Goal: Task Accomplishment & Management: Manage account settings

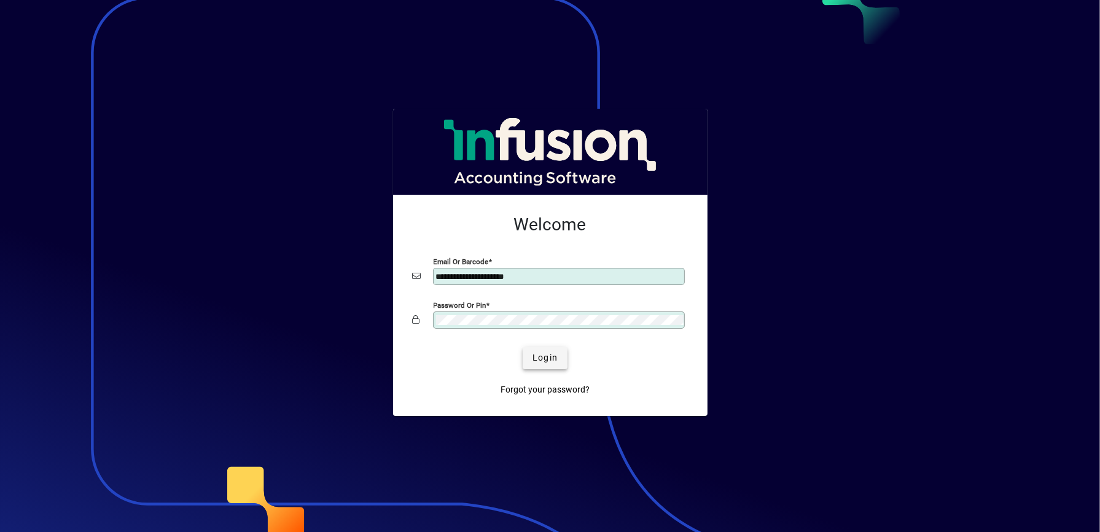
type input "**********"
click at [543, 364] on span "Login" at bounding box center [544, 357] width 25 height 13
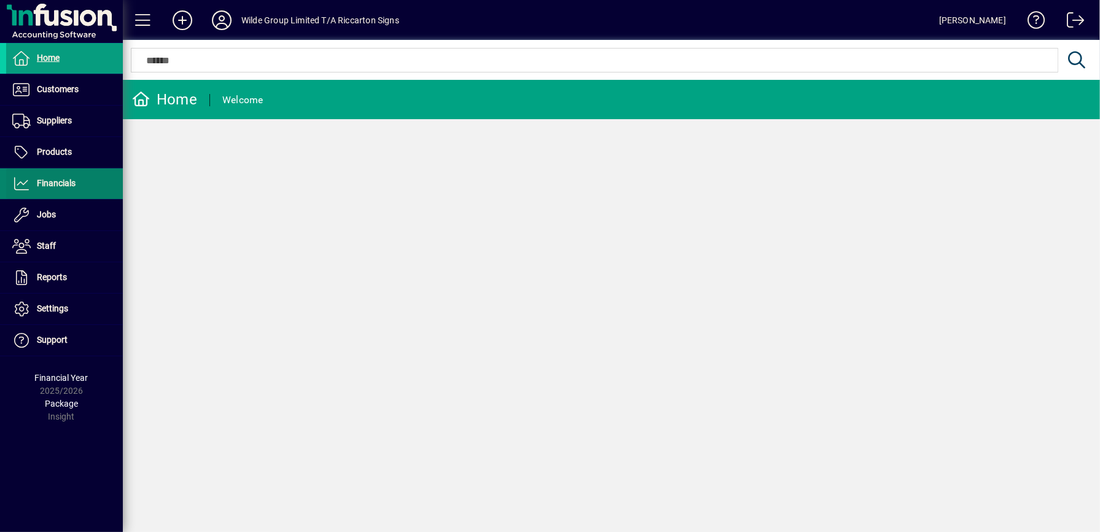
click at [56, 185] on span "Financials" at bounding box center [56, 183] width 39 height 10
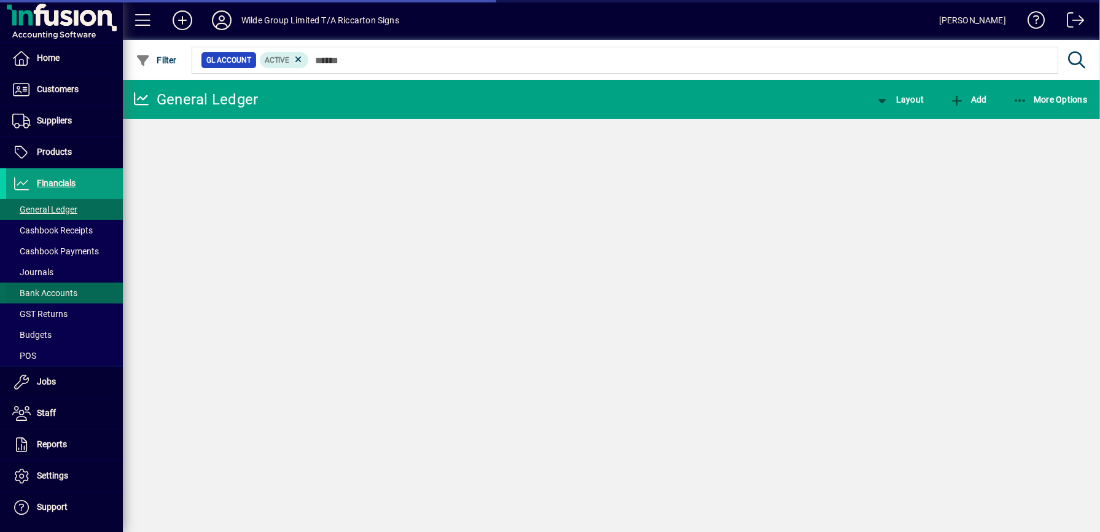
click at [55, 293] on span "Bank Accounts" at bounding box center [44, 293] width 65 height 10
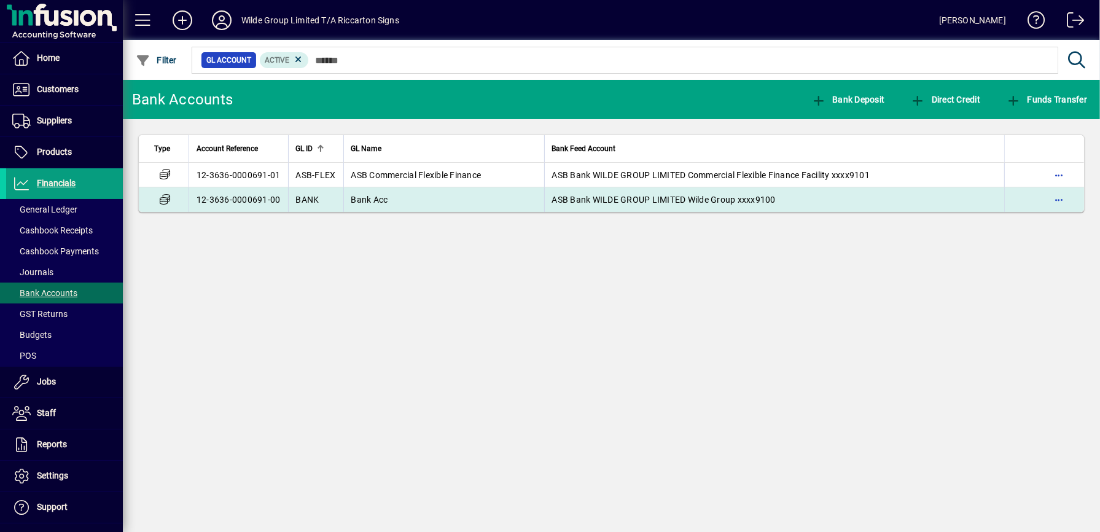
click at [412, 203] on td "Bank Acc" at bounding box center [443, 199] width 201 height 25
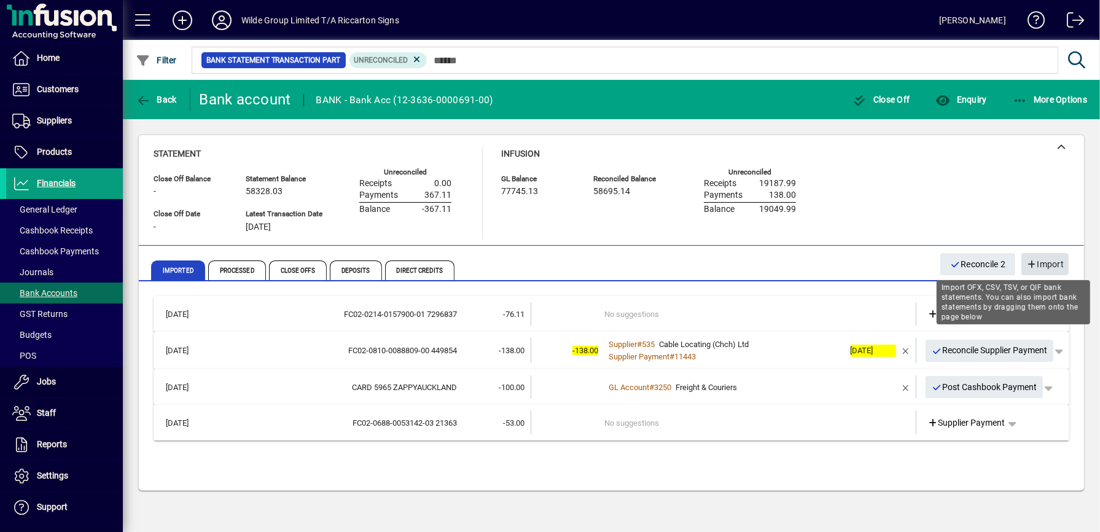
click at [1047, 260] on span "Import" at bounding box center [1044, 264] width 37 height 20
click at [1049, 263] on span "Import" at bounding box center [1044, 264] width 37 height 20
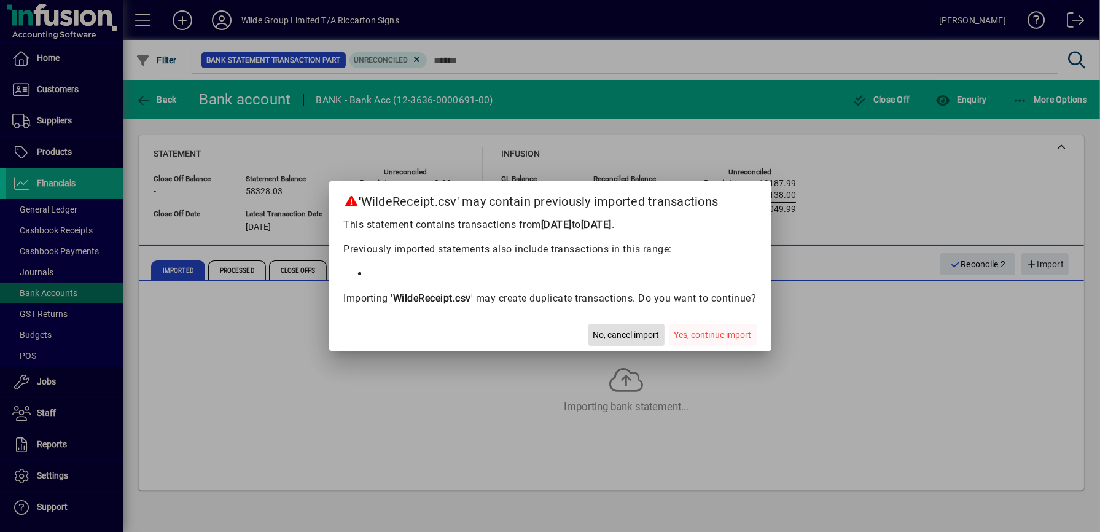
click at [725, 335] on span "Yes, continue import" at bounding box center [712, 334] width 77 height 13
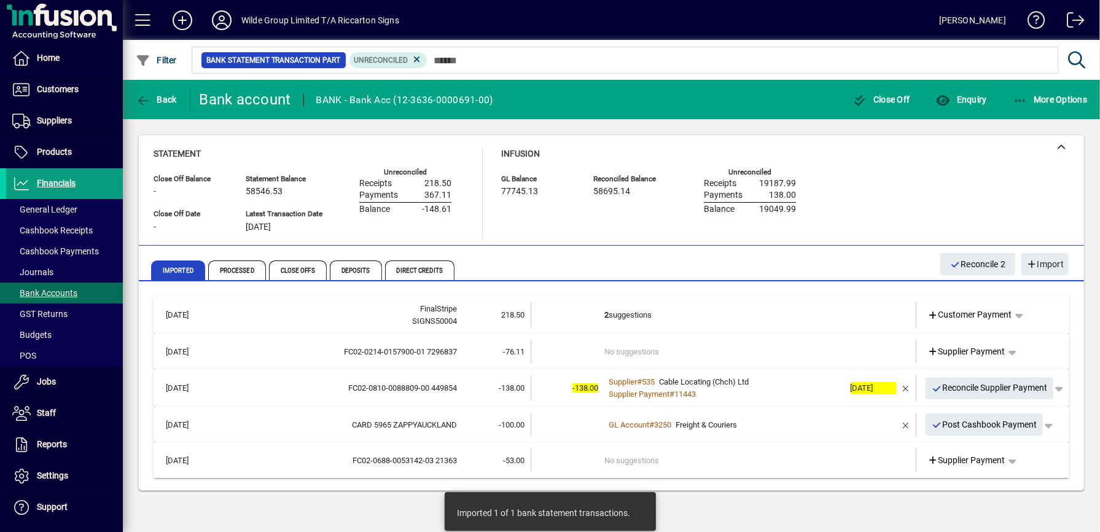
click at [626, 315] on td "2 suggestions" at bounding box center [723, 314] width 239 height 25
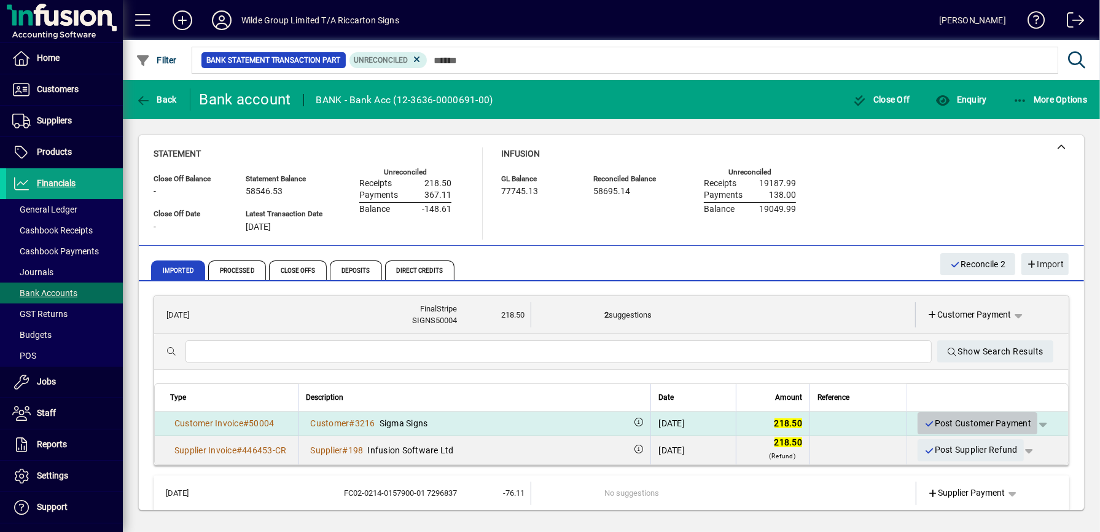
click at [923, 420] on span "Post Customer Payment" at bounding box center [976, 423] width 107 height 20
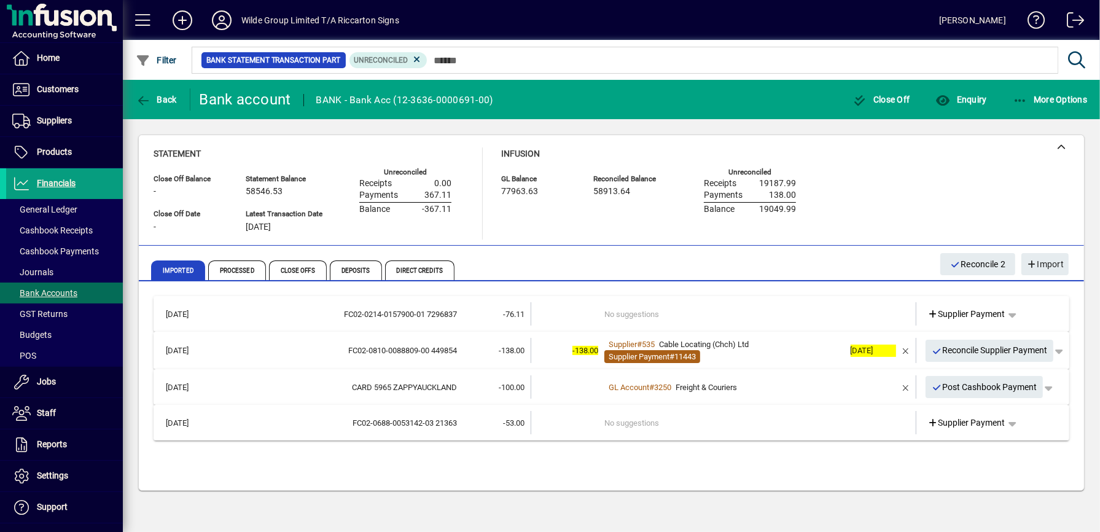
click at [651, 354] on span "Supplier Payment" at bounding box center [638, 356] width 61 height 9
click at [392, 351] on div "FC02-0810-0088809-00 449854" at bounding box center [336, 350] width 239 height 12
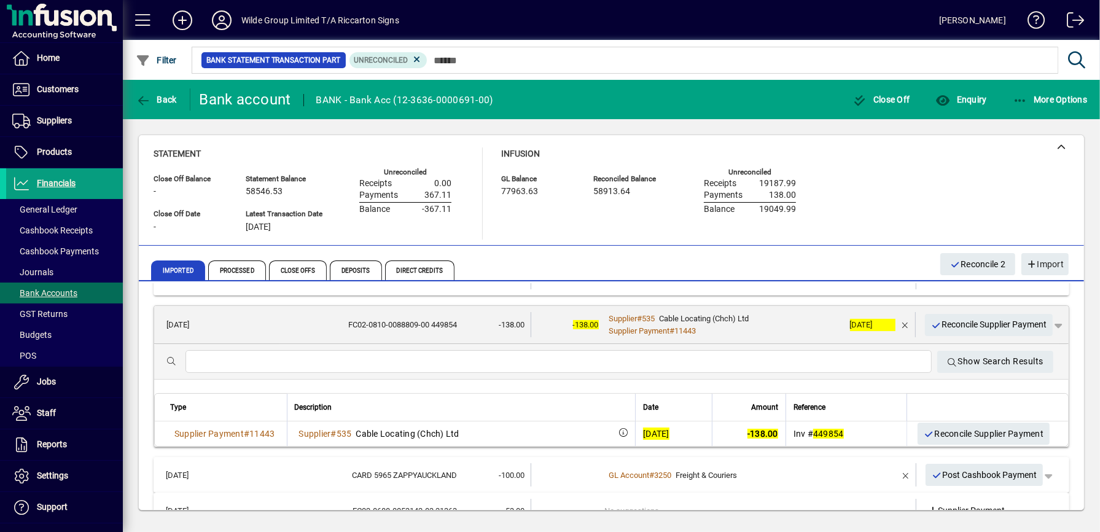
scroll to position [39, 0]
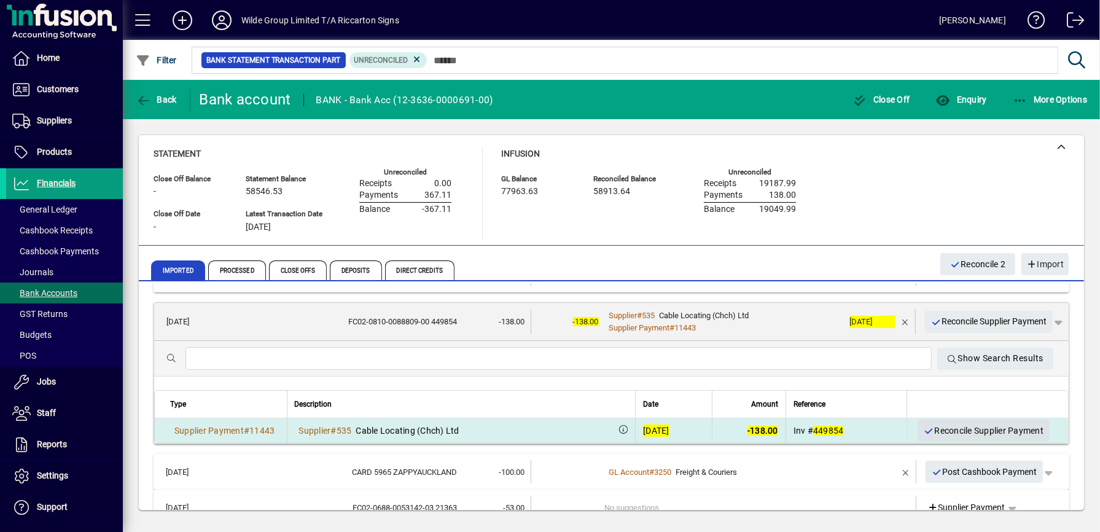
click at [923, 426] on span "Reconcile Supplier Payment" at bounding box center [983, 431] width 120 height 20
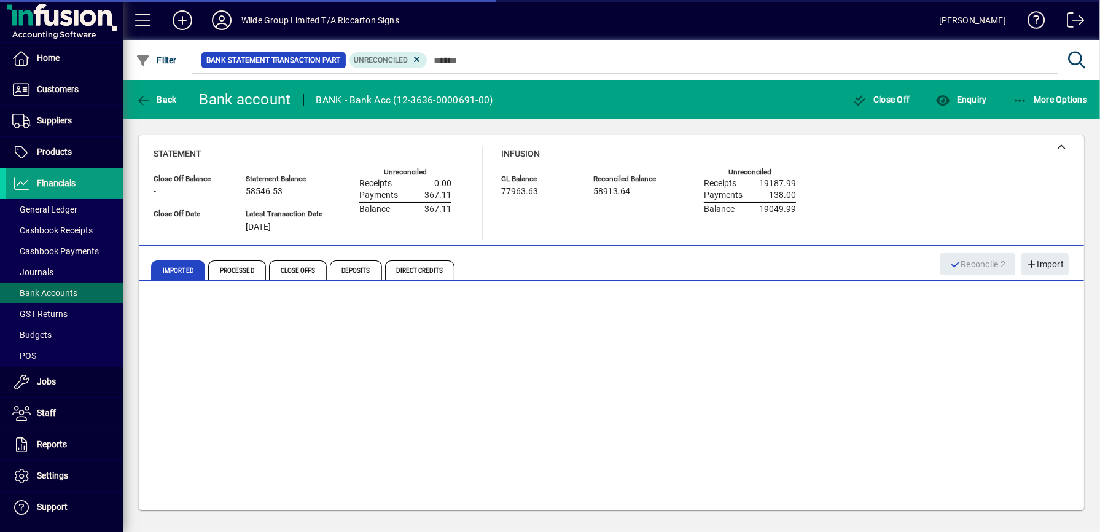
scroll to position [0, 0]
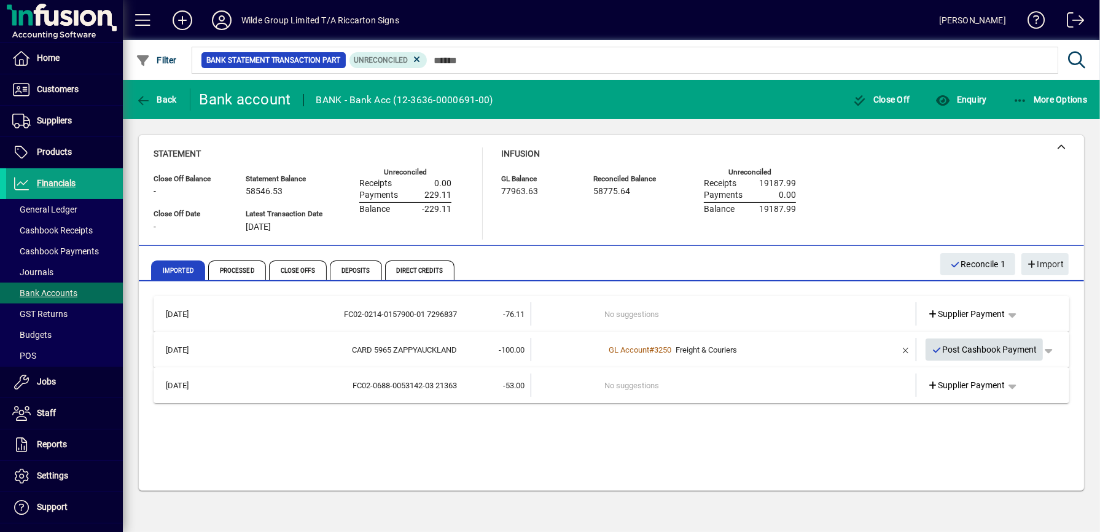
click at [972, 347] on span "Post Cashbook Payment" at bounding box center [984, 349] width 106 height 20
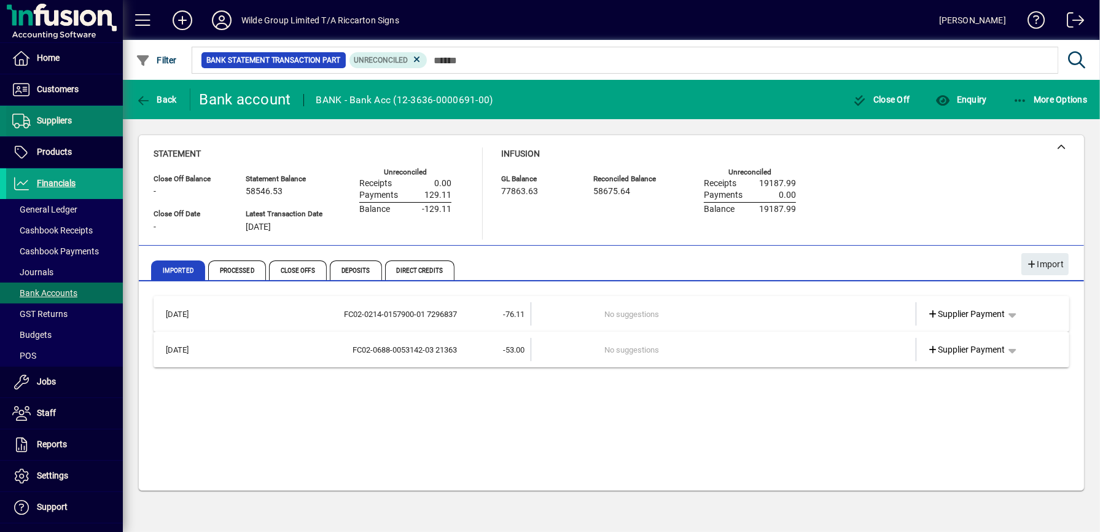
click at [45, 126] on span "Suppliers" at bounding box center [39, 121] width 66 height 15
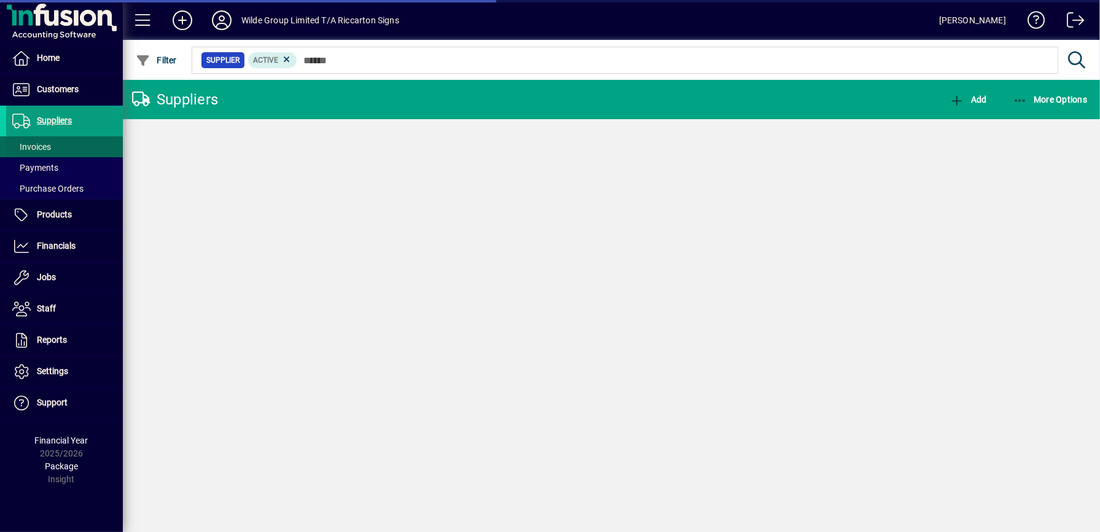
click at [36, 149] on span "Invoices" at bounding box center [31, 147] width 39 height 10
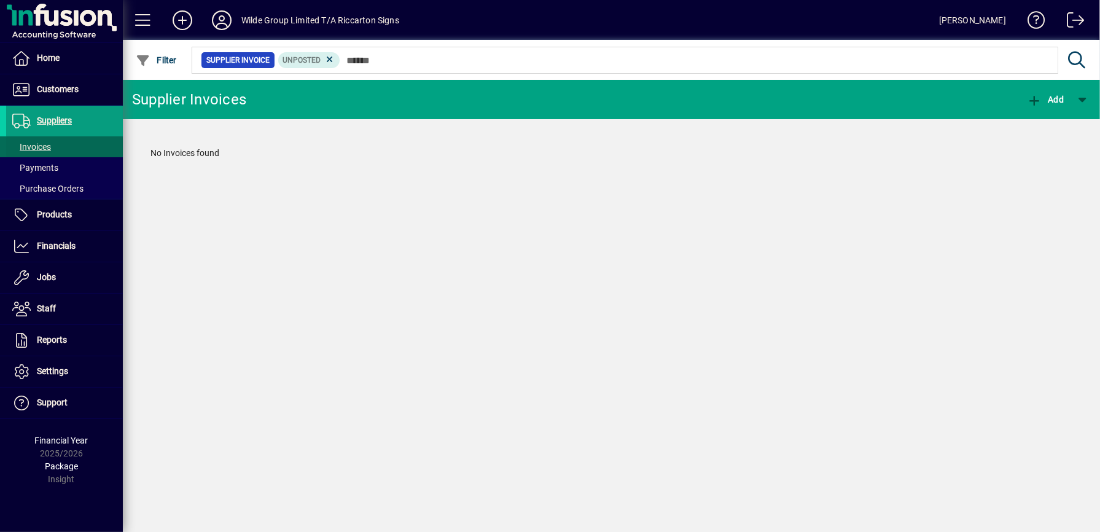
click at [39, 144] on span "Invoices" at bounding box center [31, 147] width 39 height 10
click at [335, 60] on icon at bounding box center [329, 59] width 11 height 11
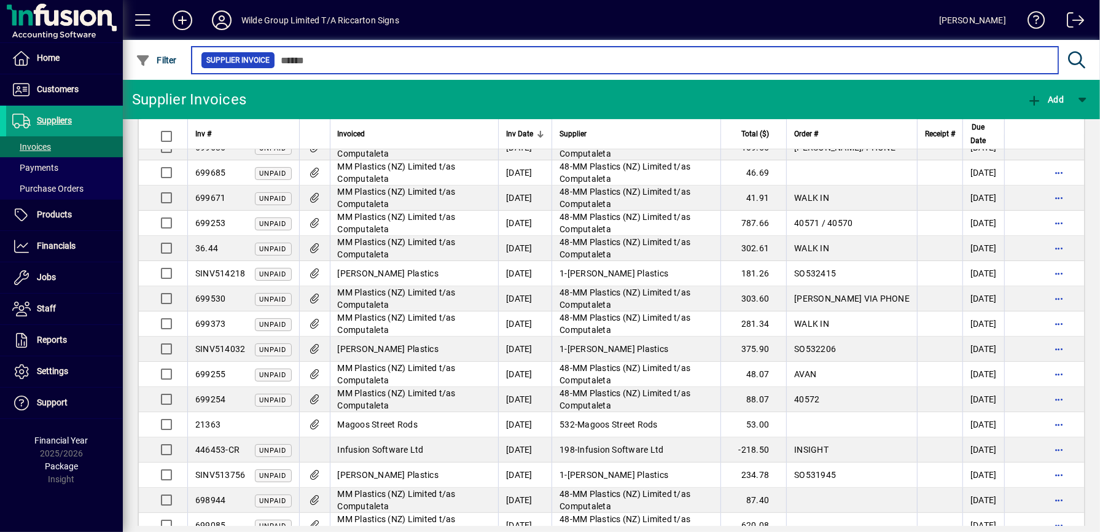
scroll to position [262, 0]
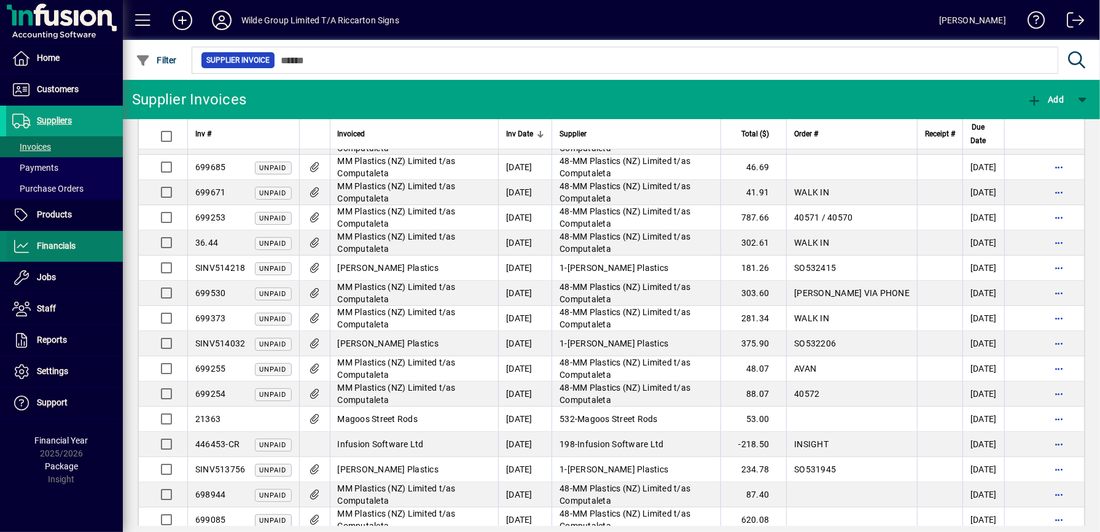
click at [58, 249] on span "Financials" at bounding box center [56, 246] width 39 height 10
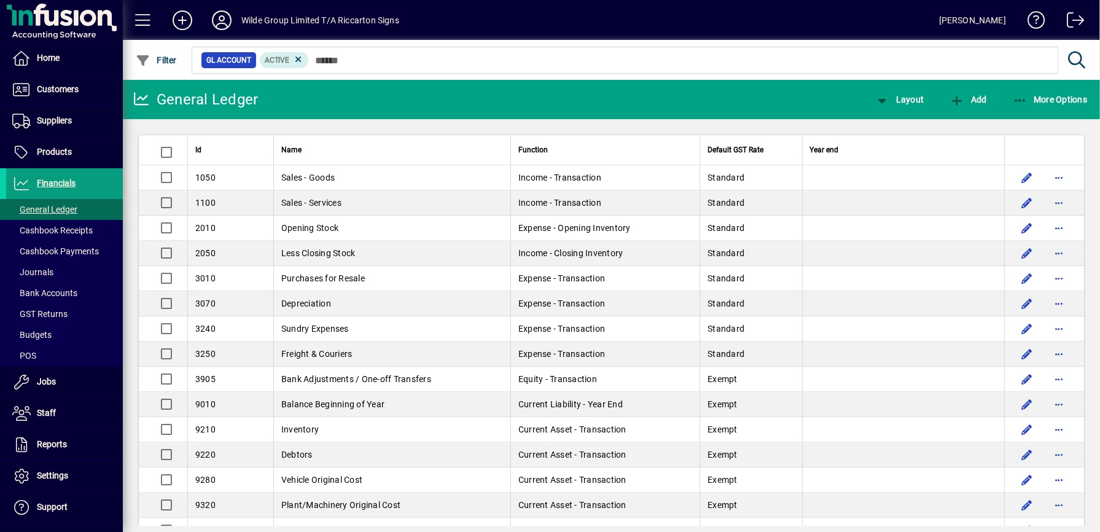
click at [44, 298] on span "Bank Accounts" at bounding box center [44, 293] width 65 height 10
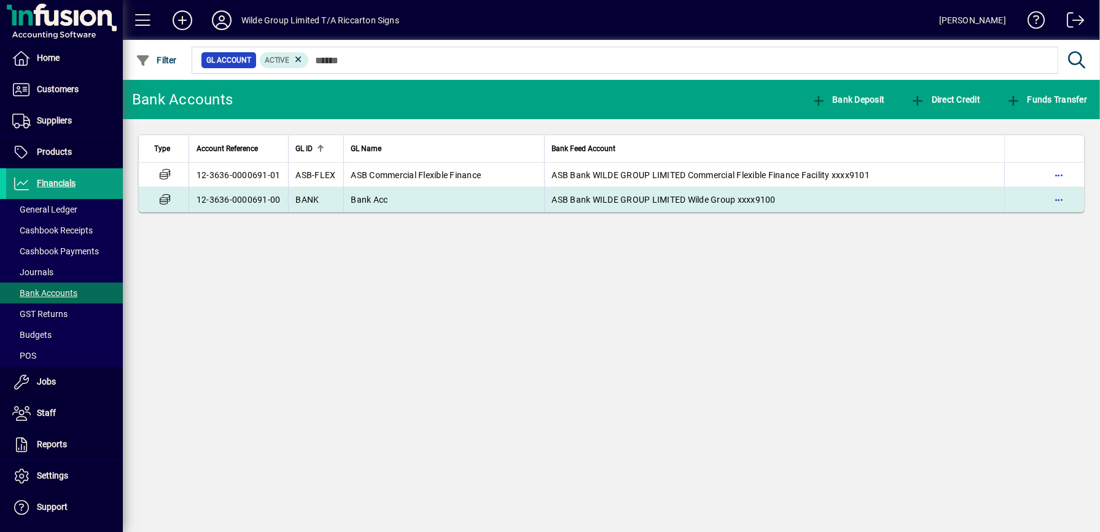
click at [333, 205] on td "BANK" at bounding box center [315, 199] width 55 height 25
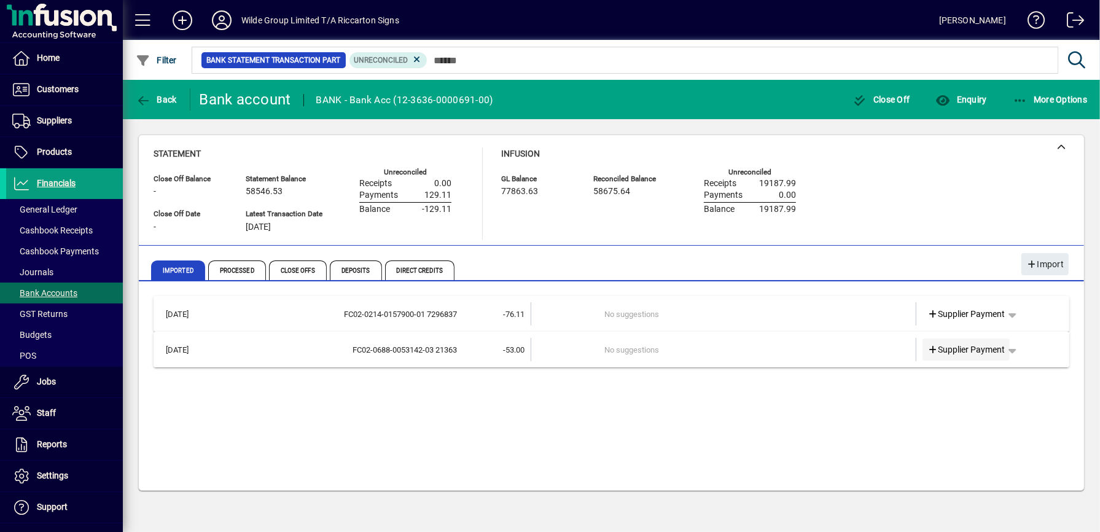
click at [973, 349] on span "Supplier Payment" at bounding box center [966, 349] width 78 height 13
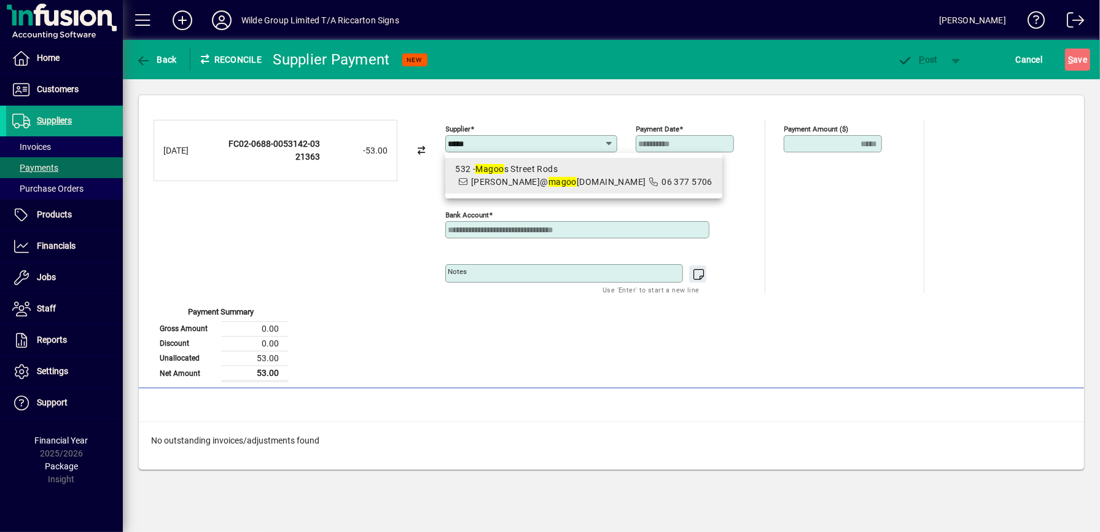
click at [571, 169] on div "532 - Magoo s Street Rods" at bounding box center [583, 169] width 257 height 13
type input "**********"
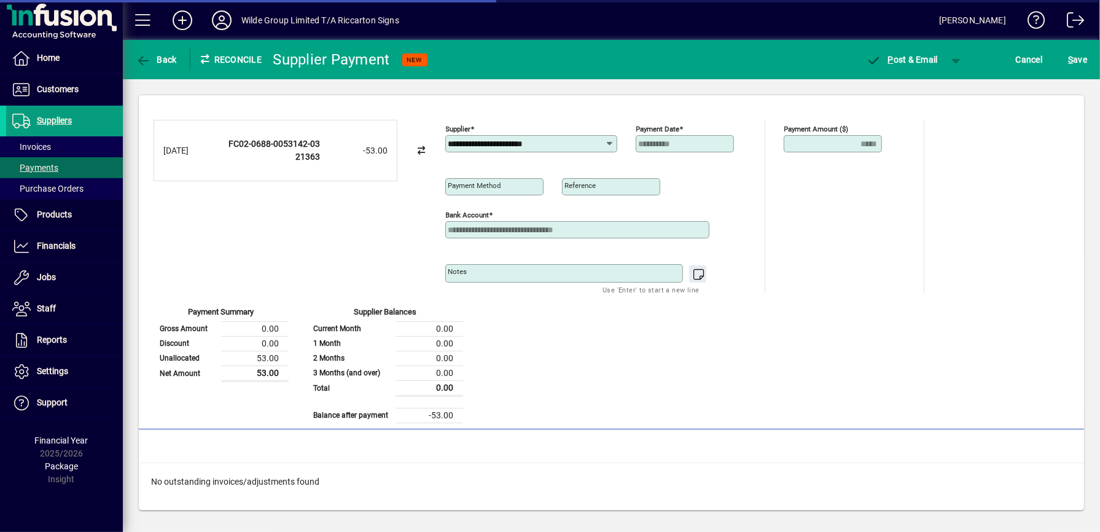
type input "**********"
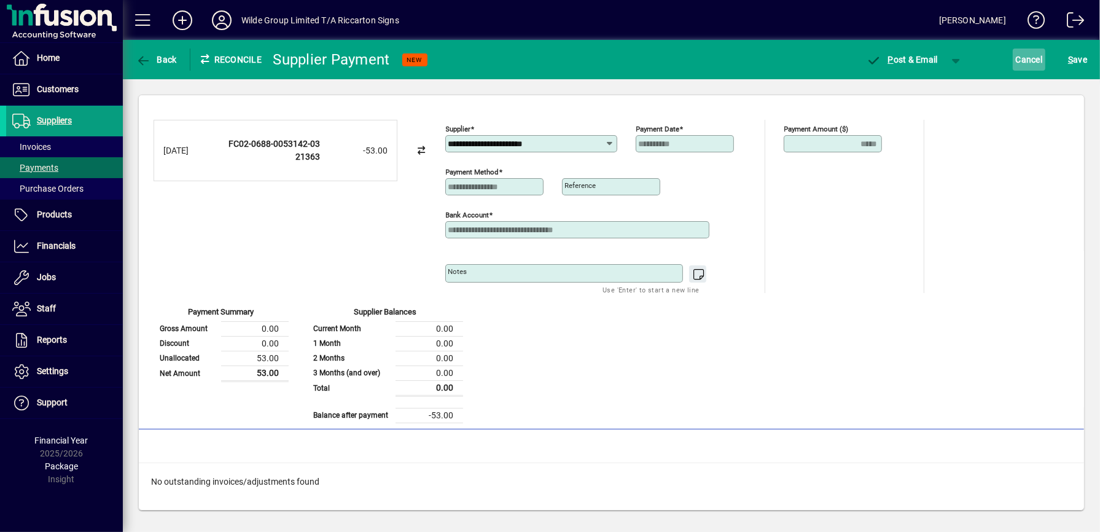
click at [1032, 55] on span "Cancel" at bounding box center [1028, 60] width 27 height 20
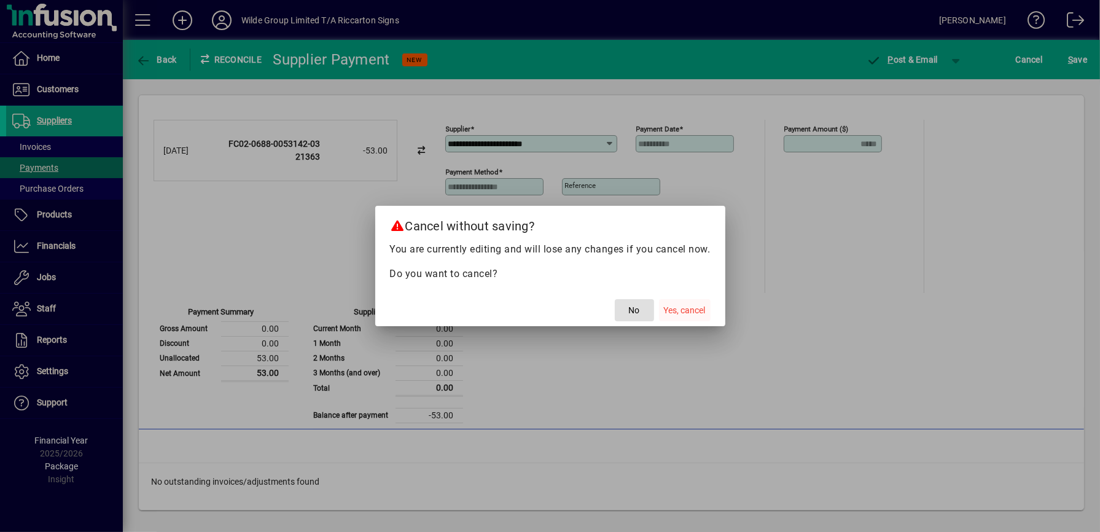
click at [697, 312] on span "Yes, cancel" at bounding box center [685, 310] width 42 height 13
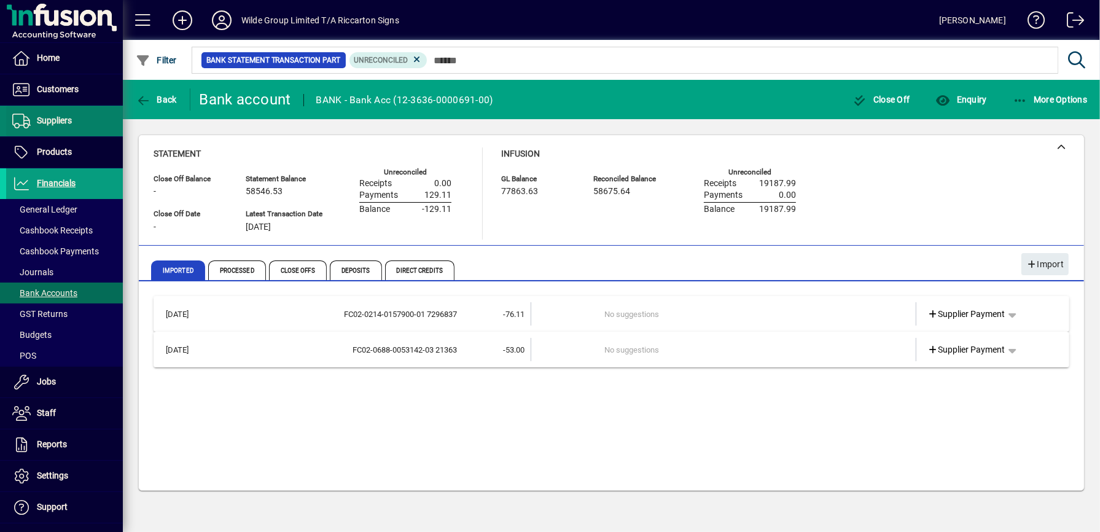
click at [62, 125] on span "Suppliers" at bounding box center [54, 120] width 35 height 10
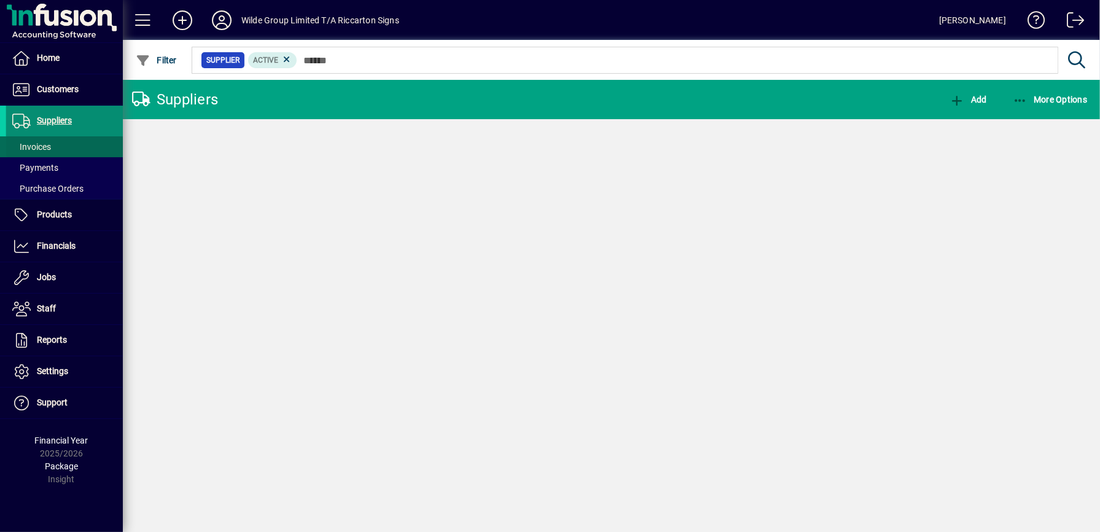
click at [39, 147] on span "Invoices" at bounding box center [31, 147] width 39 height 10
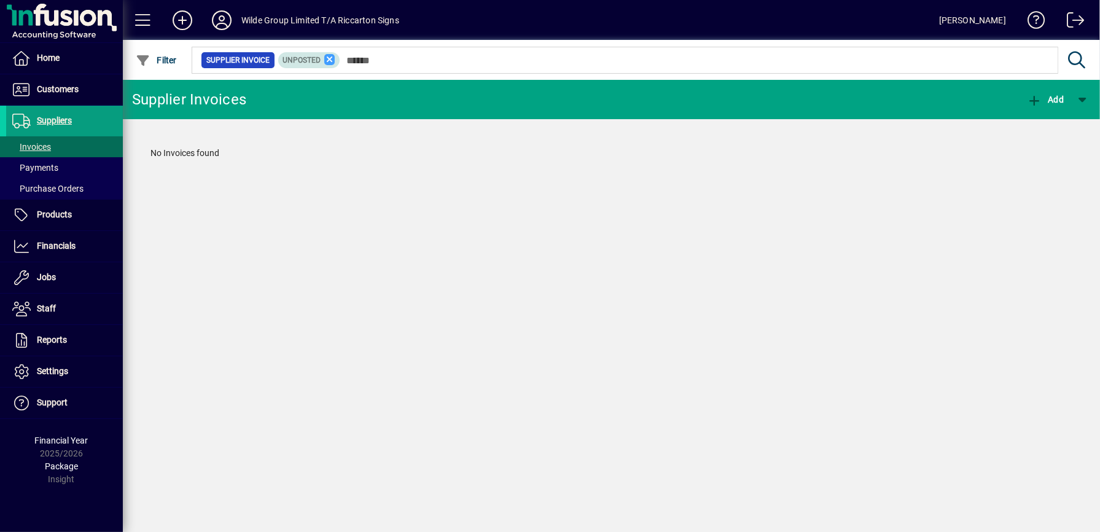
click at [335, 60] on icon at bounding box center [329, 59] width 11 height 11
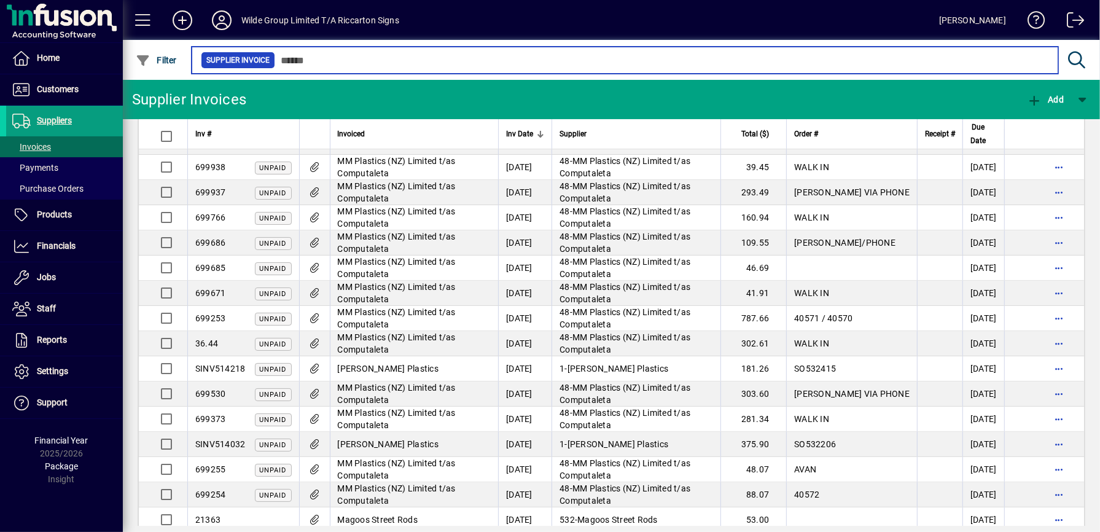
scroll to position [358, 0]
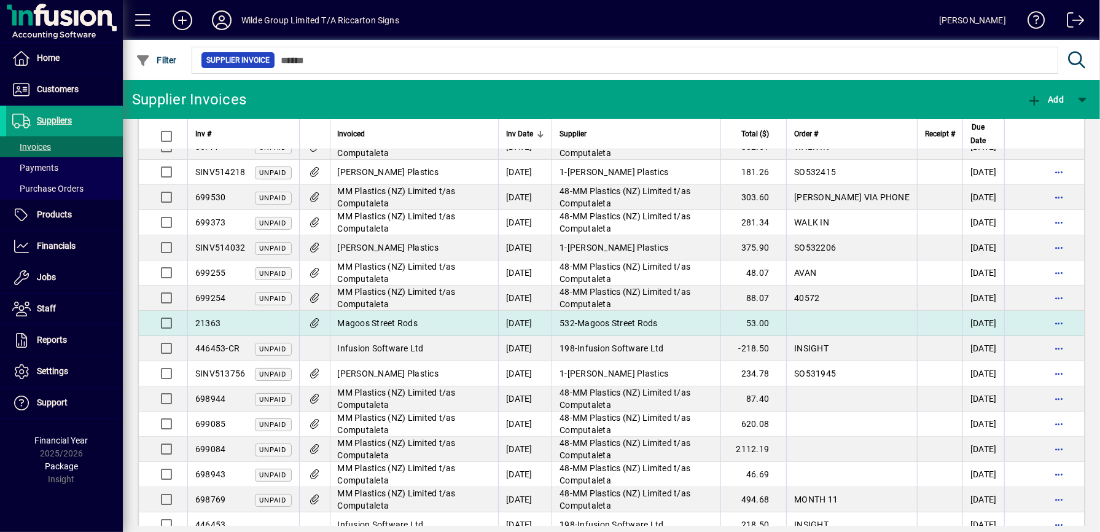
click at [397, 328] on span "Magoos Street Rods" at bounding box center [378, 323] width 80 height 10
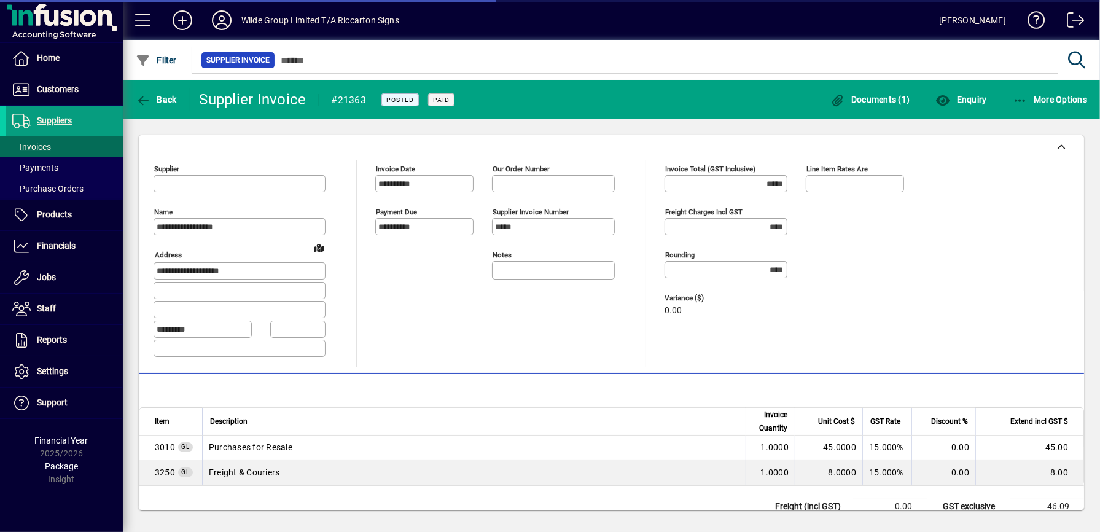
type input "**********"
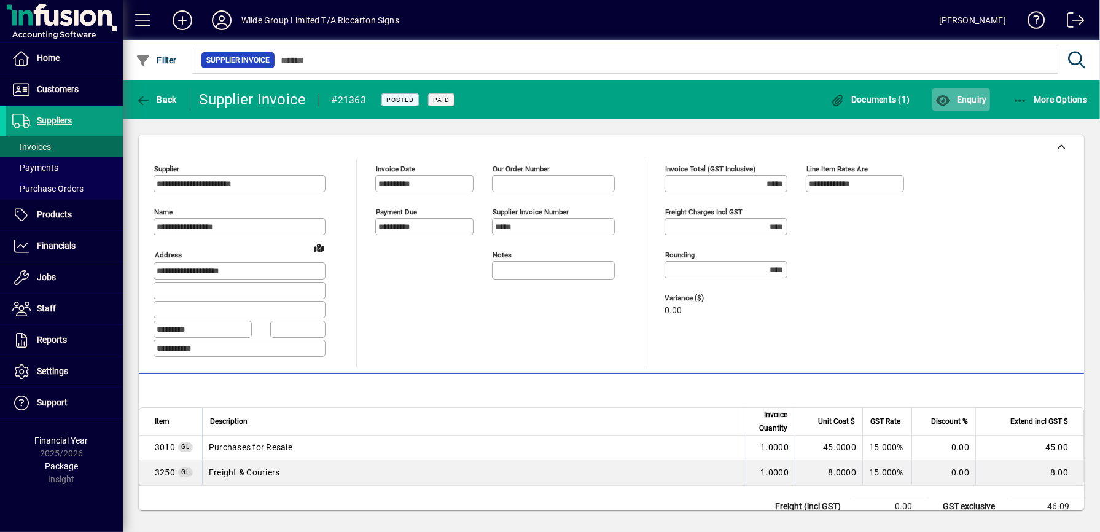
click at [969, 99] on span "Enquiry" at bounding box center [960, 100] width 51 height 10
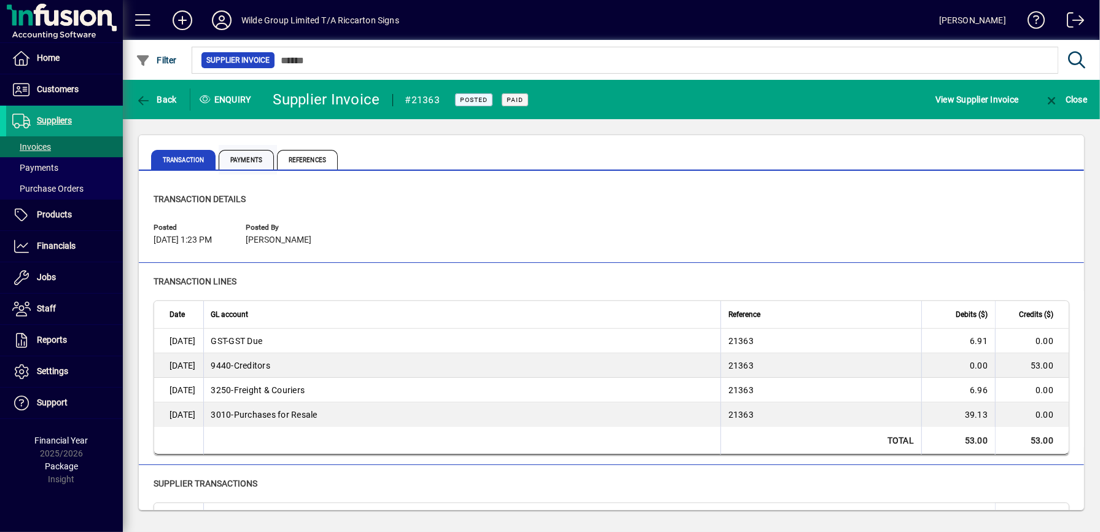
click at [249, 159] on span "Payments" at bounding box center [246, 160] width 55 height 20
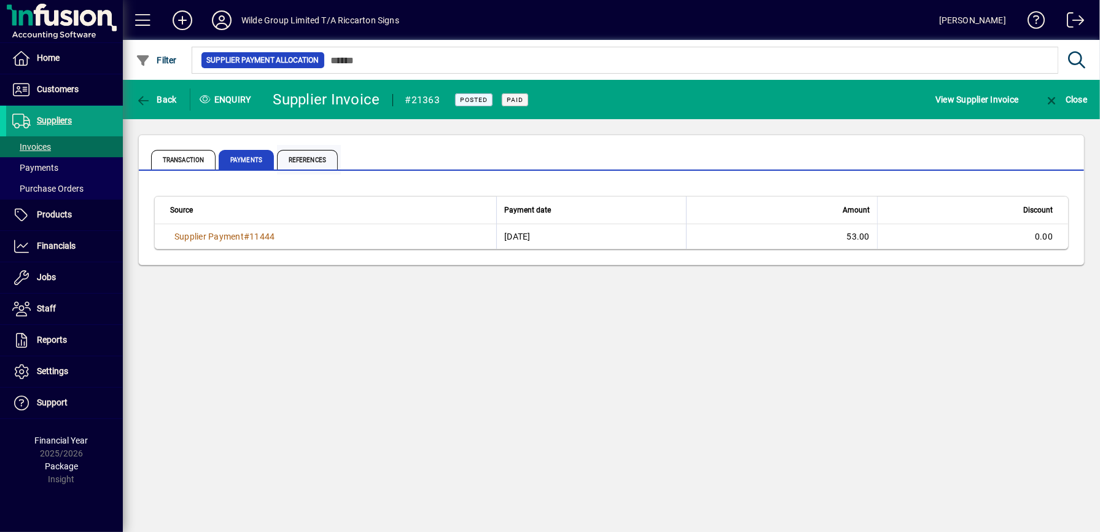
click at [324, 156] on span "References" at bounding box center [307, 160] width 61 height 20
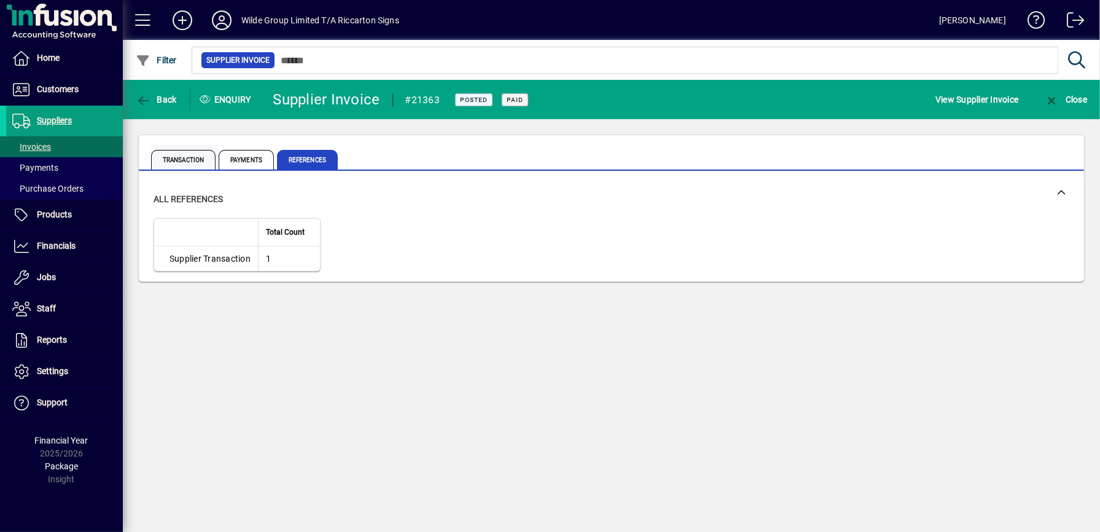
click at [180, 157] on span "Transaction" at bounding box center [183, 160] width 64 height 20
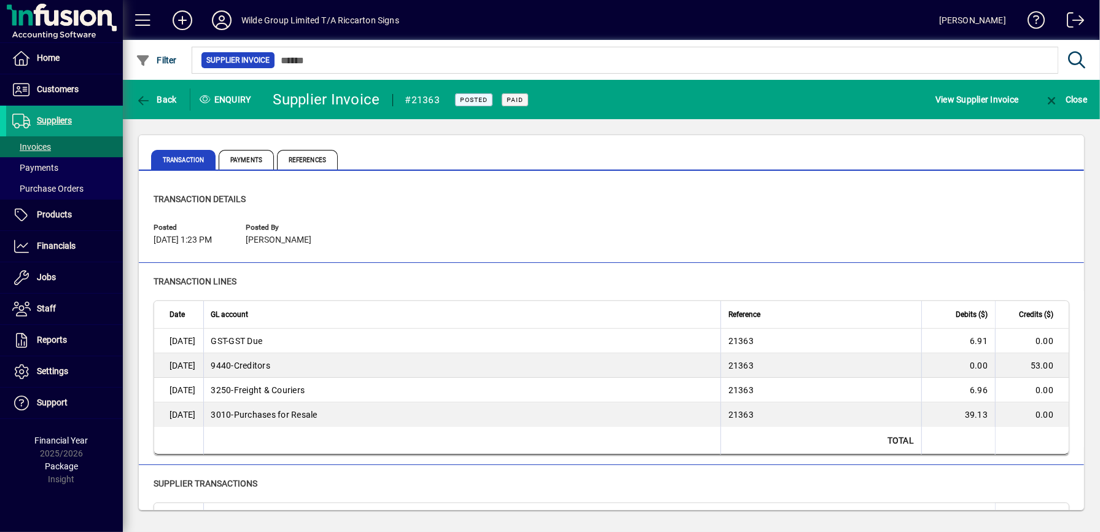
scroll to position [56, 0]
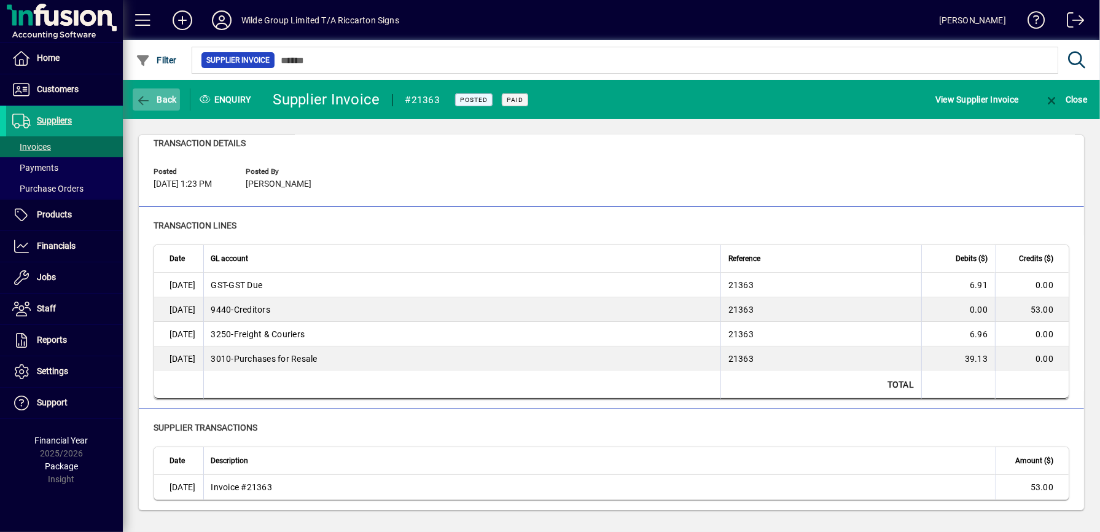
click at [156, 94] on span "button" at bounding box center [156, 99] width 47 height 29
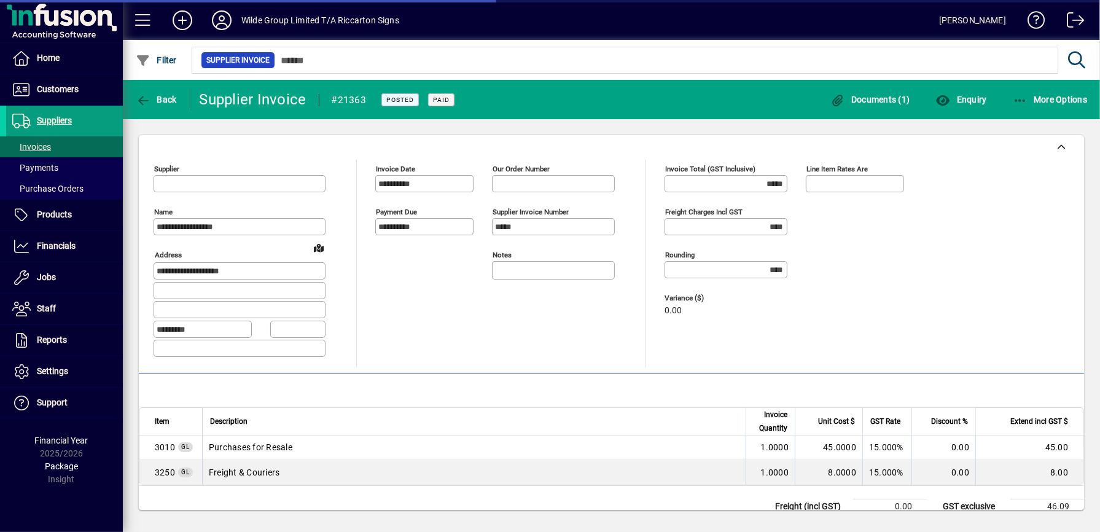
type input "**********"
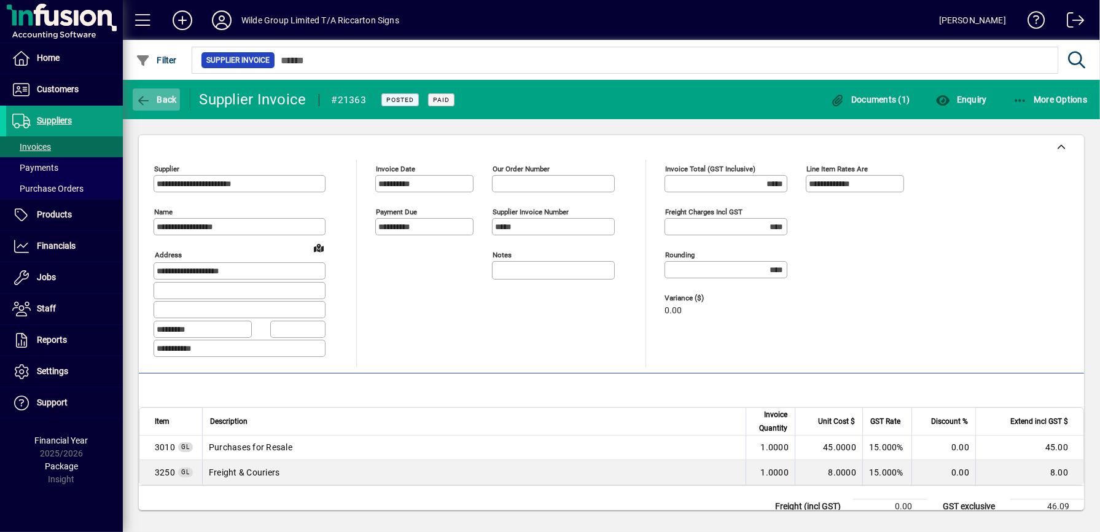
click at [162, 103] on span "Back" at bounding box center [156, 100] width 41 height 10
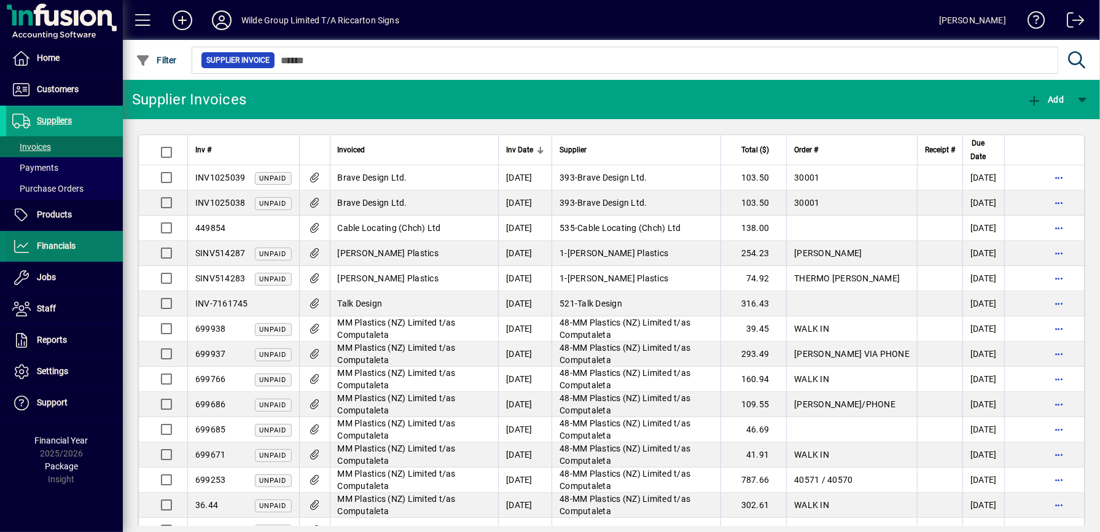
click at [54, 236] on span at bounding box center [64, 245] width 117 height 29
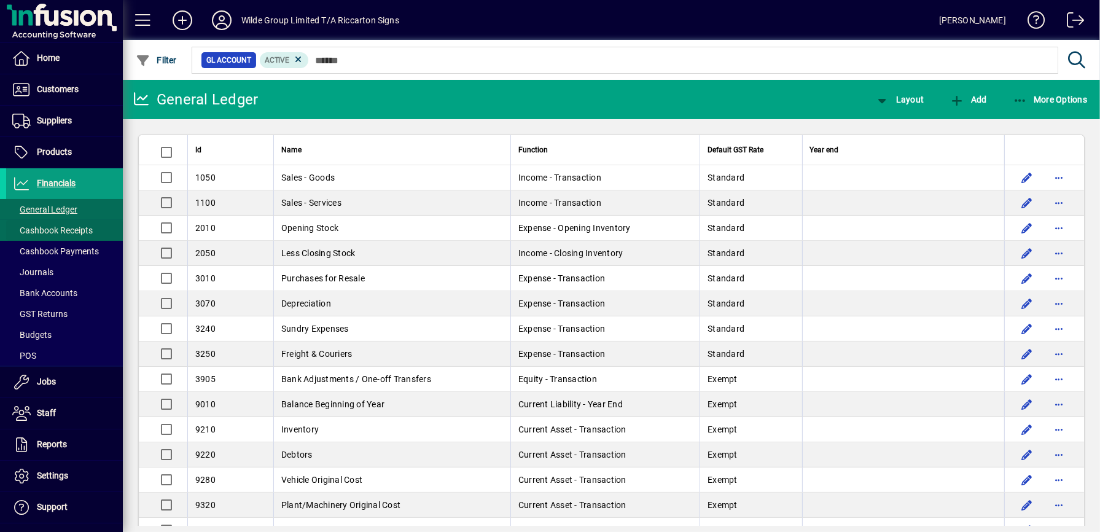
click at [55, 234] on span "Cashbook Receipts" at bounding box center [52, 230] width 80 height 10
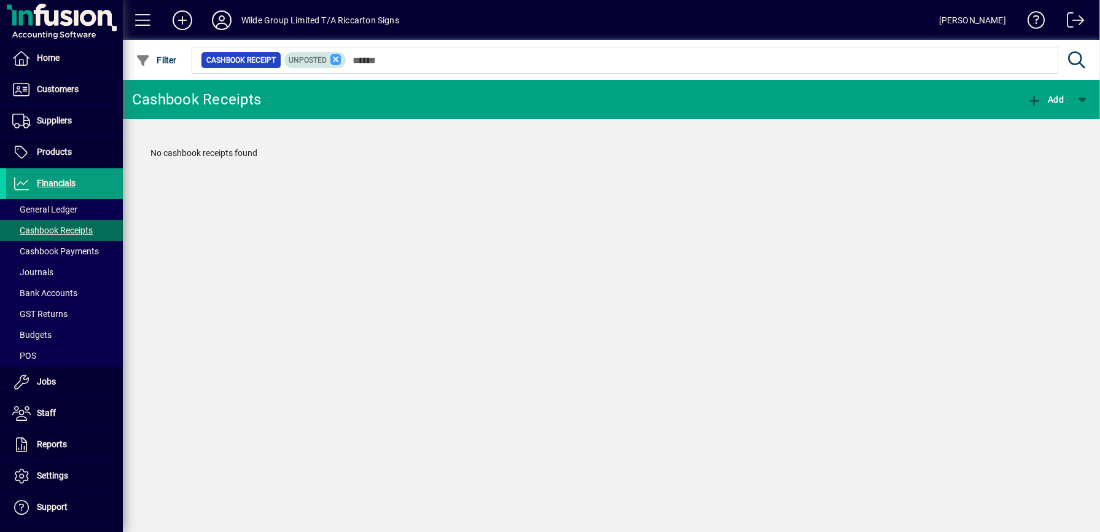
click at [341, 59] on icon at bounding box center [335, 59] width 11 height 11
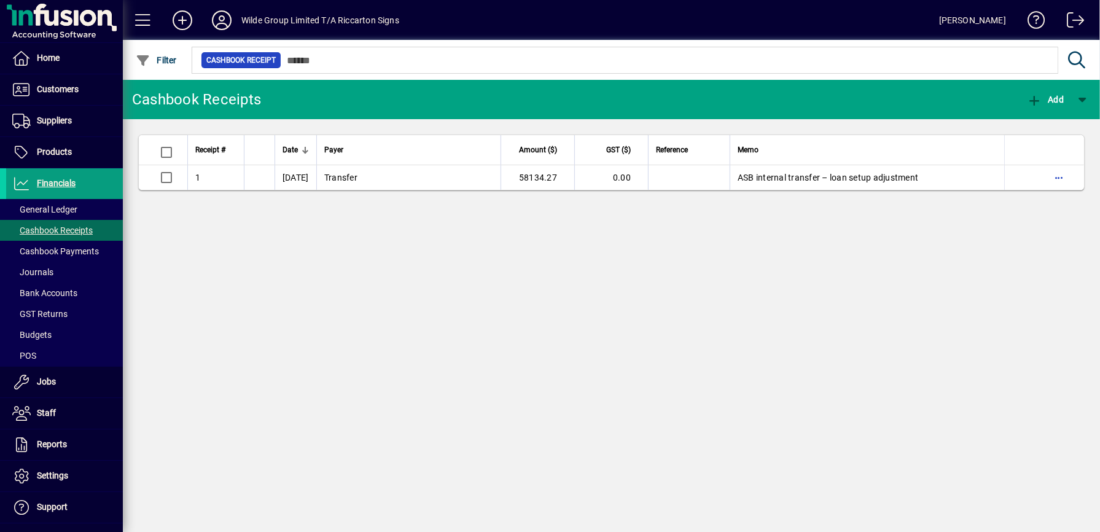
click at [557, 120] on app-page-flat "Receipt # Date Payer Amount ($) GST ($) Reference Memo 1 [DATE] Transfer 58134.…" at bounding box center [611, 162] width 977 height 87
click at [67, 252] on span "Cashbook Payments" at bounding box center [55, 251] width 87 height 10
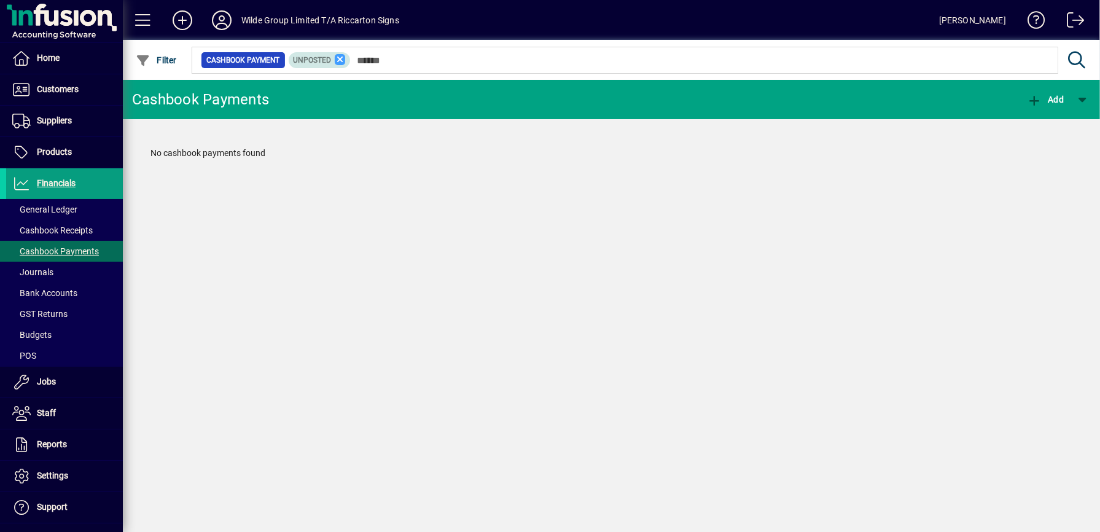
click at [346, 60] on icon at bounding box center [340, 59] width 11 height 11
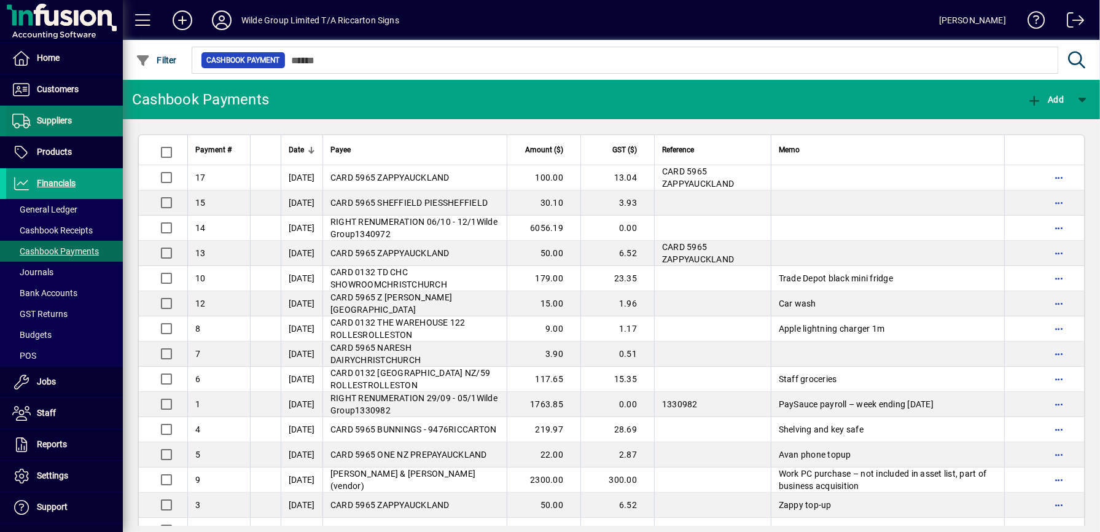
click at [66, 109] on span at bounding box center [64, 120] width 117 height 29
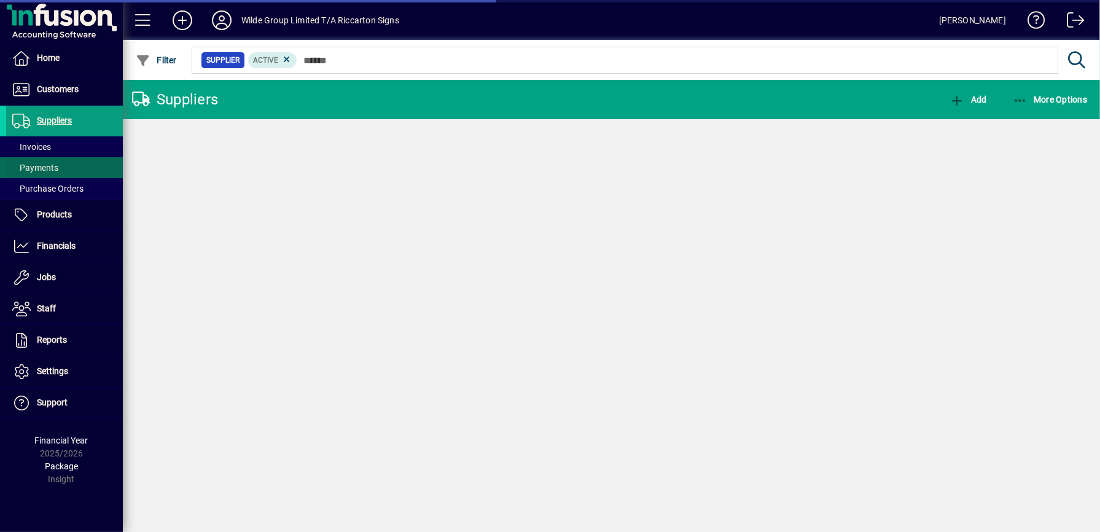
click at [41, 169] on span "Payments" at bounding box center [35, 168] width 46 height 10
click at [295, 58] on span "Unposted" at bounding box center [307, 60] width 38 height 9
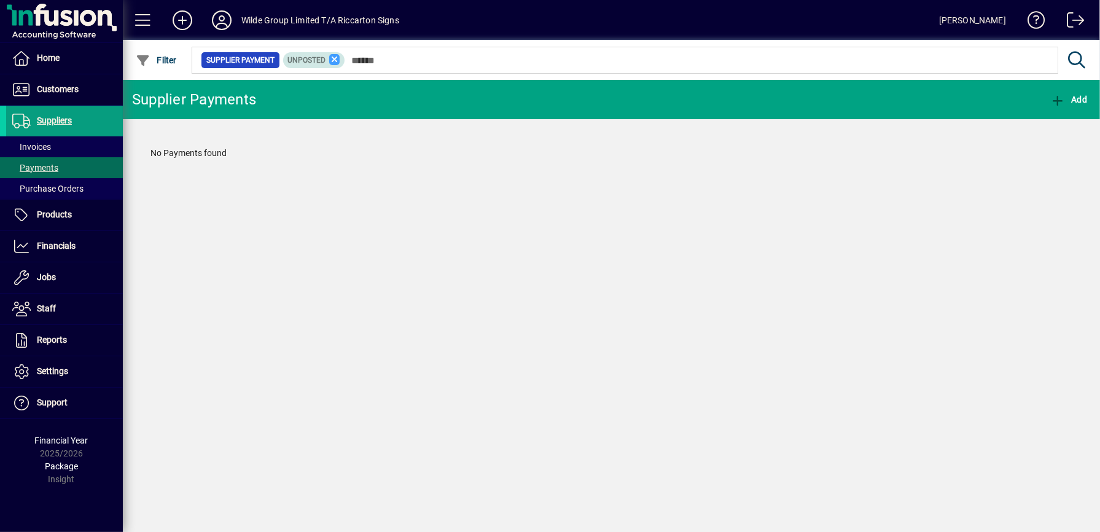
click at [340, 59] on icon at bounding box center [334, 59] width 11 height 11
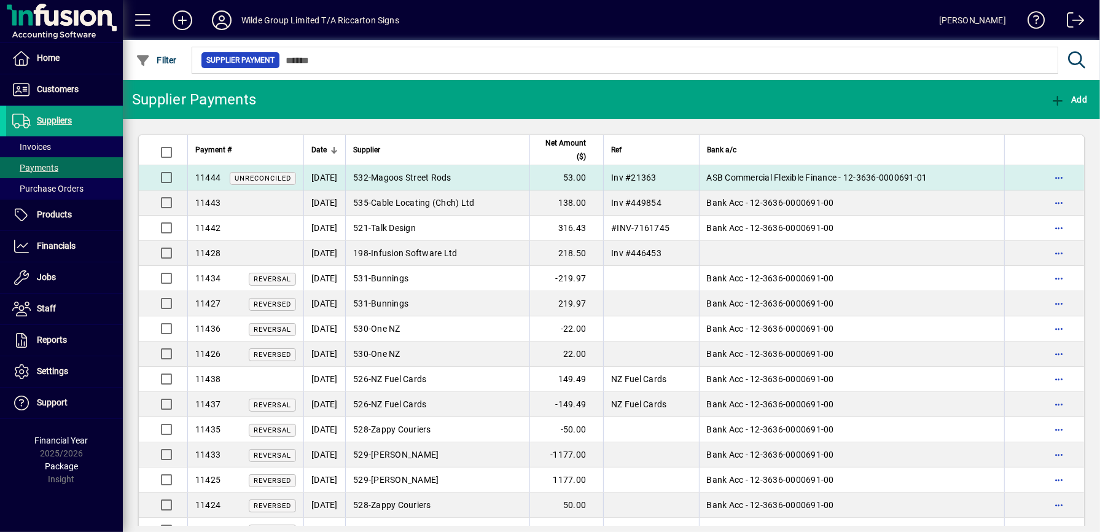
click at [441, 179] on span "Magoos Street Rods" at bounding box center [411, 178] width 80 height 10
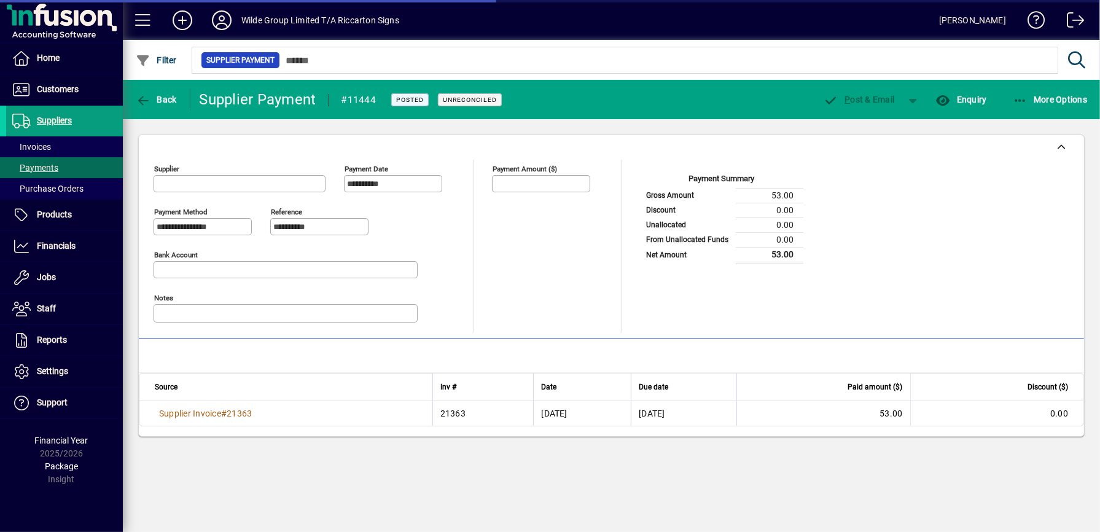
type input "**********"
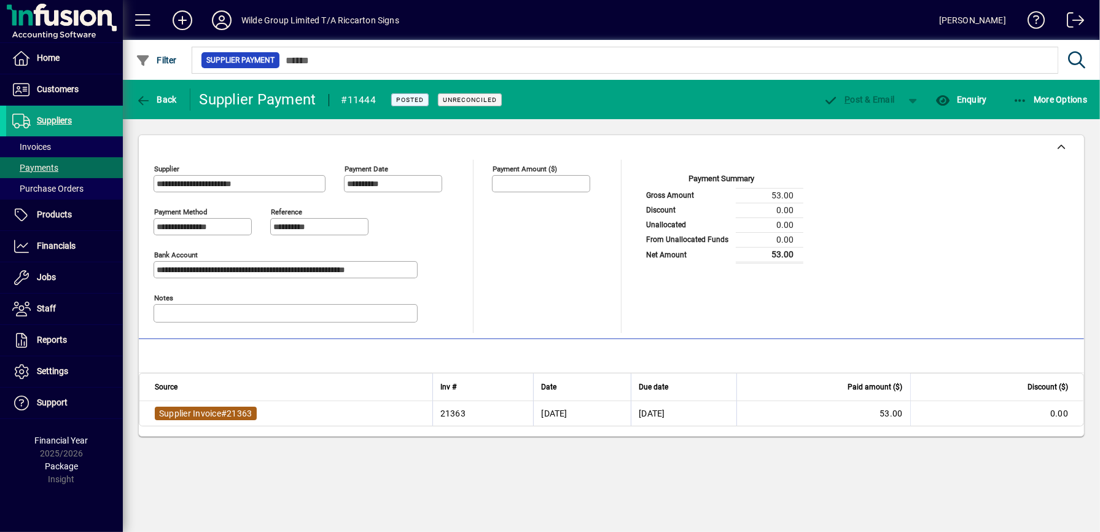
click at [227, 414] on span "#" at bounding box center [224, 413] width 6 height 10
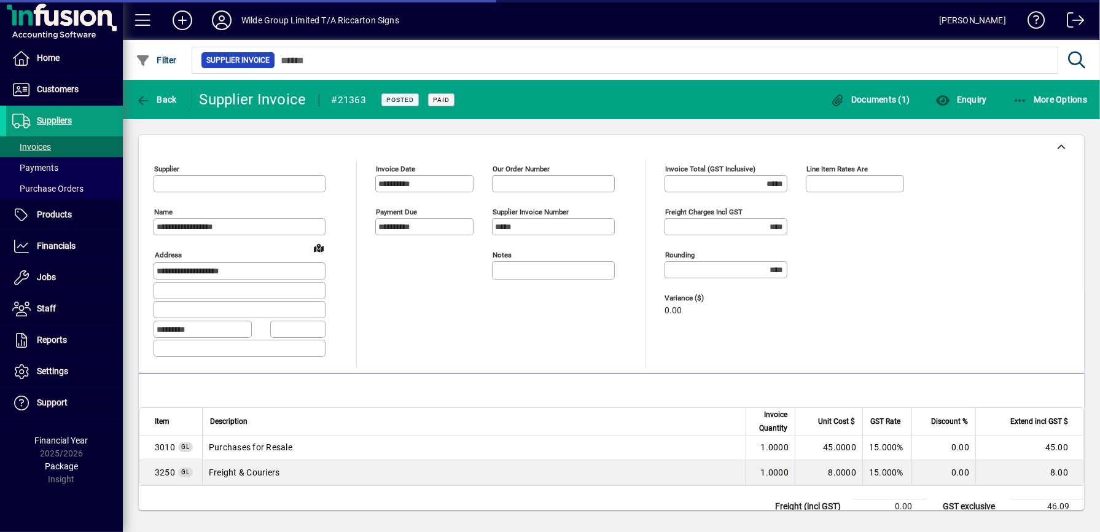
type input "**********"
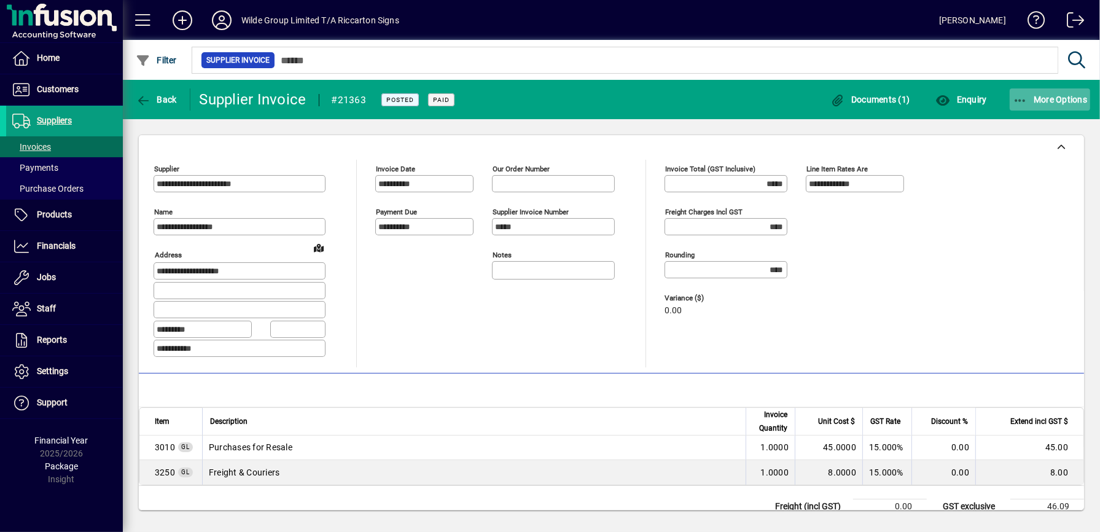
click at [1029, 107] on span "button" at bounding box center [1049, 99] width 81 height 29
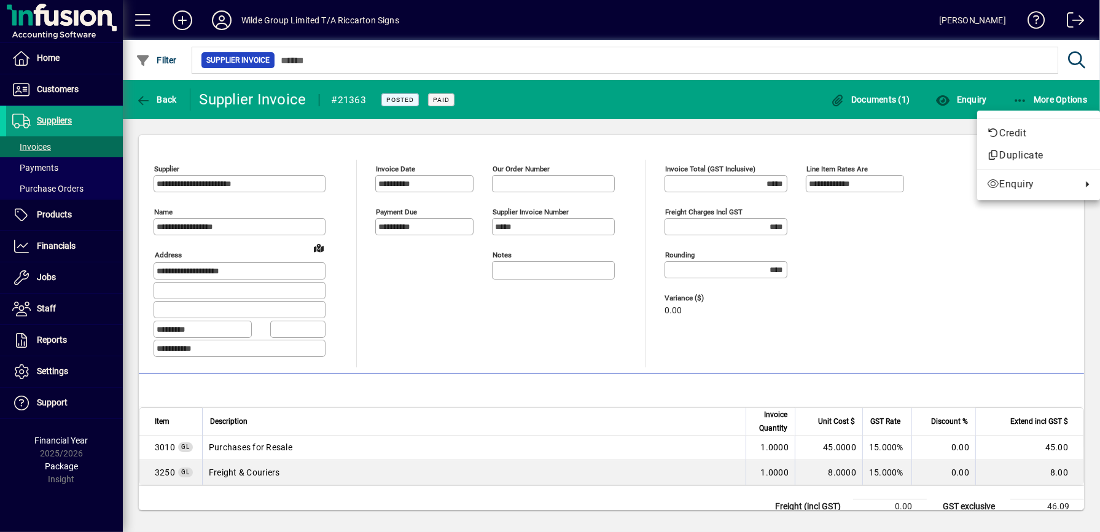
click at [724, 138] on div at bounding box center [550, 266] width 1100 height 532
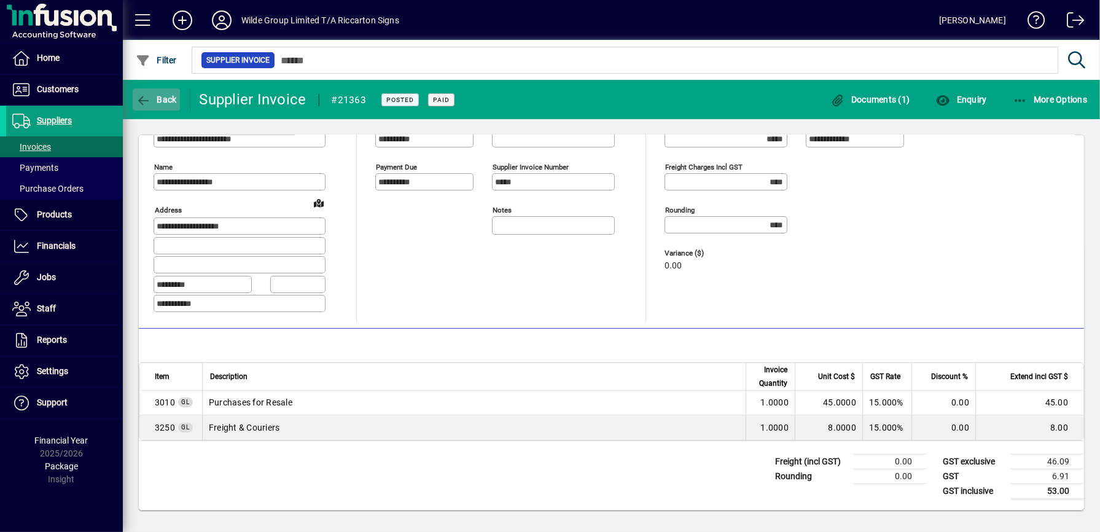
click at [161, 104] on span "Back" at bounding box center [156, 100] width 41 height 10
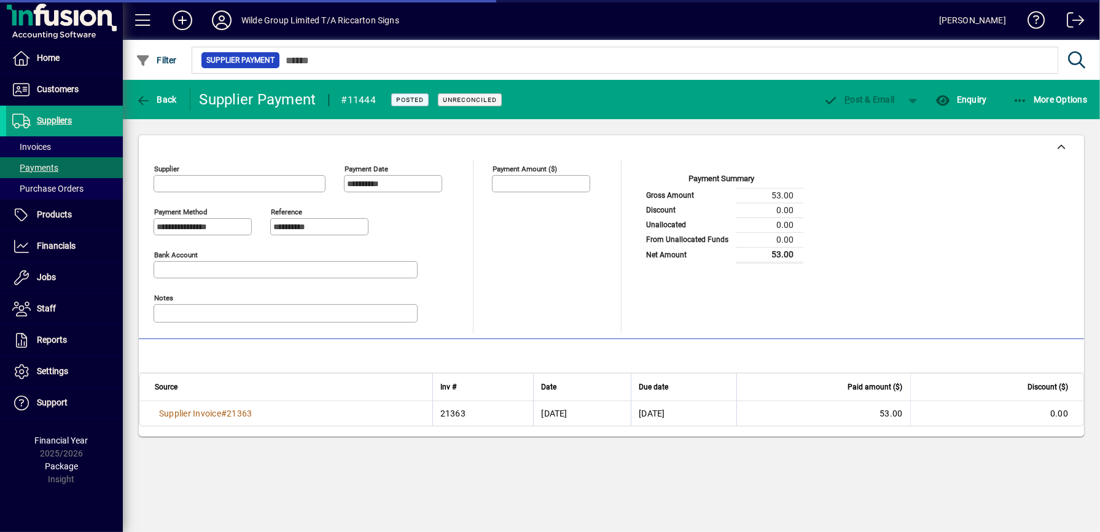
type input "**********"
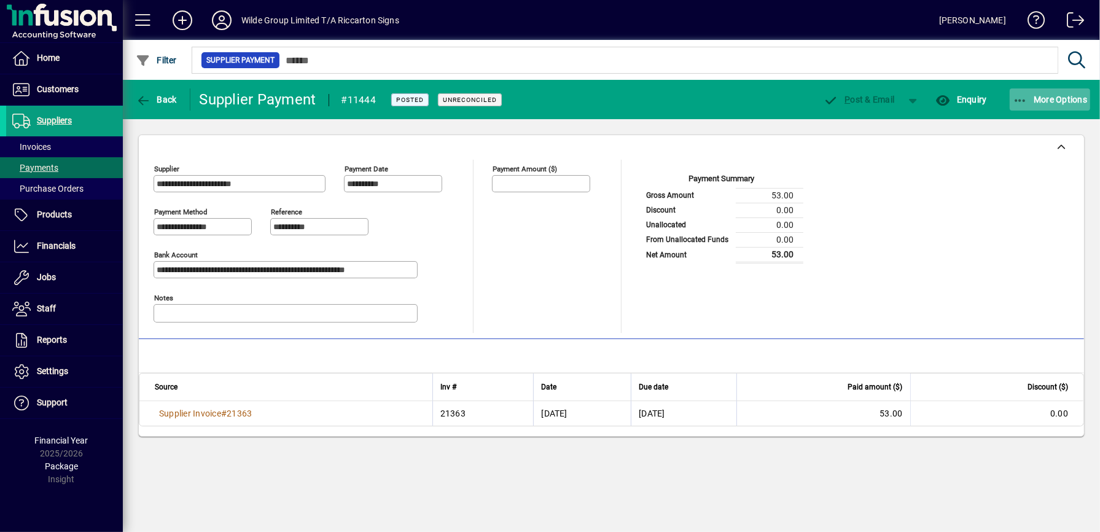
click at [1035, 107] on span "button" at bounding box center [1049, 99] width 81 height 29
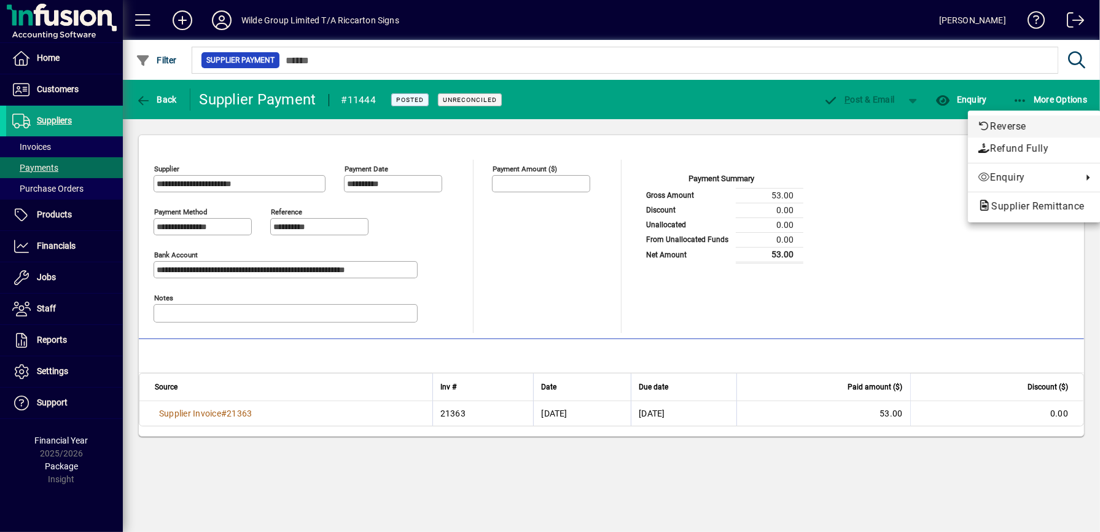
click at [1033, 123] on span "Reverse" at bounding box center [1033, 126] width 113 height 15
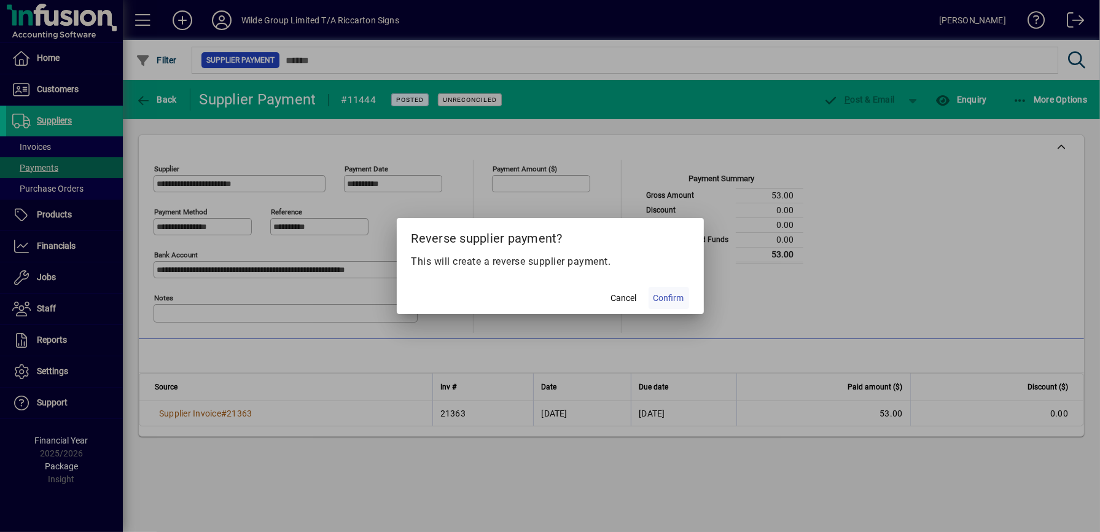
click at [678, 298] on span "Confirm" at bounding box center [668, 298] width 31 height 13
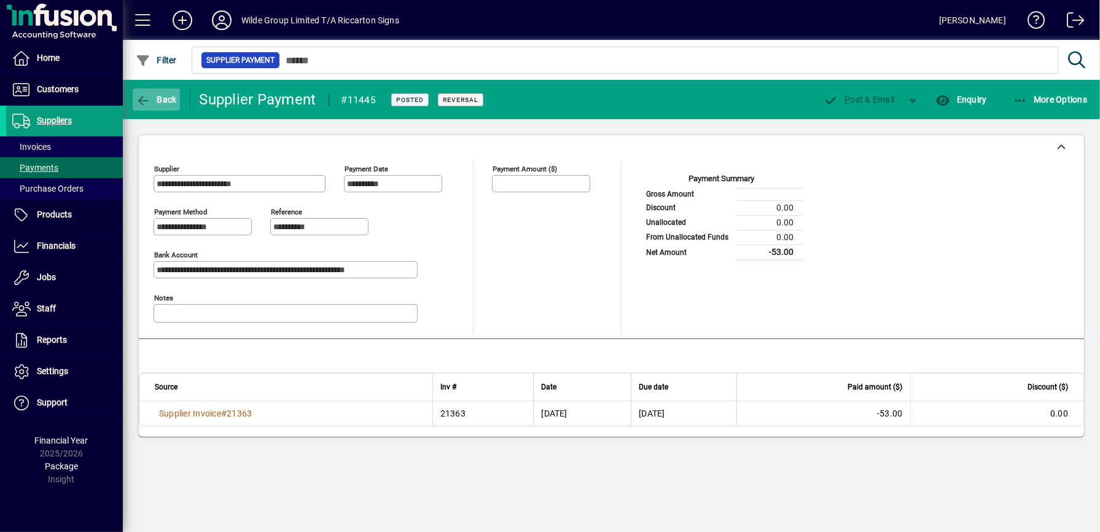
click at [153, 101] on span "Back" at bounding box center [156, 100] width 41 height 10
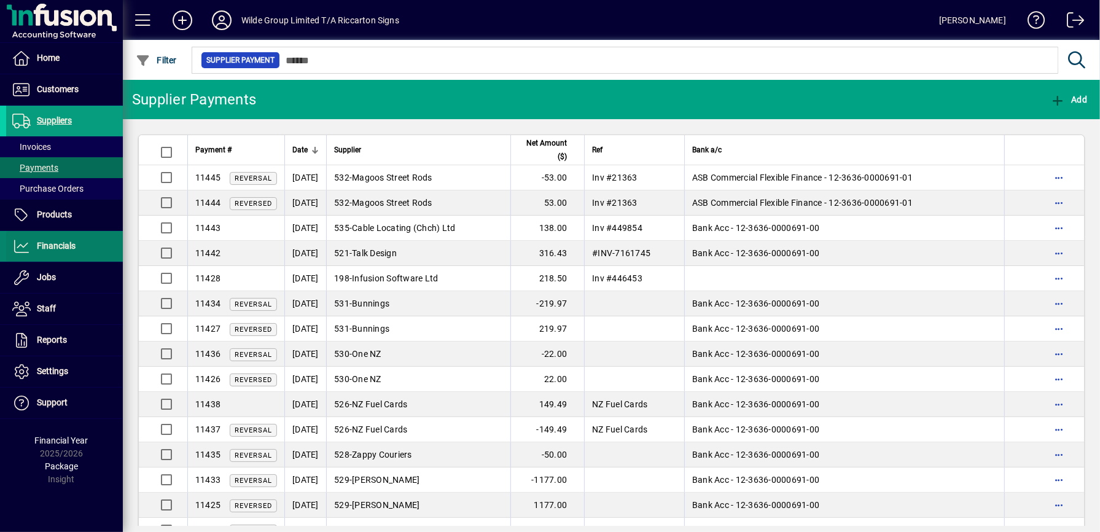
click at [71, 239] on span "Financials" at bounding box center [40, 246] width 69 height 15
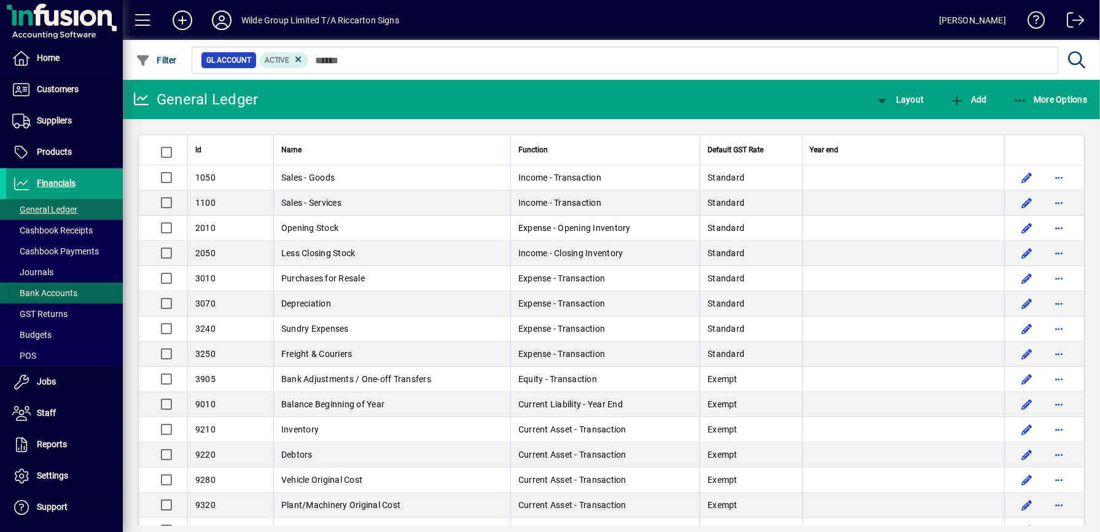
click at [67, 298] on span "Bank Accounts" at bounding box center [44, 293] width 65 height 10
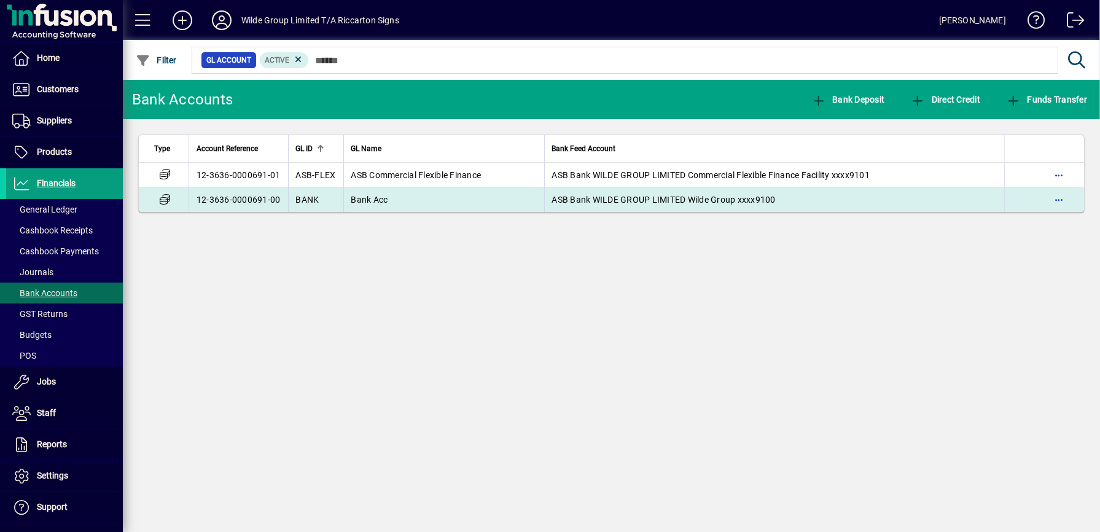
click at [397, 203] on td "Bank Acc" at bounding box center [443, 199] width 201 height 25
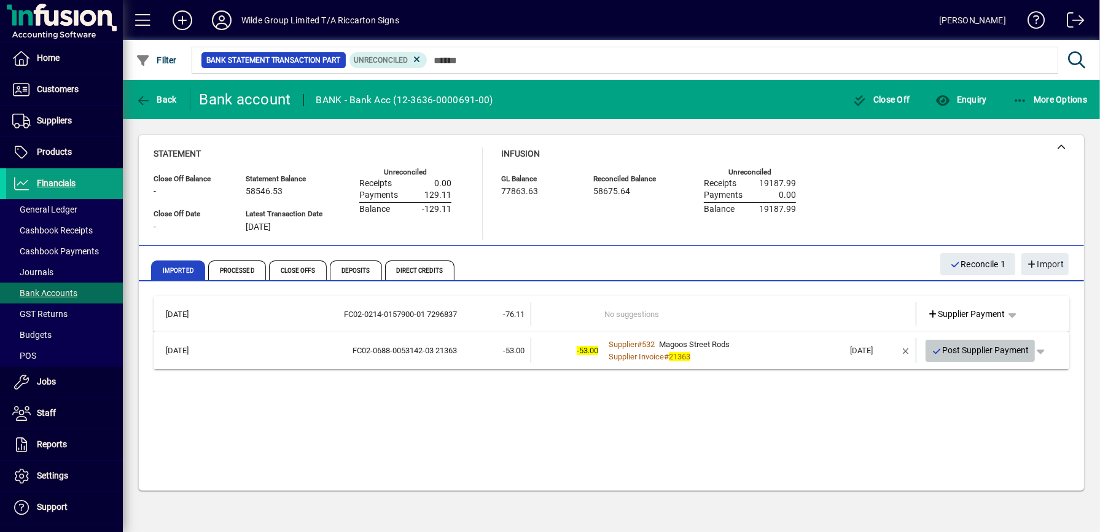
click at [977, 354] on span "Post Supplier Payment" at bounding box center [980, 350] width 98 height 20
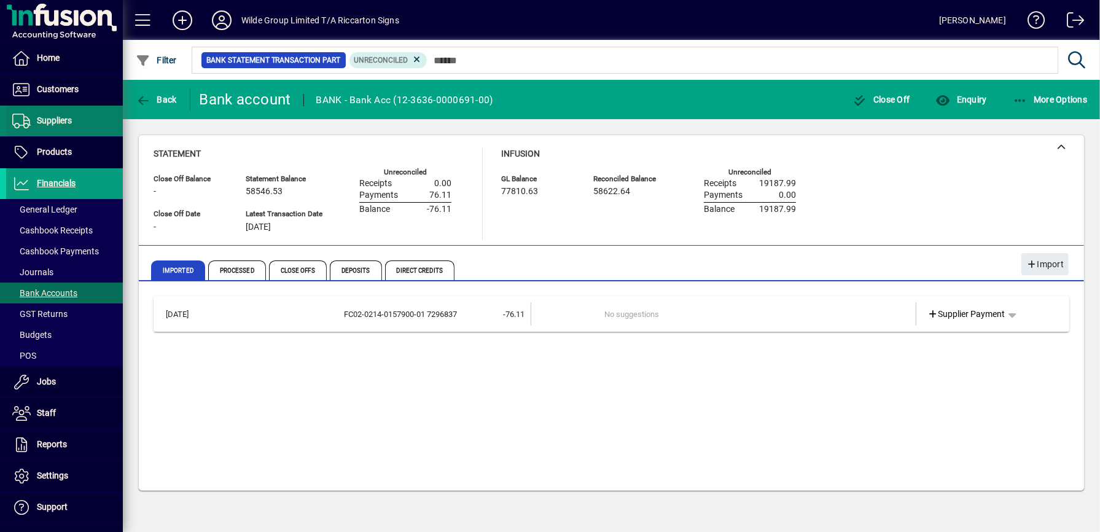
click at [52, 119] on span "Suppliers" at bounding box center [54, 120] width 35 height 10
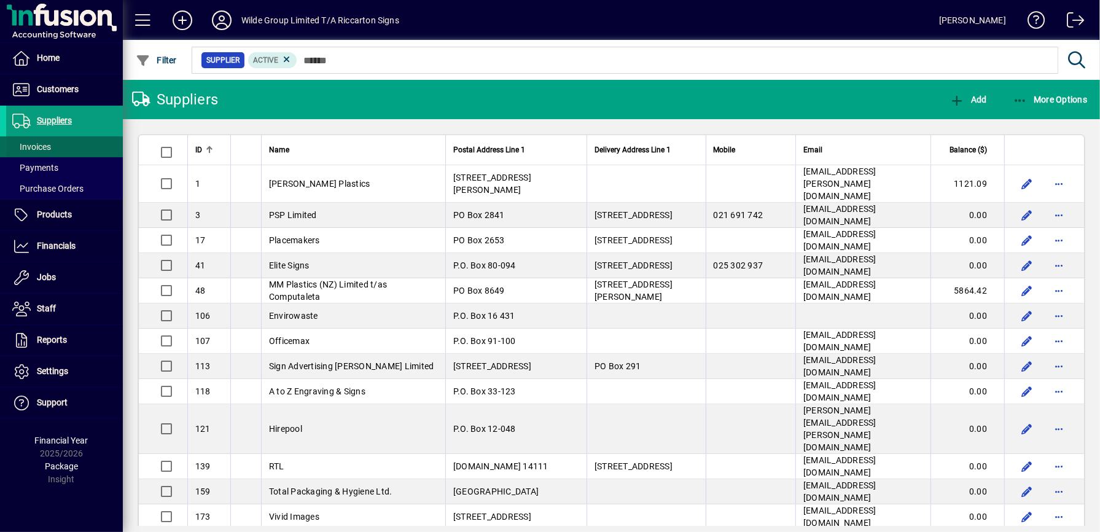
click at [34, 144] on span "Invoices" at bounding box center [31, 147] width 39 height 10
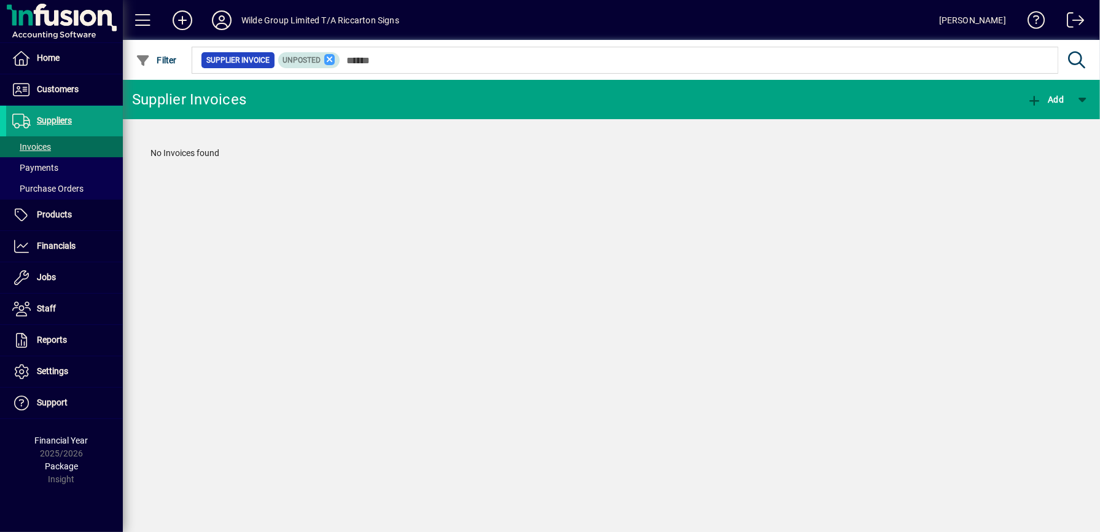
click at [335, 61] on icon at bounding box center [329, 59] width 11 height 11
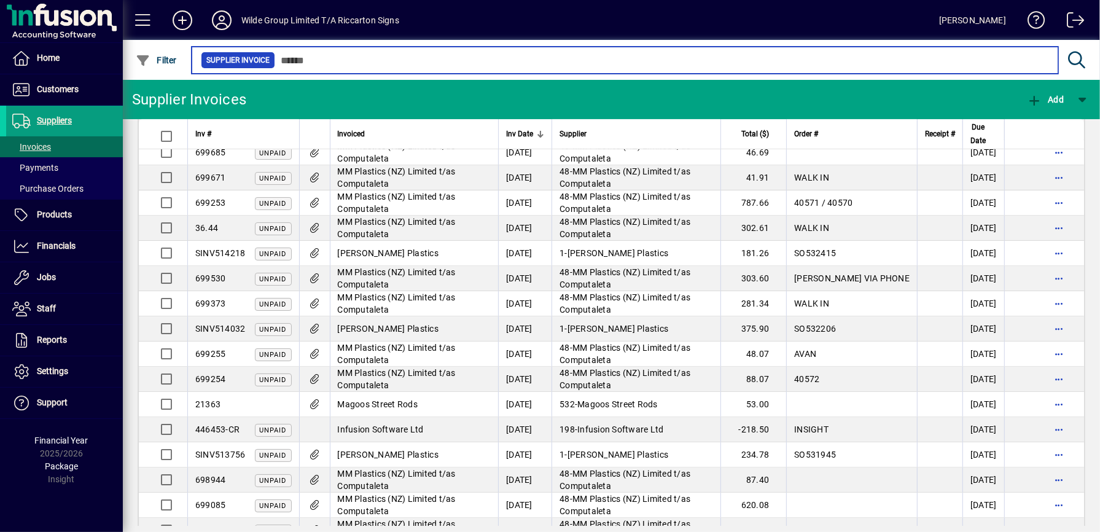
scroll to position [281, 0]
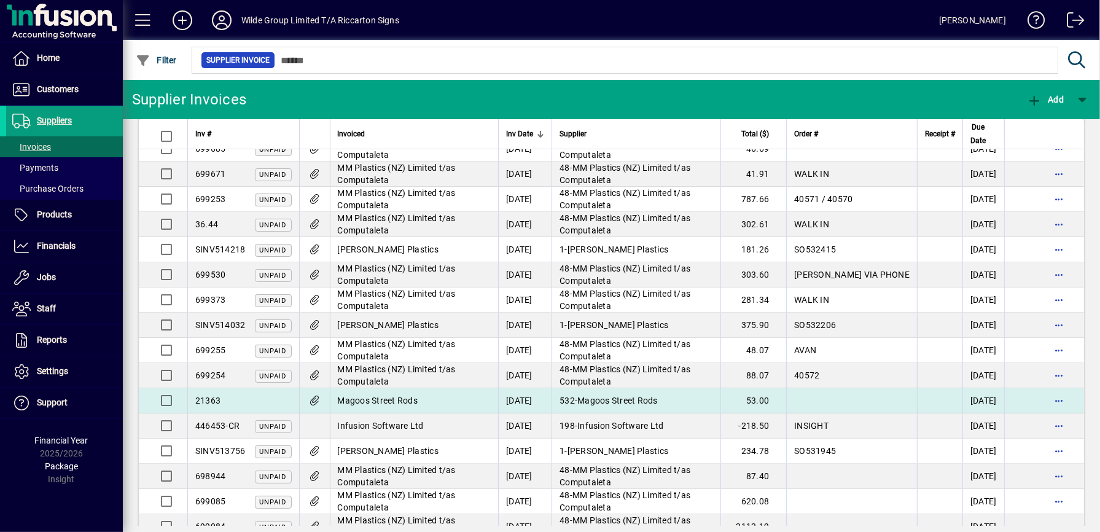
click at [430, 410] on td "Magoos Street Rods" at bounding box center [414, 400] width 169 height 25
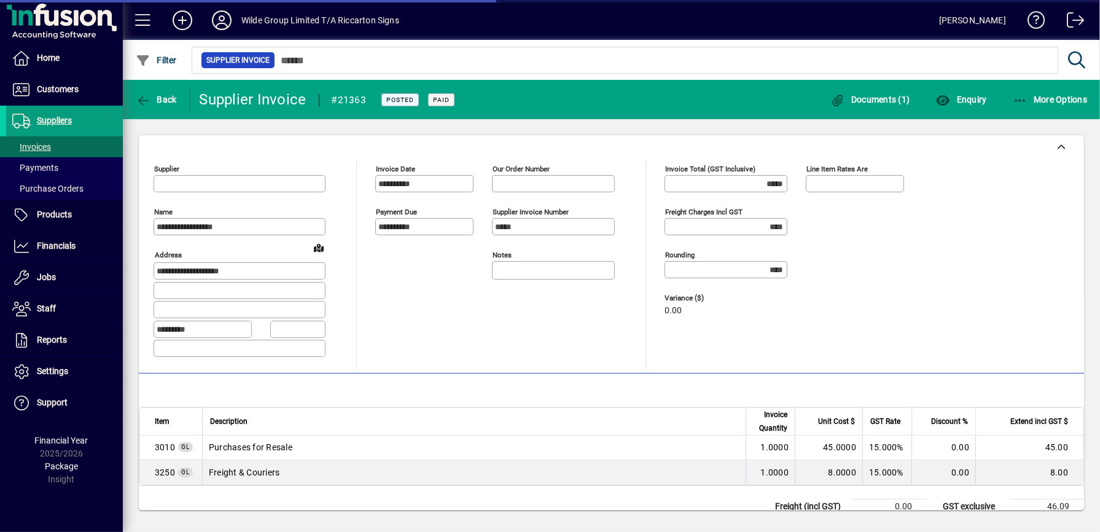
type input "**********"
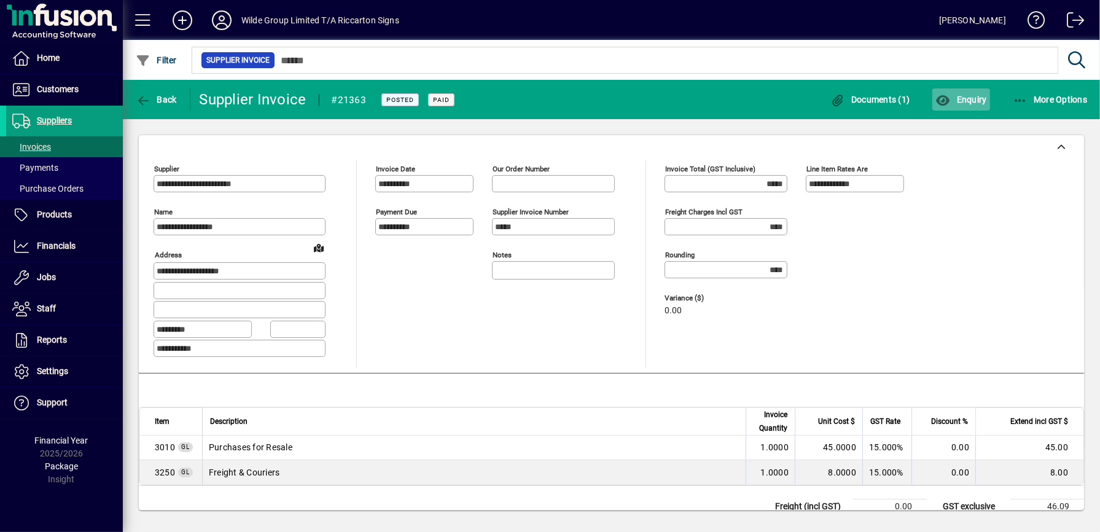
click at [961, 101] on span "Enquiry" at bounding box center [960, 100] width 51 height 10
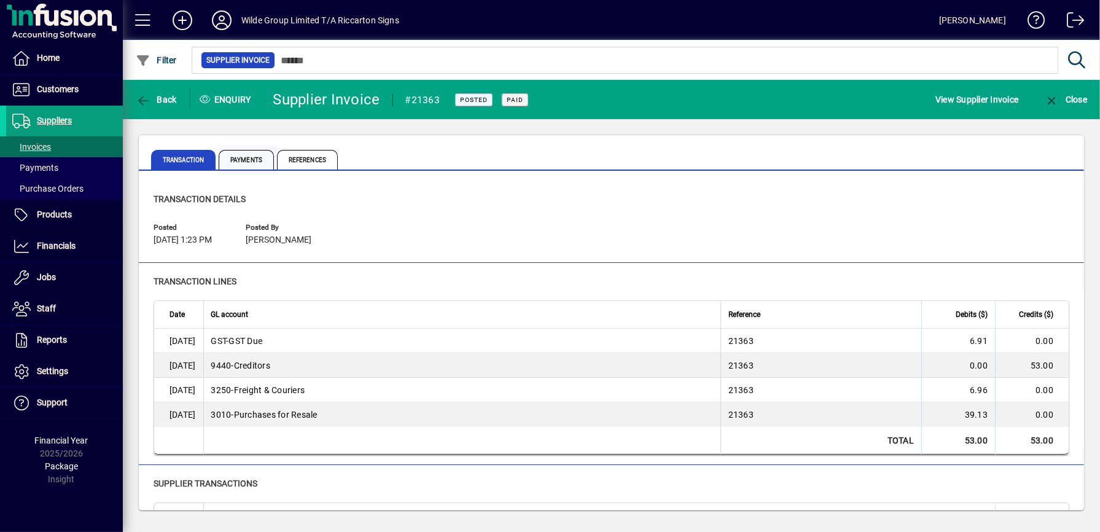
click at [252, 160] on span "Payments" at bounding box center [246, 160] width 55 height 20
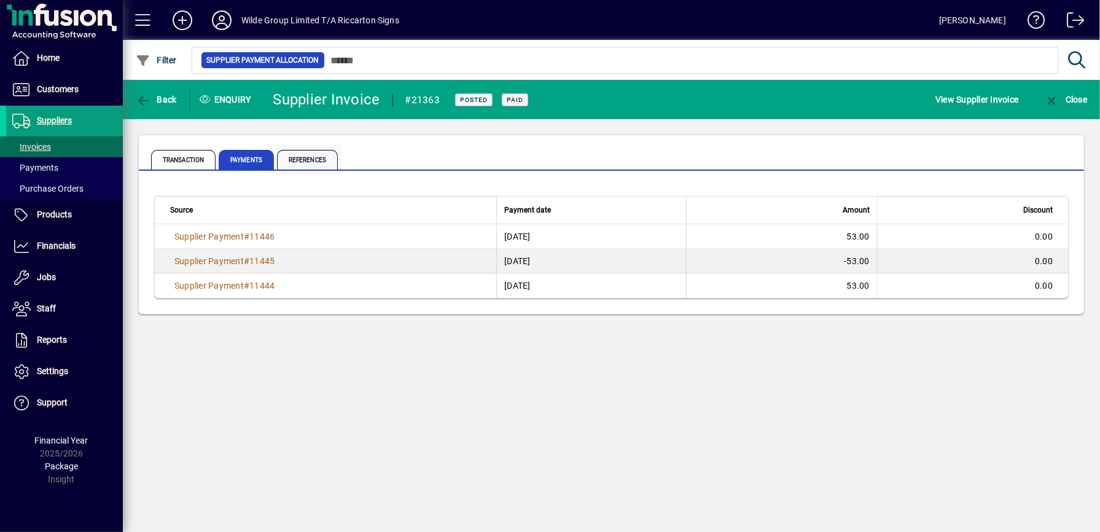
click at [315, 163] on span "References" at bounding box center [307, 160] width 61 height 20
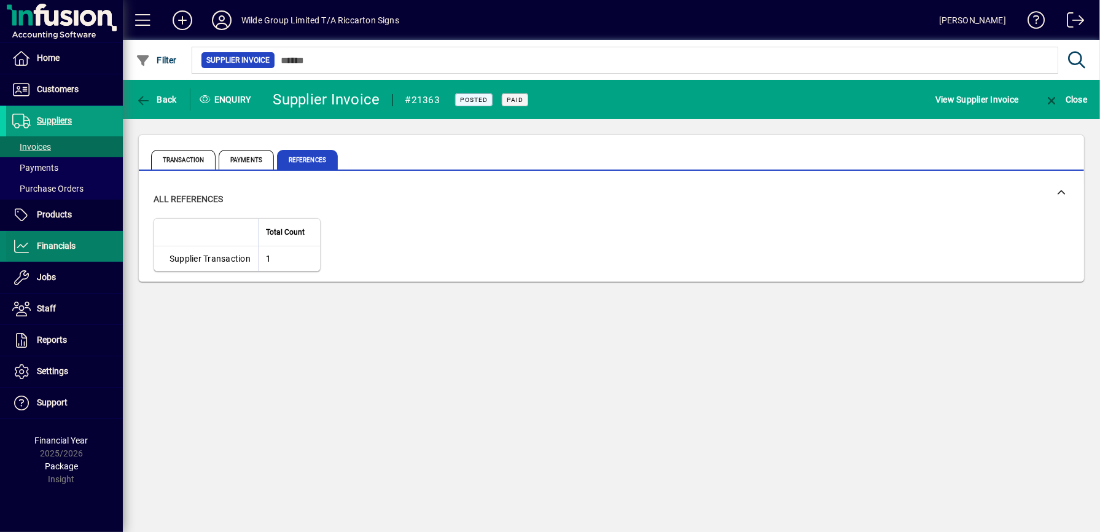
click at [64, 246] on span "Financials" at bounding box center [56, 246] width 39 height 10
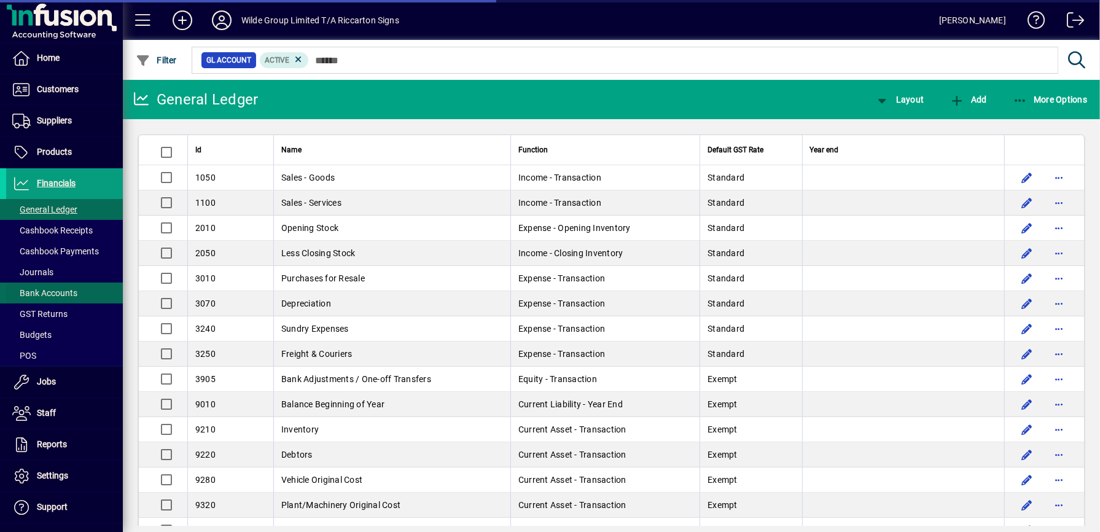
click at [53, 341] on span at bounding box center [64, 355] width 117 height 29
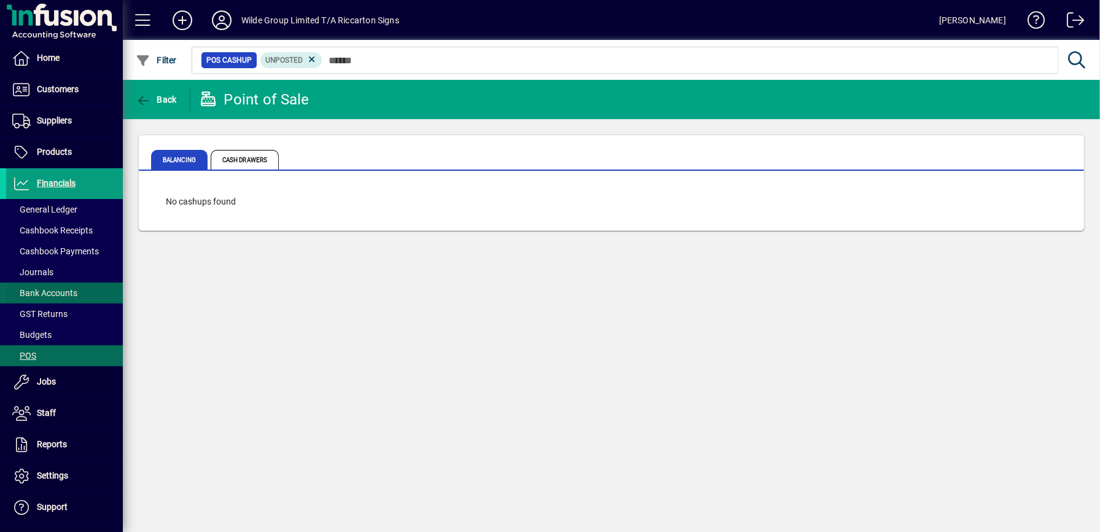
click at [56, 292] on span "Bank Accounts" at bounding box center [44, 293] width 65 height 10
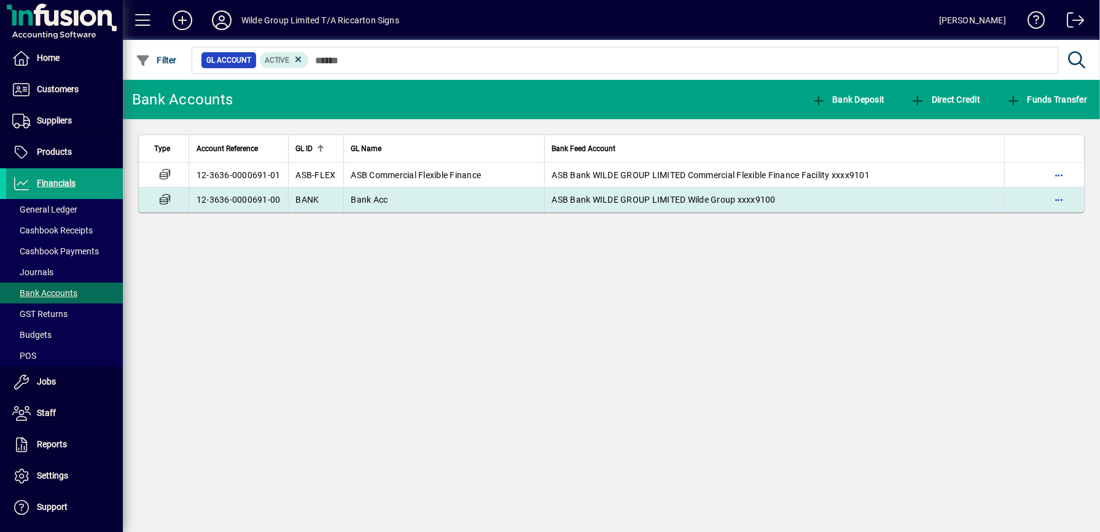
click at [621, 202] on span "ASB Bank WILDE GROUP LIMITED Wilde Group xxxx9100" at bounding box center [663, 200] width 223 height 10
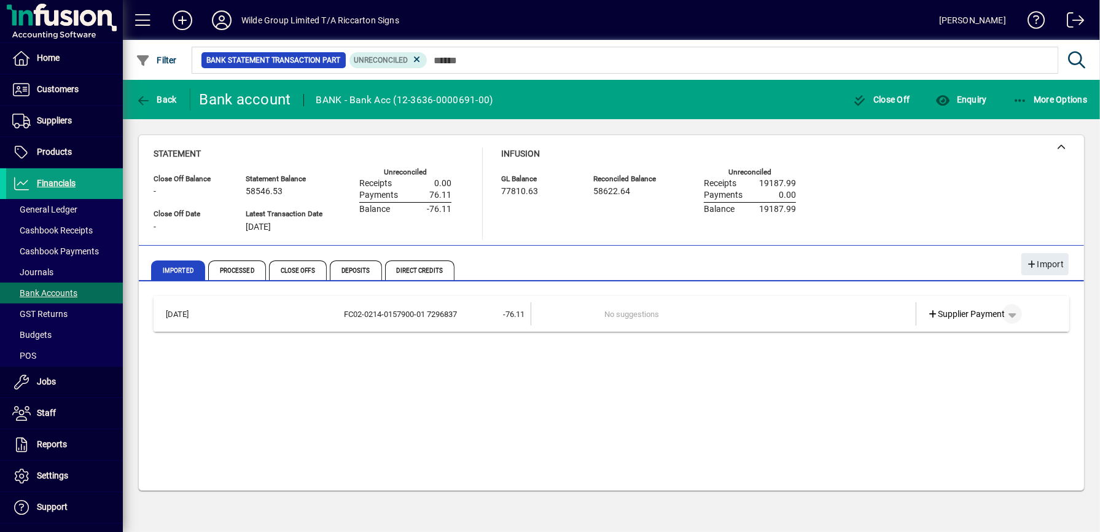
click at [1012, 318] on span "button" at bounding box center [1011, 313] width 29 height 29
click at [165, 98] on div at bounding box center [550, 266] width 1100 height 532
click at [165, 98] on span "Back" at bounding box center [156, 100] width 41 height 10
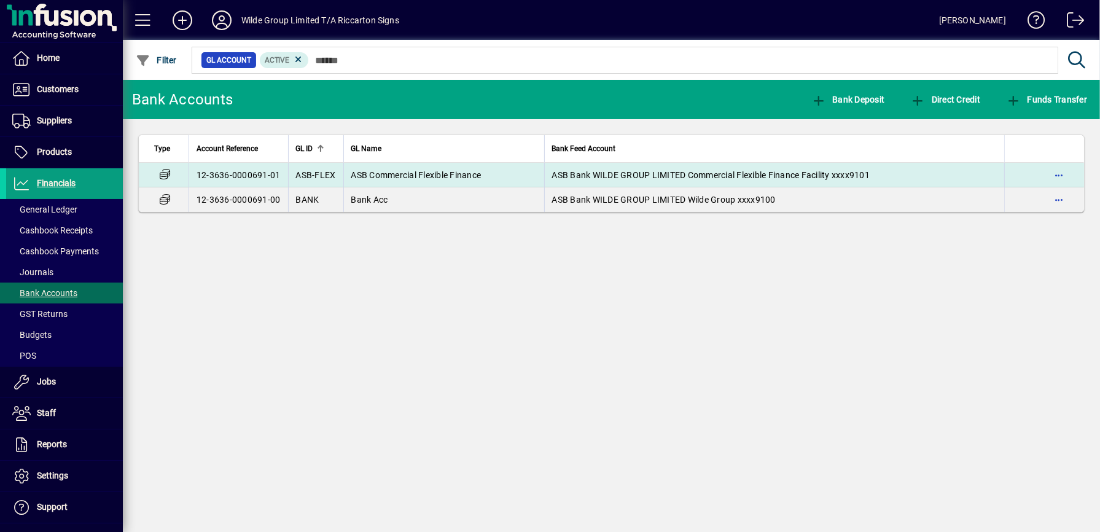
click at [436, 169] on td "ASB Commercial Flexible Finance" at bounding box center [443, 175] width 201 height 25
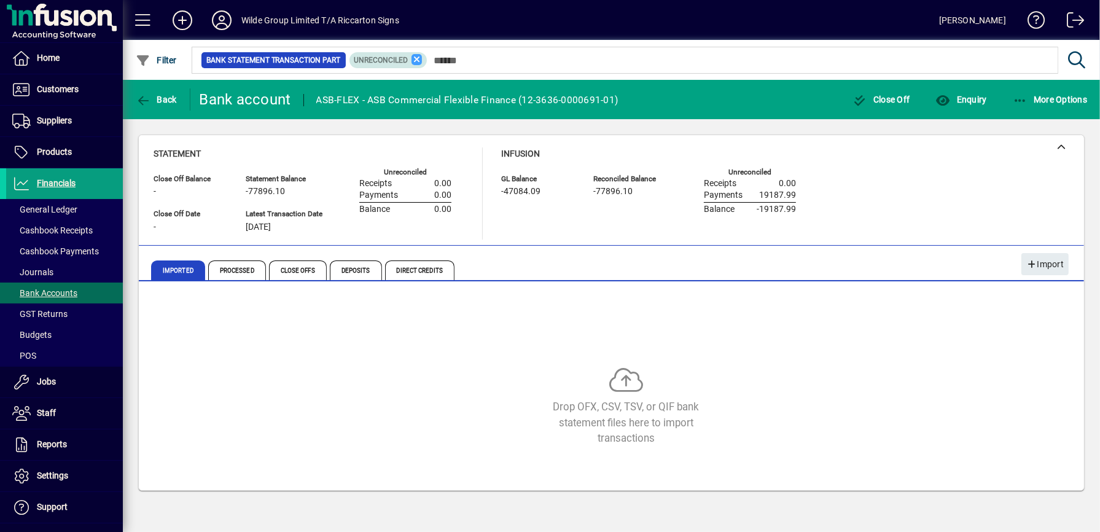
click at [422, 63] on icon at bounding box center [416, 59] width 11 height 11
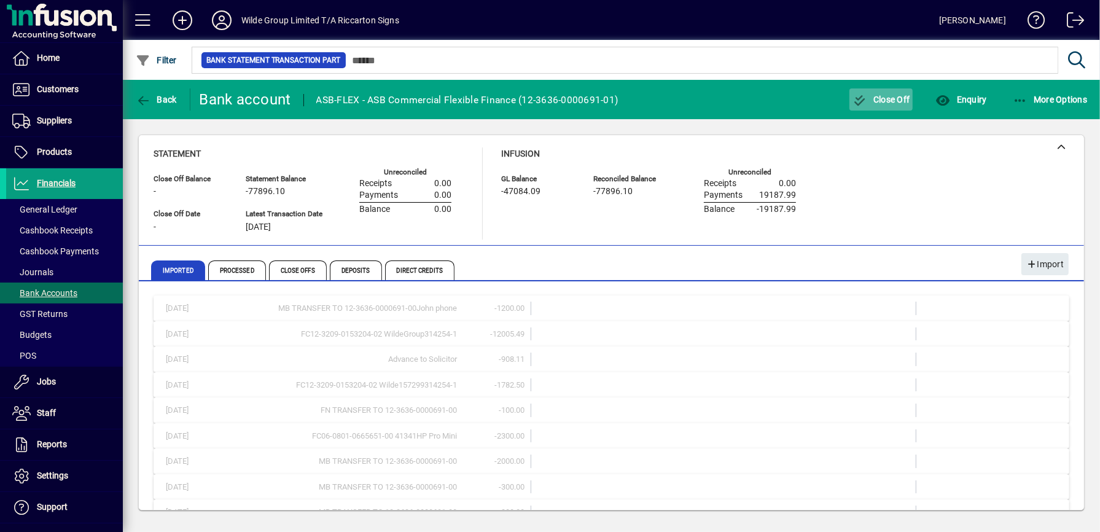
click at [875, 106] on span "button" at bounding box center [881, 99] width 64 height 29
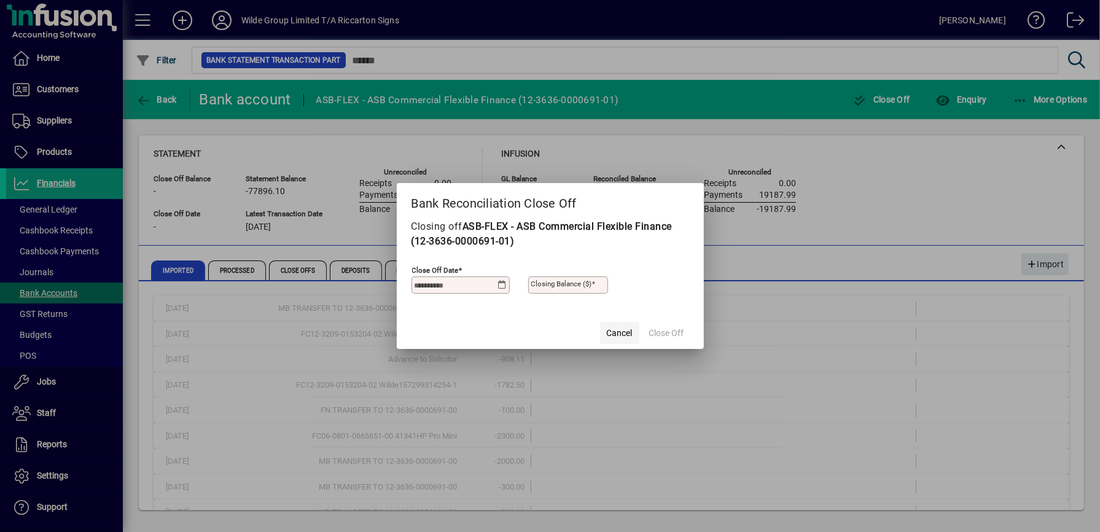
click at [620, 337] on span "Cancel" at bounding box center [620, 333] width 26 height 13
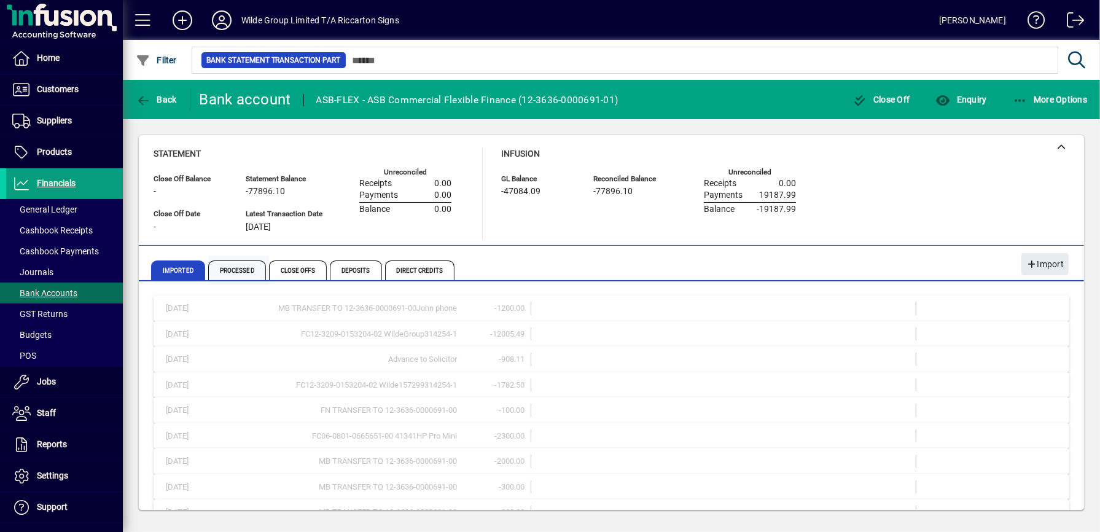
click at [250, 264] on span "Processed" at bounding box center [237, 270] width 58 height 20
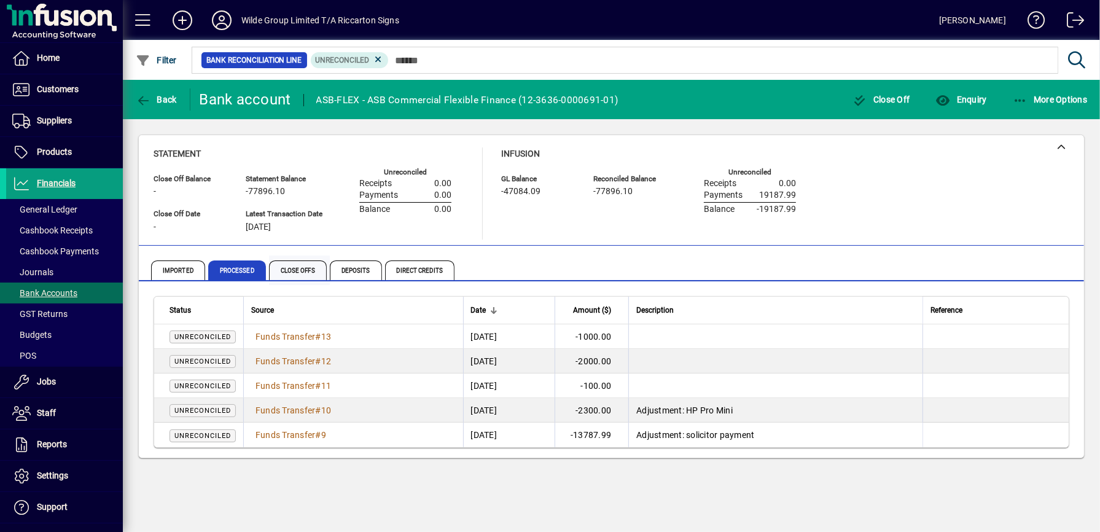
click at [300, 274] on span "Close Offs" at bounding box center [298, 270] width 58 height 20
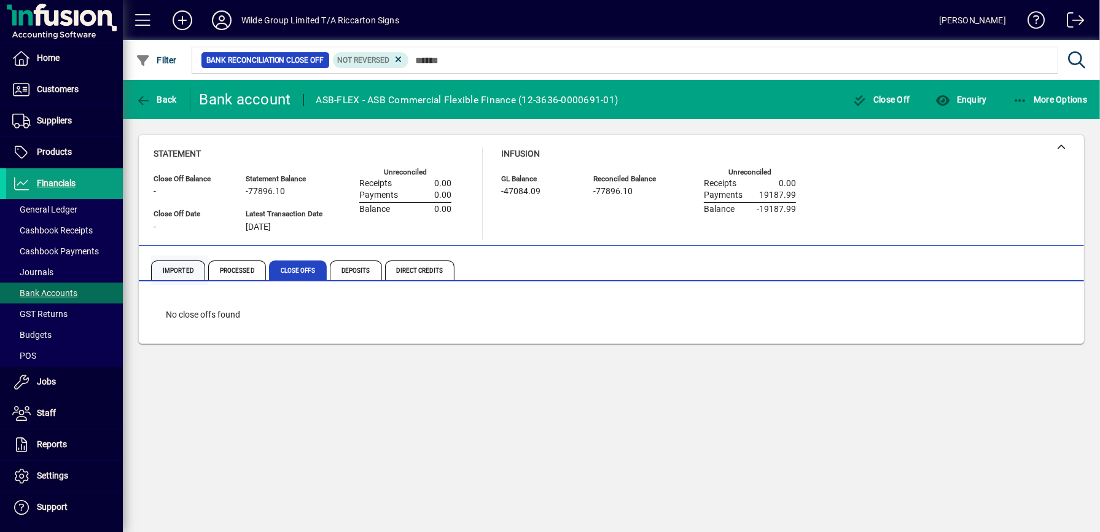
click at [176, 275] on span "Imported" at bounding box center [178, 270] width 54 height 20
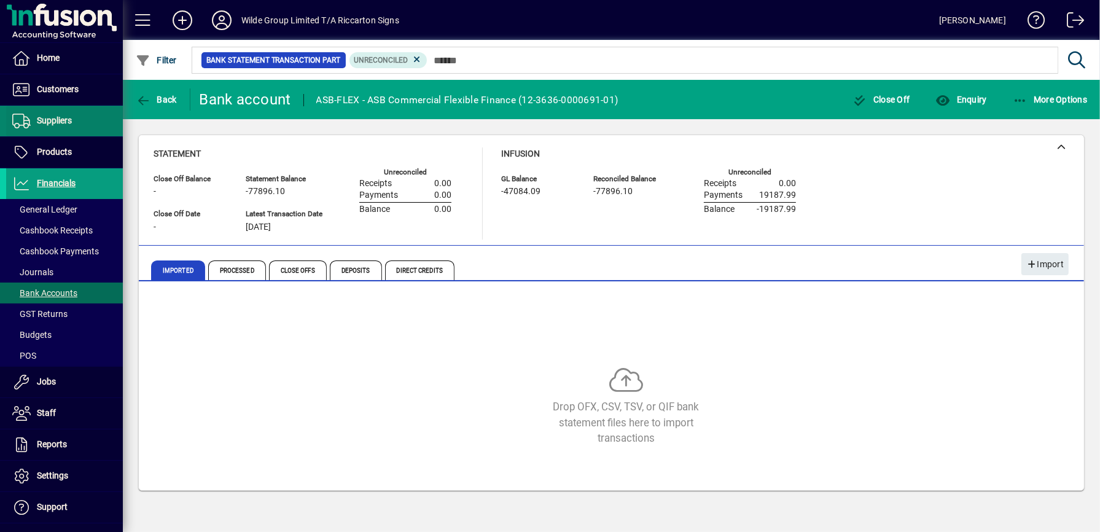
click at [70, 123] on span "Suppliers" at bounding box center [54, 120] width 35 height 10
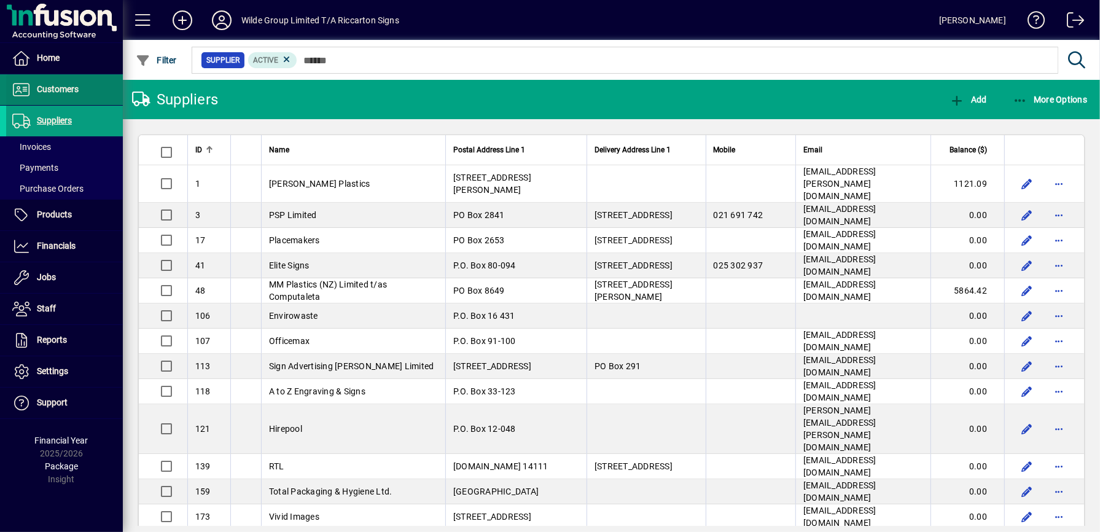
click at [49, 95] on span "Customers" at bounding box center [42, 89] width 72 height 15
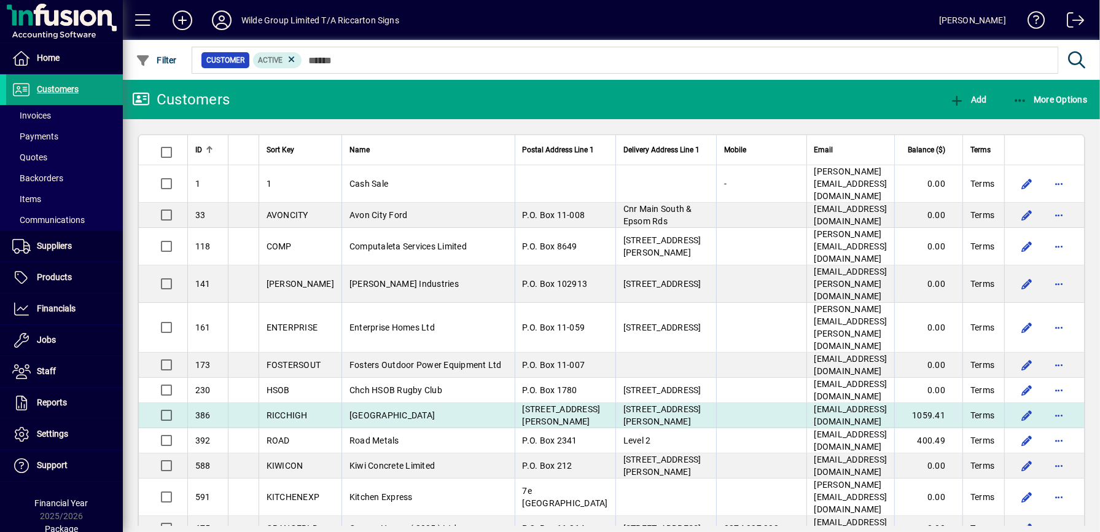
click at [421, 410] on span "[GEOGRAPHIC_DATA]" at bounding box center [391, 415] width 85 height 10
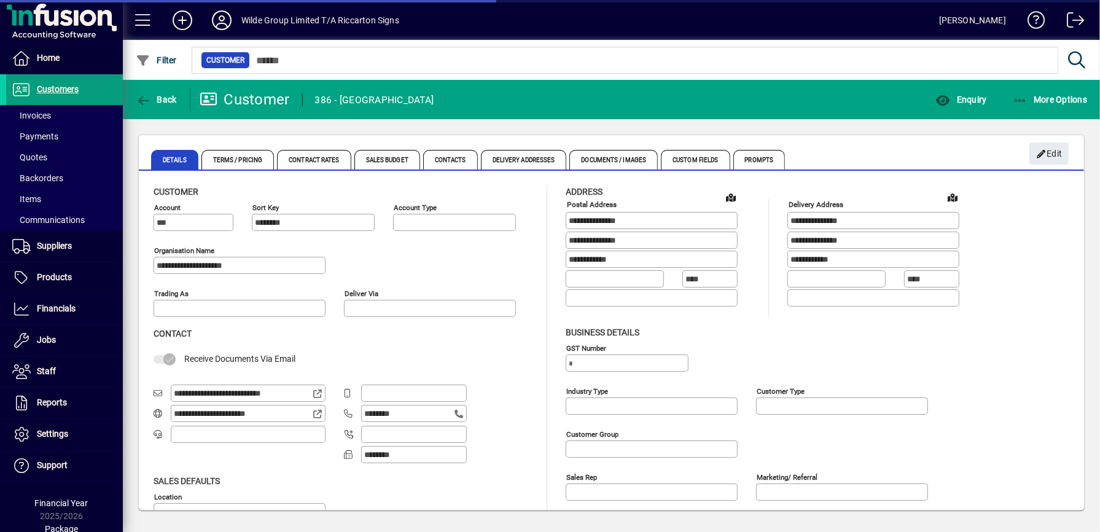
type input "**********"
type input "*********"
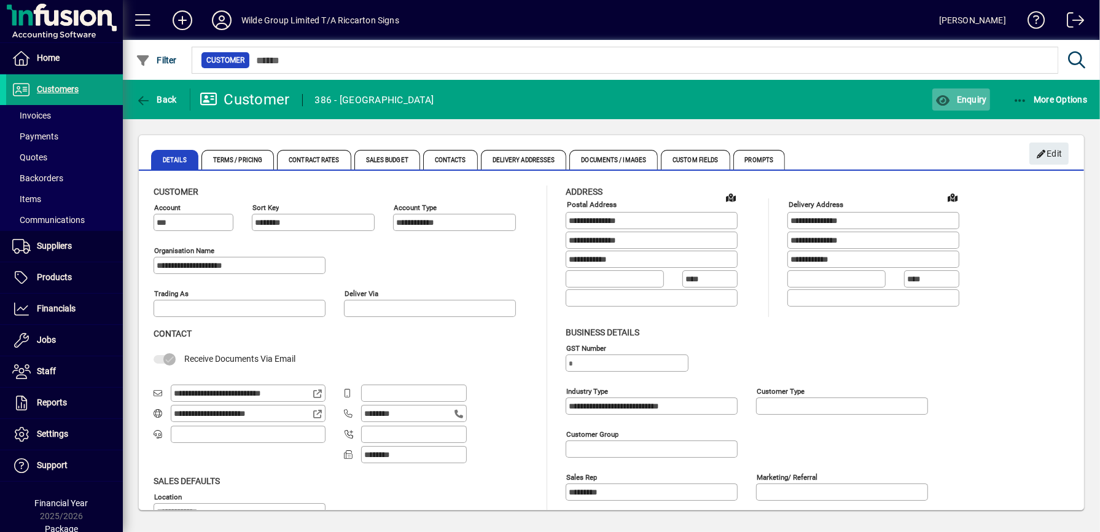
click at [948, 103] on span "Enquiry" at bounding box center [960, 100] width 51 height 10
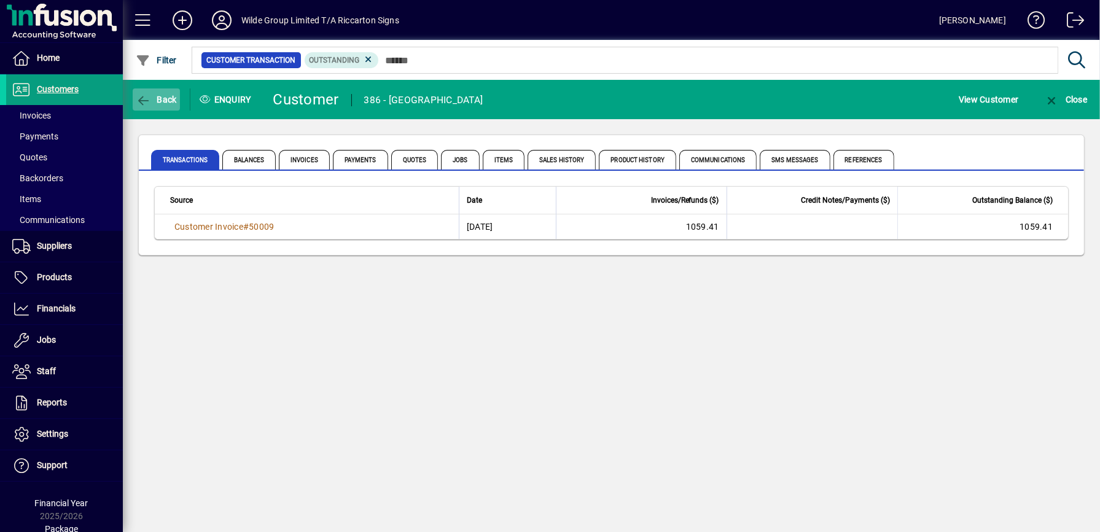
click at [144, 91] on span "button" at bounding box center [156, 99] width 47 height 29
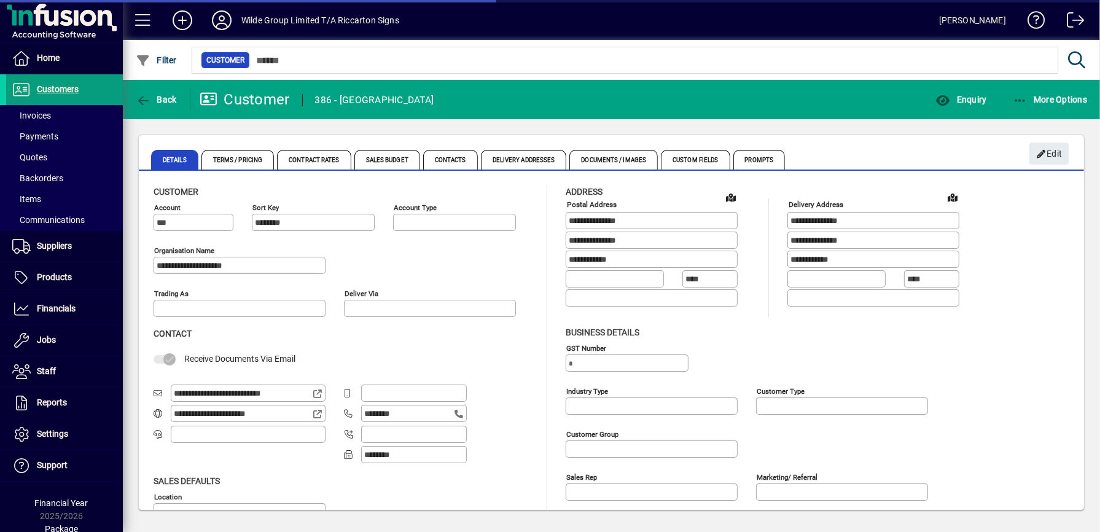
type input "**********"
type input "*********"
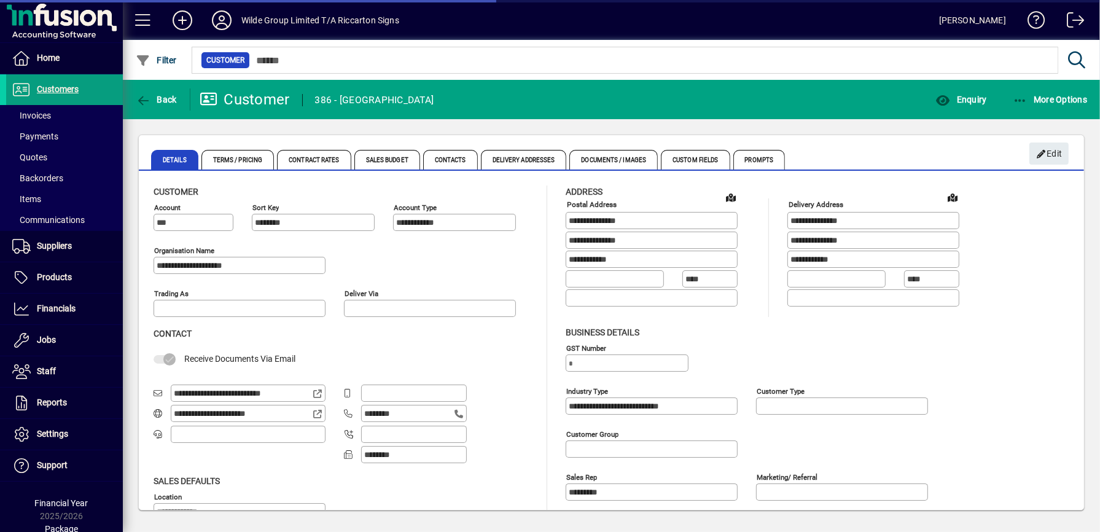
click at [144, 91] on span "button" at bounding box center [156, 99] width 47 height 29
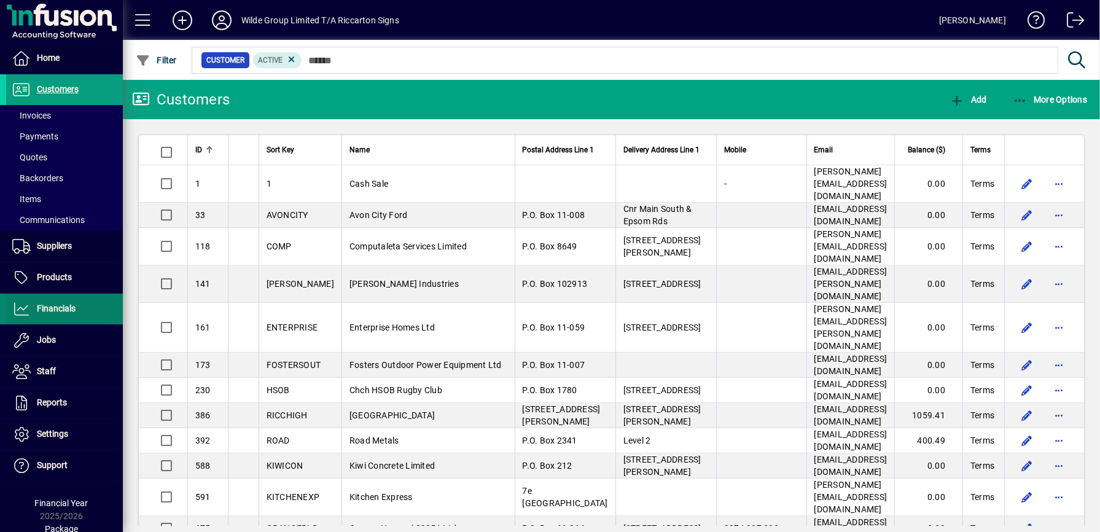
click at [76, 306] on span "Financials" at bounding box center [56, 308] width 39 height 10
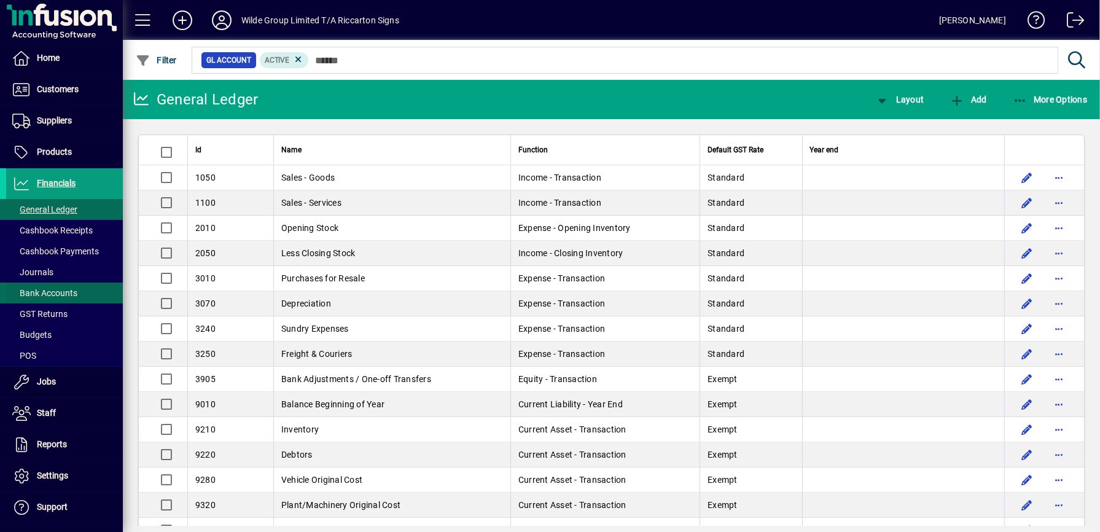
click at [56, 294] on span "Bank Accounts" at bounding box center [44, 293] width 65 height 10
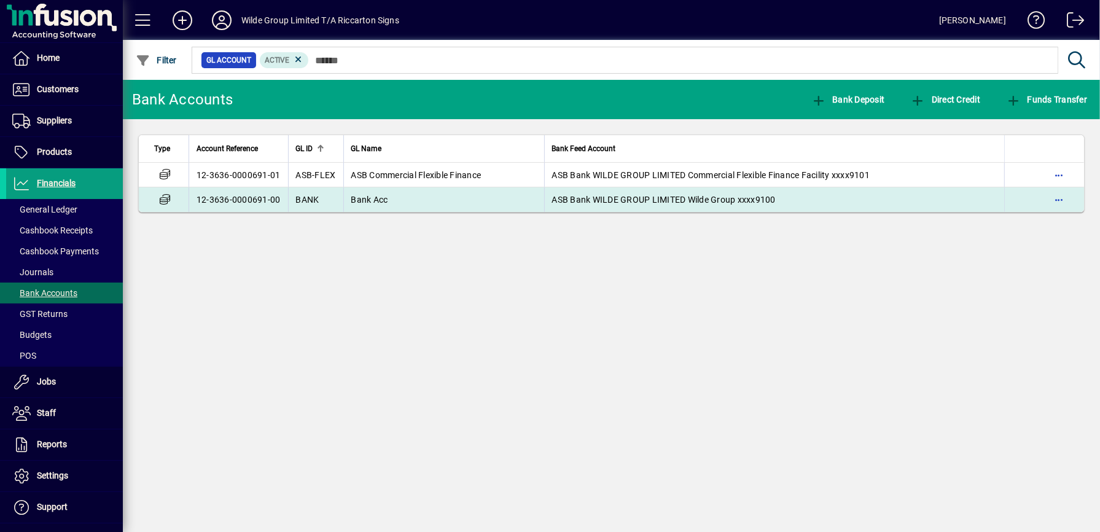
click at [362, 204] on span "Bank Acc" at bounding box center [369, 200] width 37 height 10
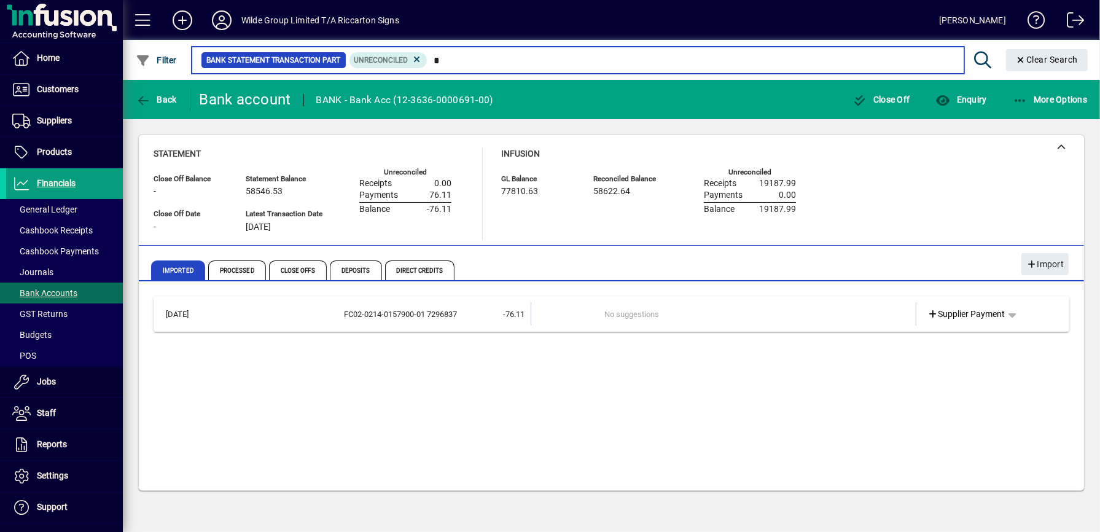
type input "*"
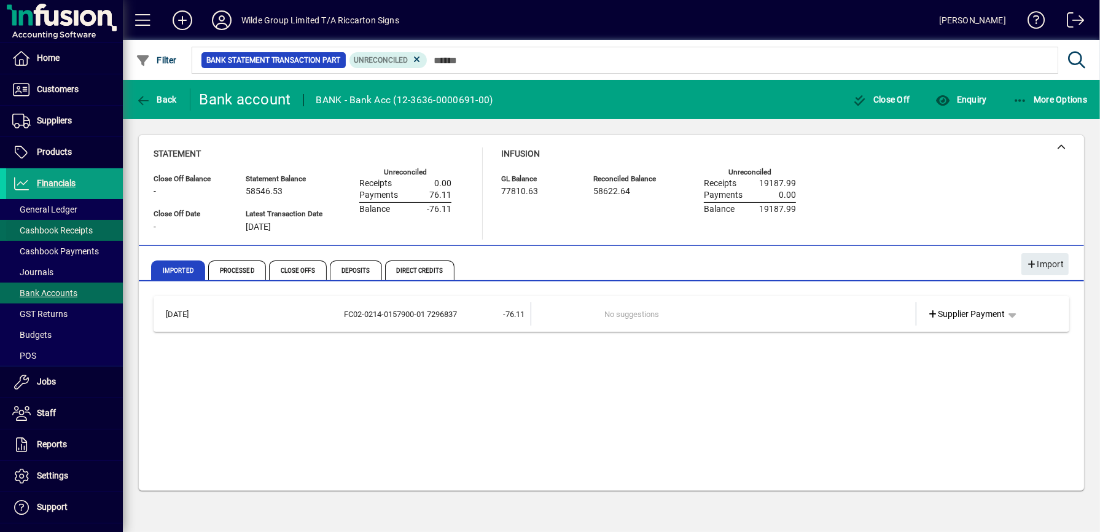
click at [44, 236] on span "Cashbook Receipts" at bounding box center [49, 230] width 87 height 13
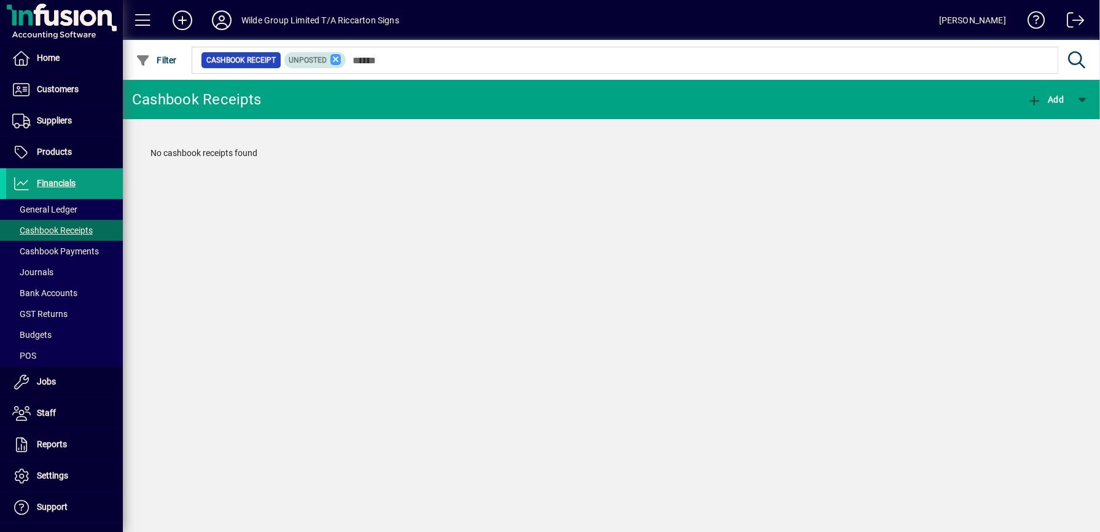
click at [341, 61] on icon at bounding box center [335, 59] width 11 height 11
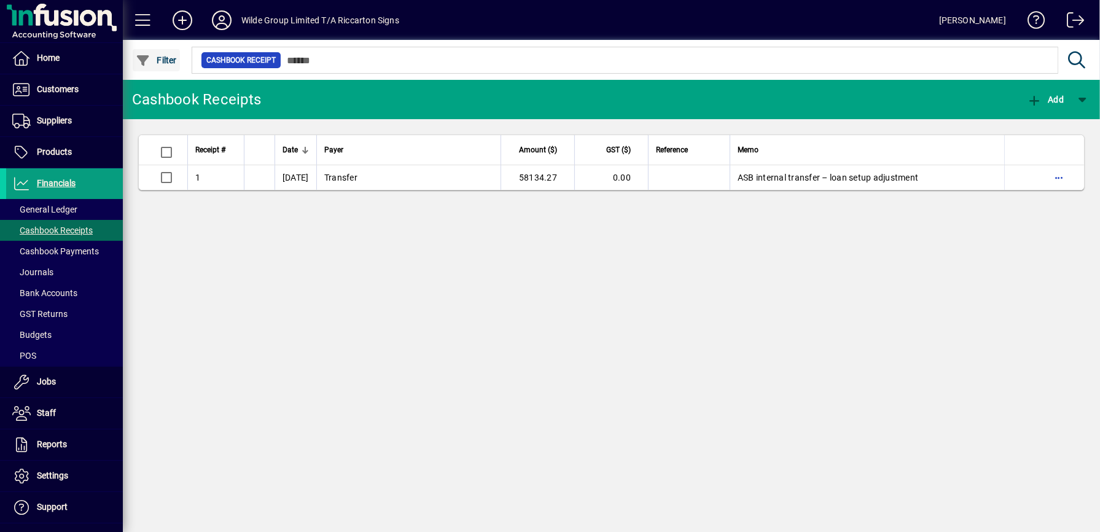
click at [165, 56] on span "Filter" at bounding box center [156, 60] width 41 height 10
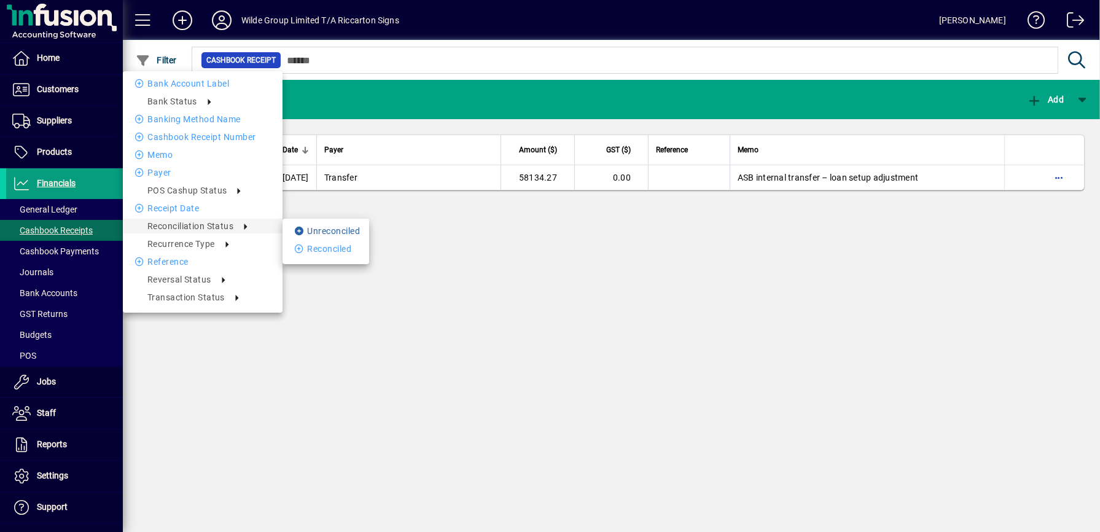
click at [324, 231] on li "Unreconciled" at bounding box center [325, 230] width 87 height 15
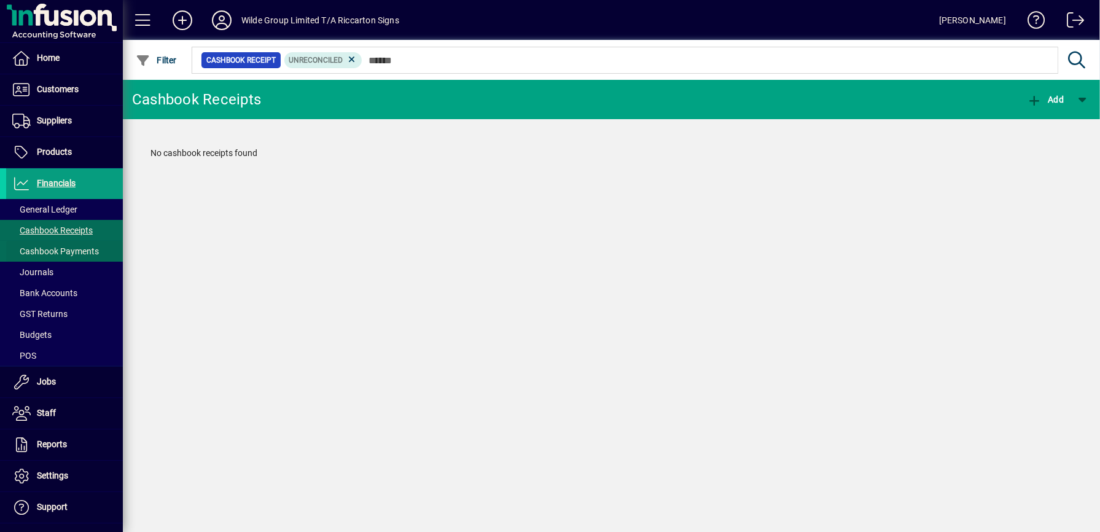
click at [74, 245] on span at bounding box center [64, 250] width 117 height 29
click at [346, 60] on icon at bounding box center [340, 59] width 11 height 11
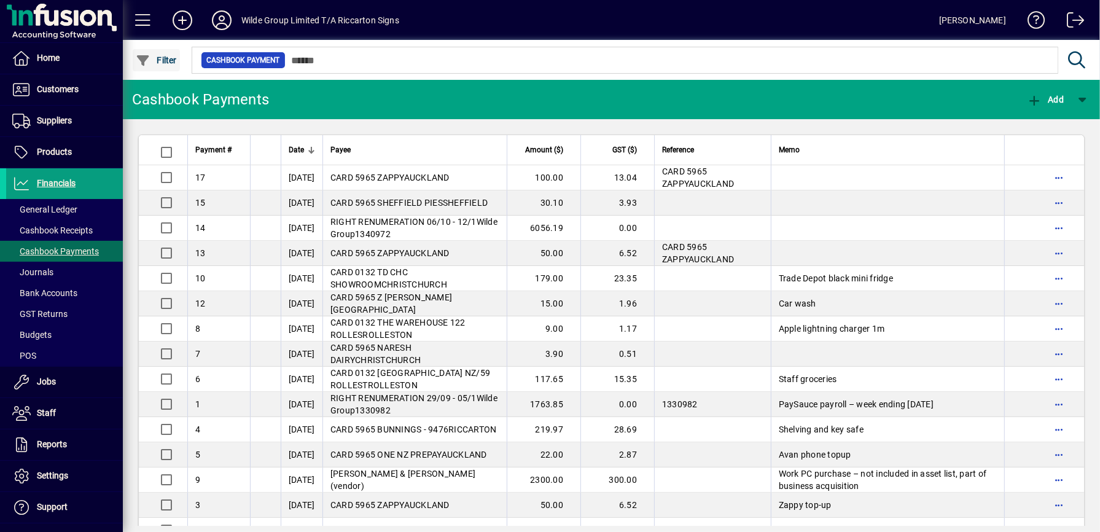
click at [155, 57] on span "Filter" at bounding box center [156, 60] width 41 height 10
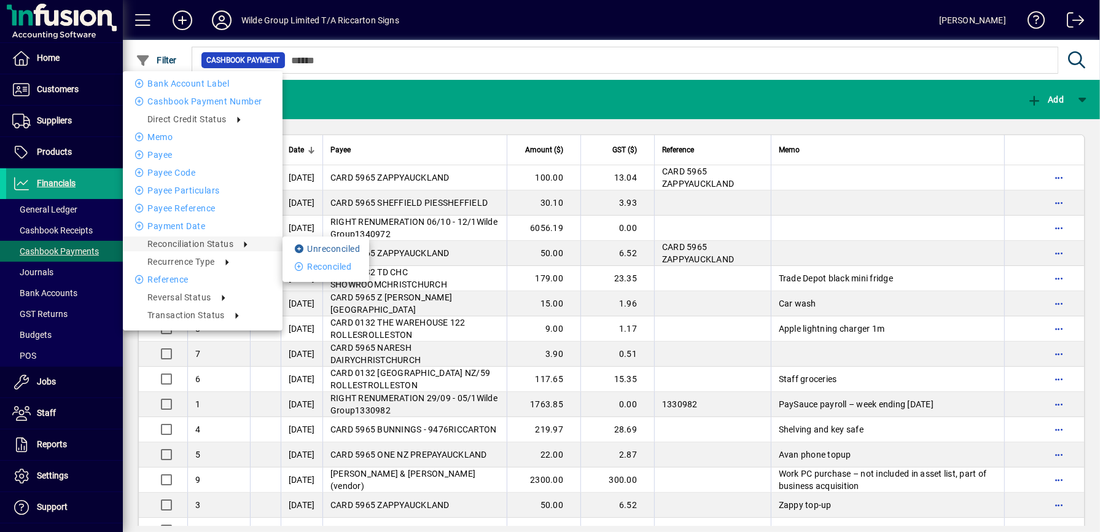
click at [321, 254] on li "Unreconciled" at bounding box center [325, 248] width 87 height 15
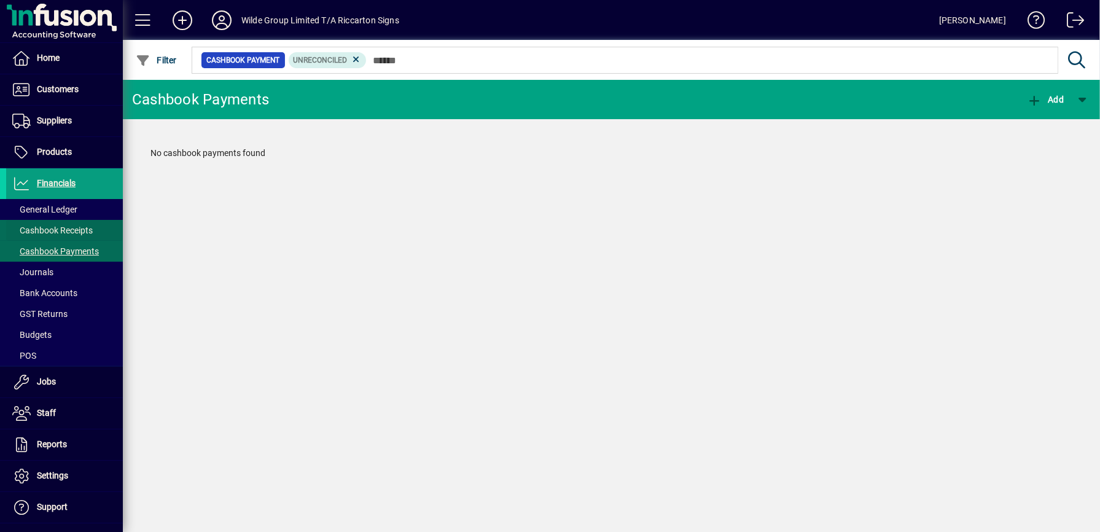
click at [76, 233] on span "Cashbook Receipts" at bounding box center [52, 230] width 80 height 10
click at [341, 59] on icon at bounding box center [335, 59] width 11 height 11
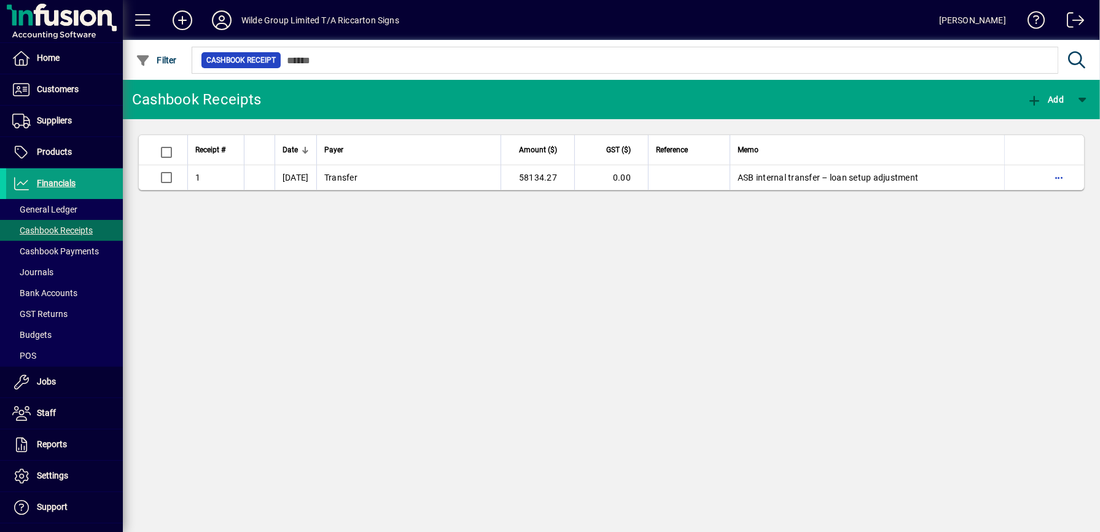
click at [564, 101] on mat-toolbar-row "Cashbook Receipts Add" at bounding box center [611, 99] width 977 height 39
click at [68, 246] on span "Cashbook Payments" at bounding box center [52, 251] width 93 height 13
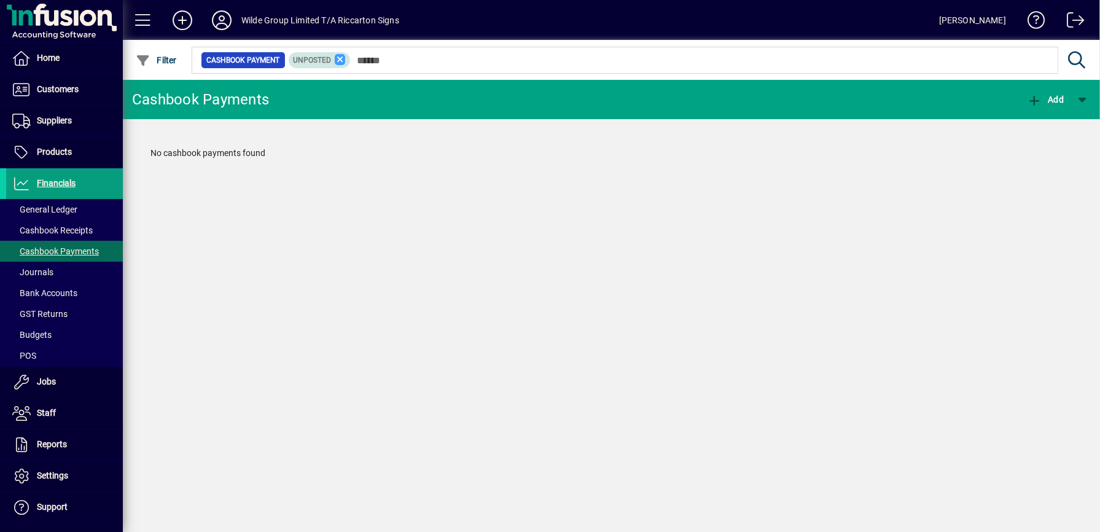
click at [346, 58] on icon at bounding box center [340, 59] width 11 height 11
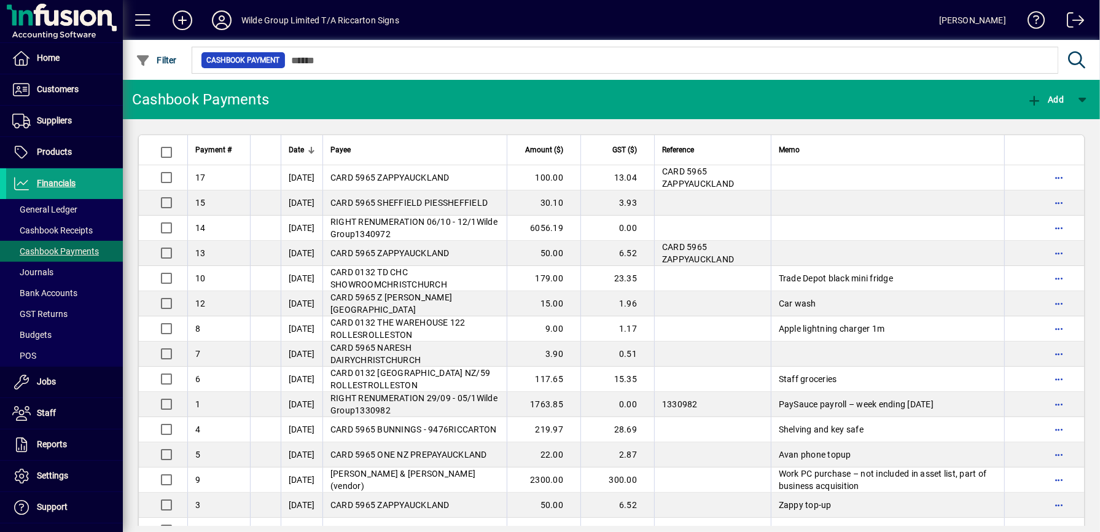
click at [53, 295] on span "Bank Accounts" at bounding box center [44, 293] width 65 height 10
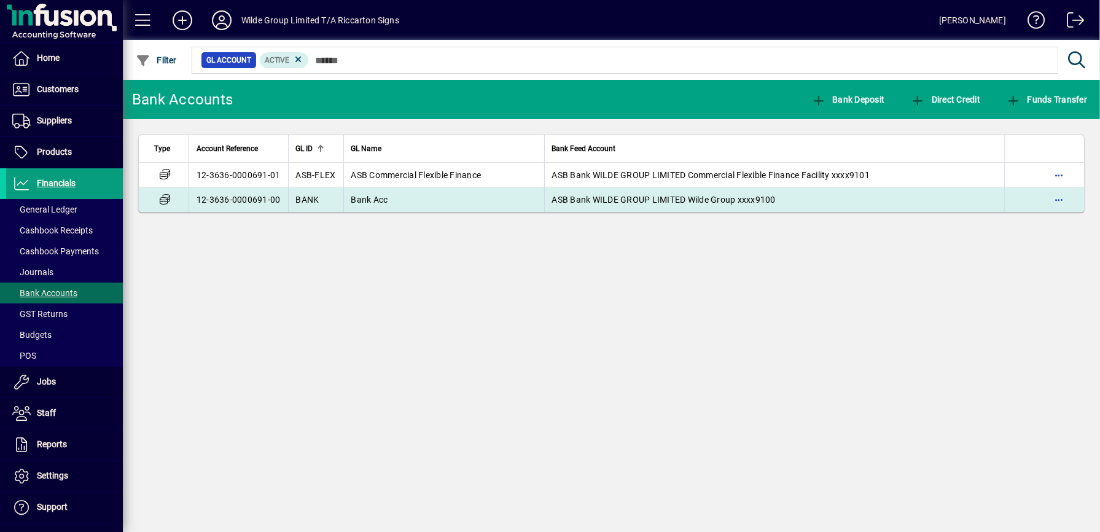
click at [759, 196] on span "ASB Bank WILDE GROUP LIMITED Wilde Group xxxx9100" at bounding box center [663, 200] width 223 height 10
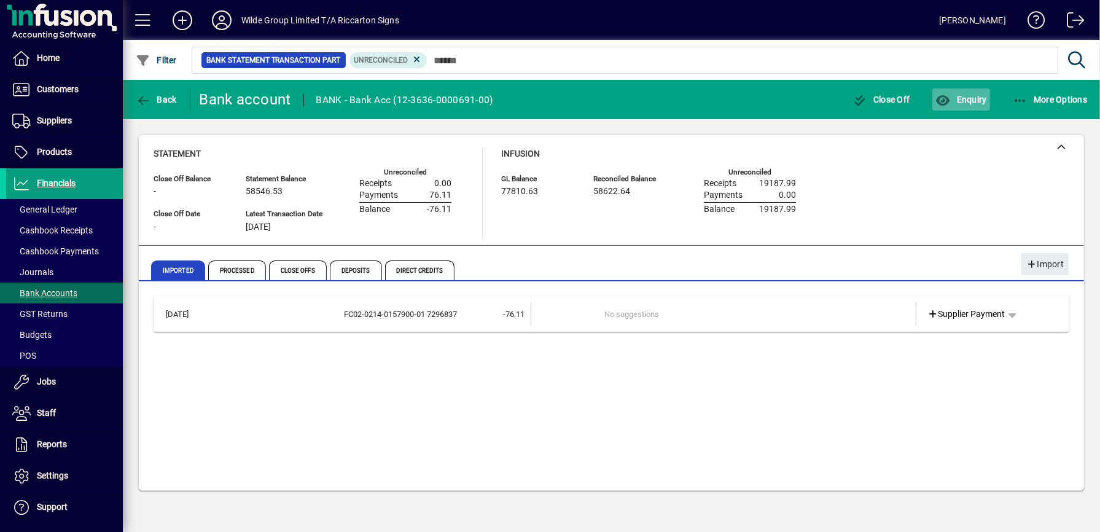
click at [972, 95] on span "Enquiry" at bounding box center [960, 100] width 51 height 10
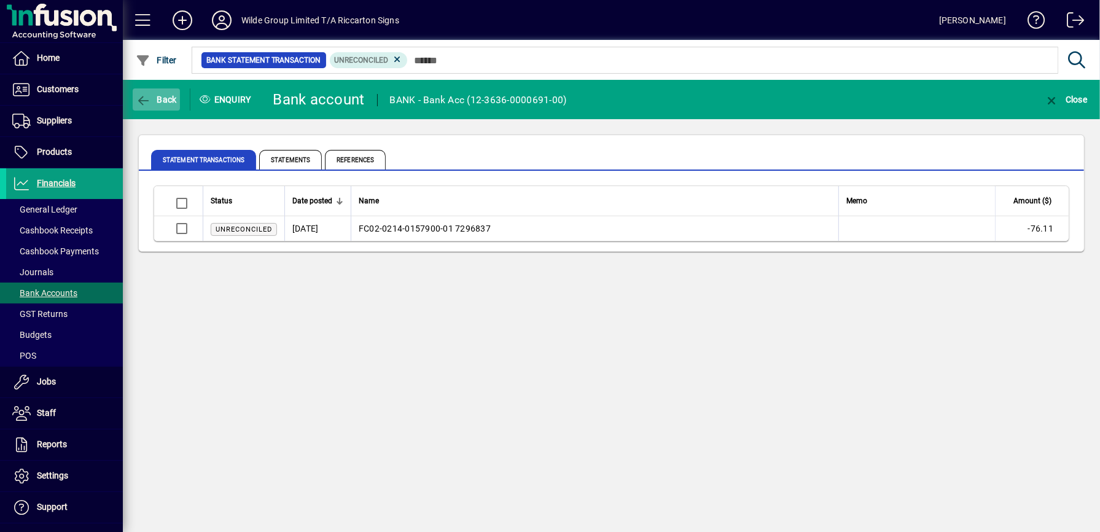
click at [148, 104] on icon "button" at bounding box center [143, 101] width 15 height 12
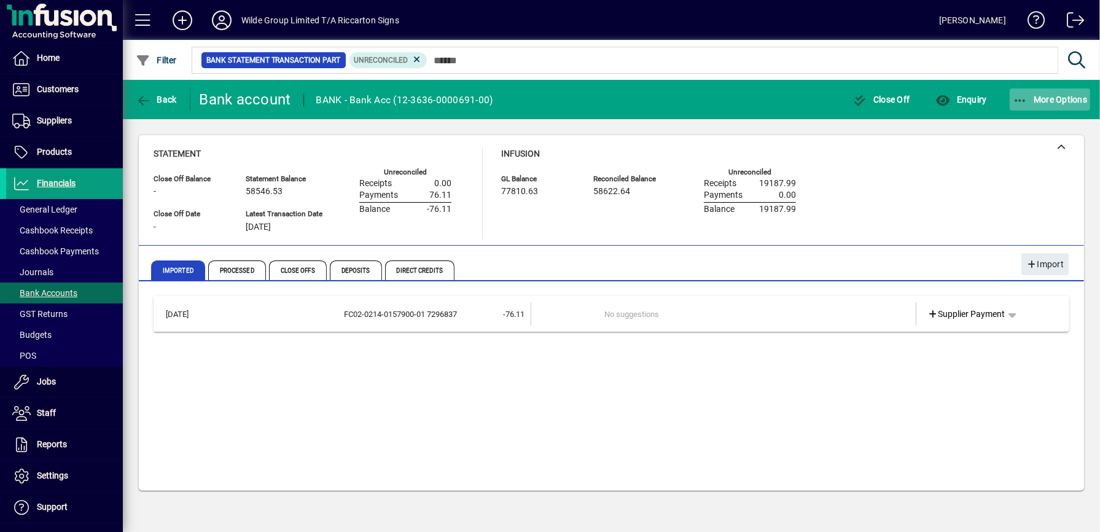
click at [1064, 104] on span "More Options" at bounding box center [1049, 100] width 75 height 10
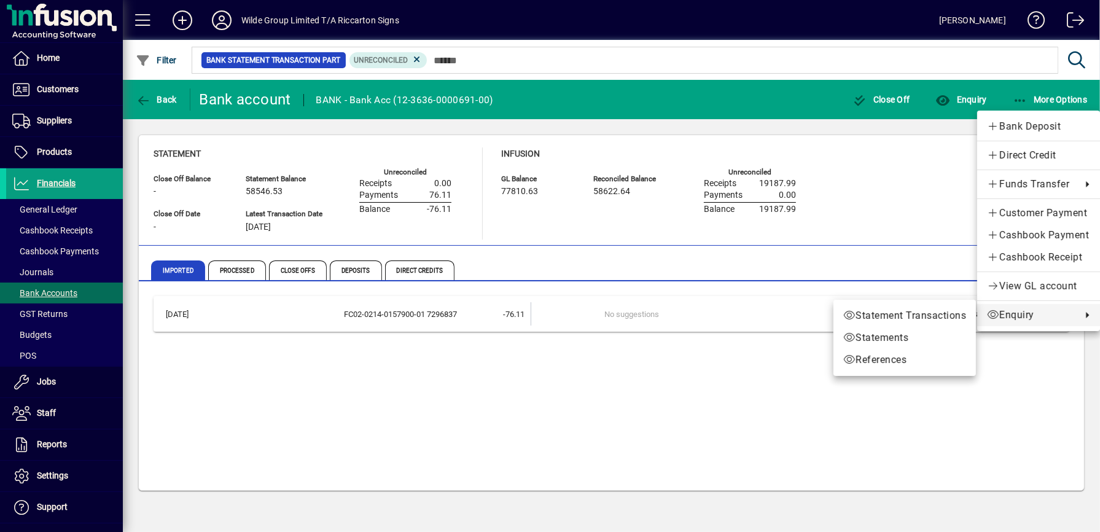
click at [446, 444] on div at bounding box center [550, 266] width 1100 height 532
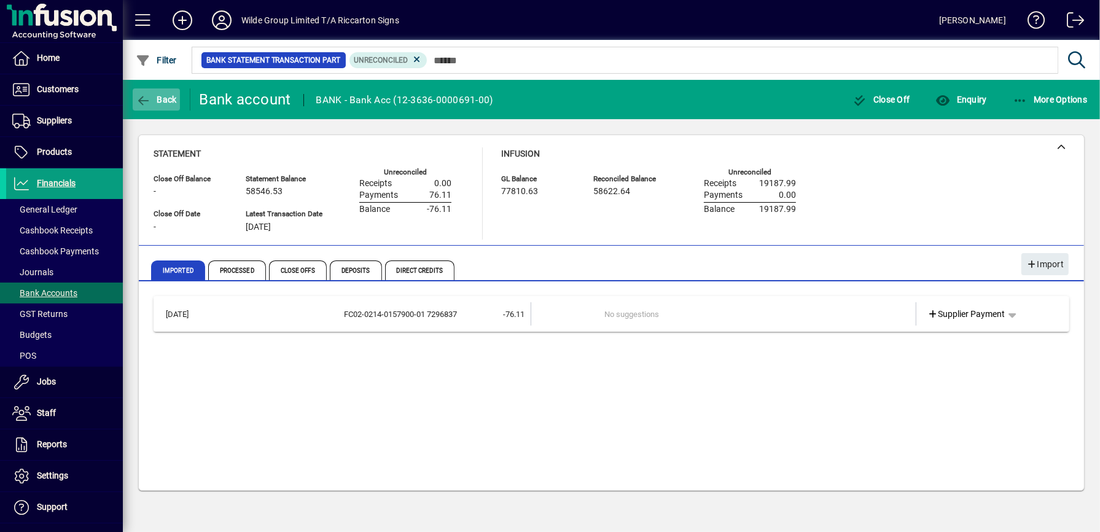
click at [165, 98] on span "Back" at bounding box center [156, 100] width 41 height 10
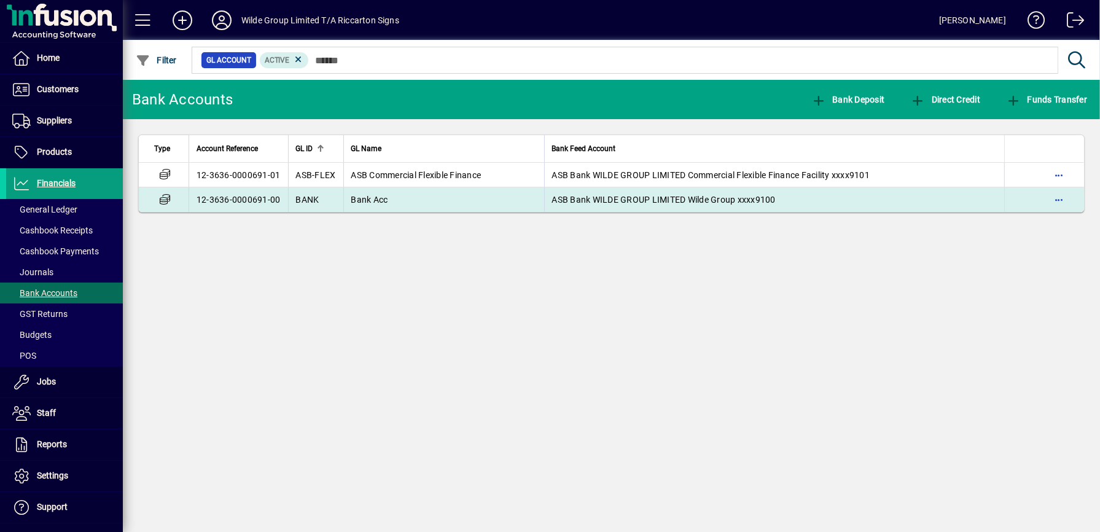
click at [467, 196] on td "Bank Acc" at bounding box center [443, 199] width 201 height 25
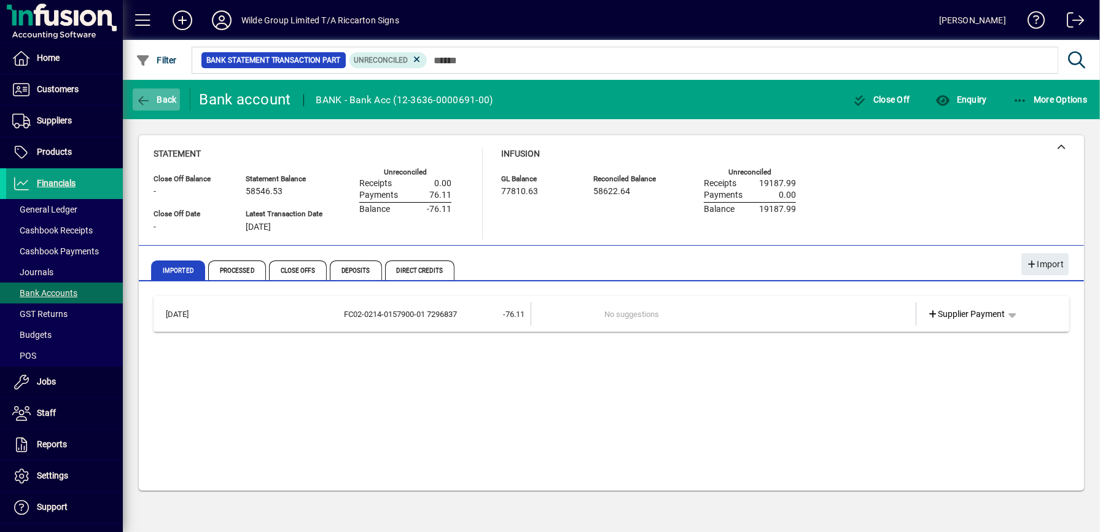
click at [160, 101] on span "Back" at bounding box center [156, 100] width 41 height 10
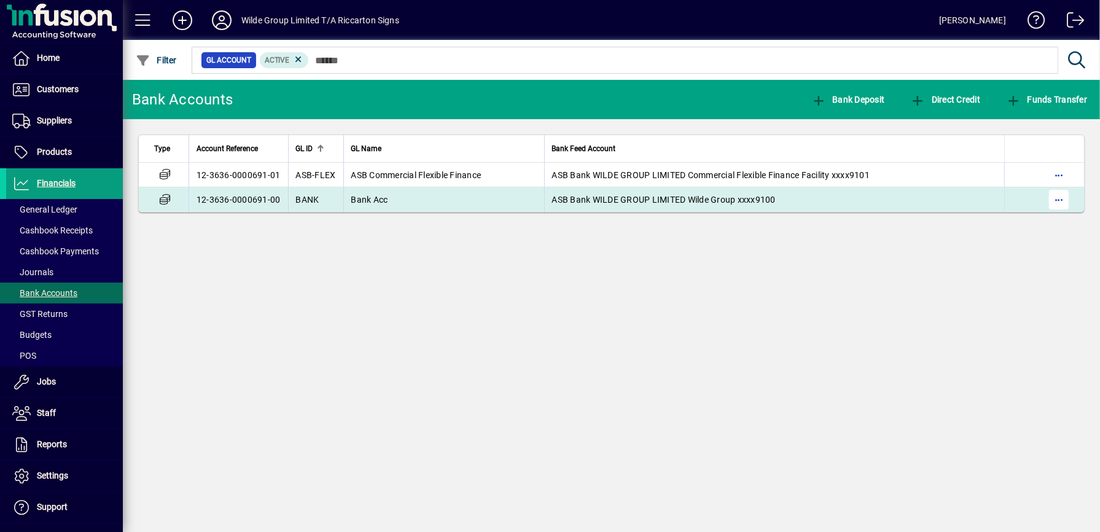
click at [1064, 197] on span "button" at bounding box center [1058, 199] width 29 height 29
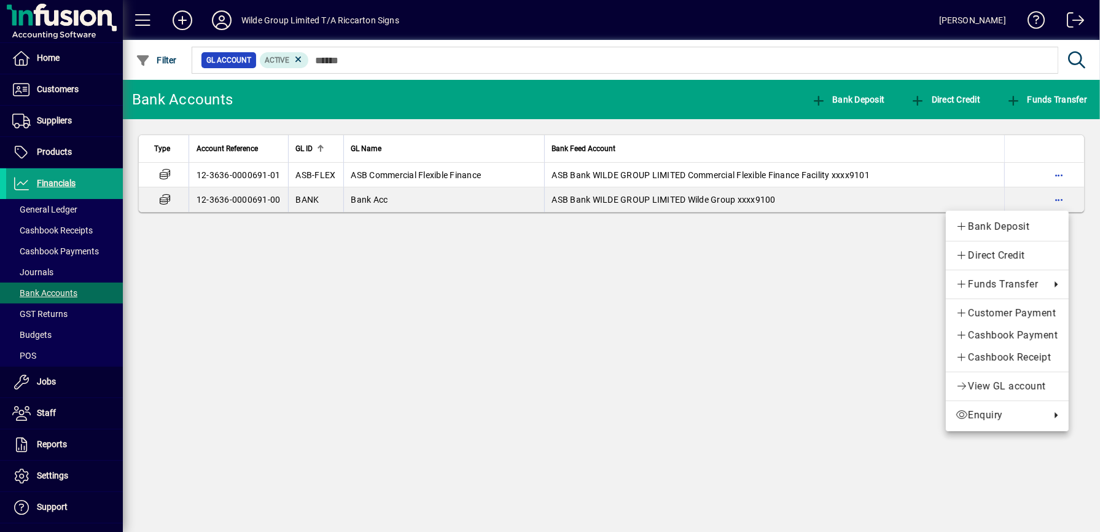
click at [374, 206] on div at bounding box center [550, 266] width 1100 height 532
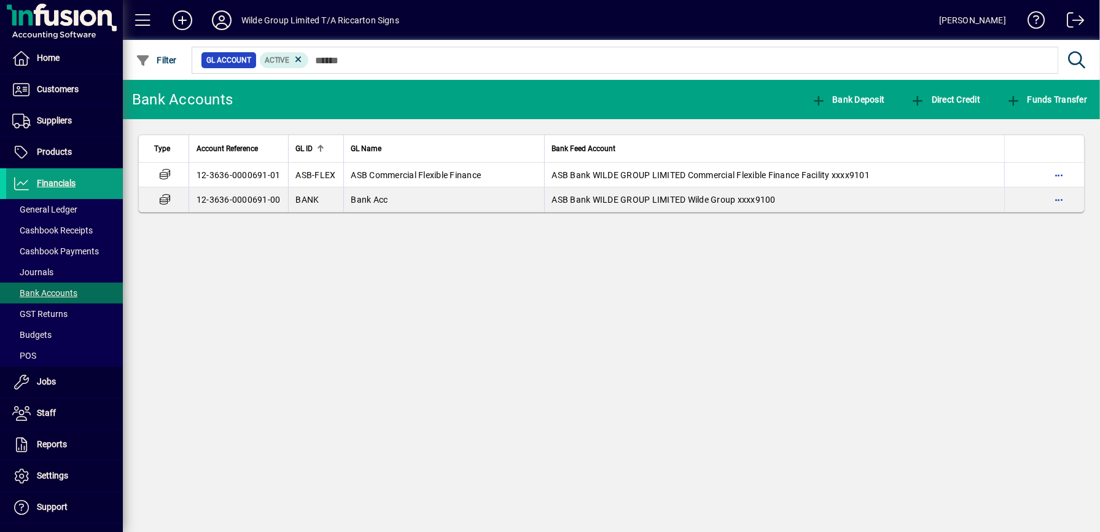
click at [374, 204] on span "Bank Acc" at bounding box center [369, 200] width 37 height 10
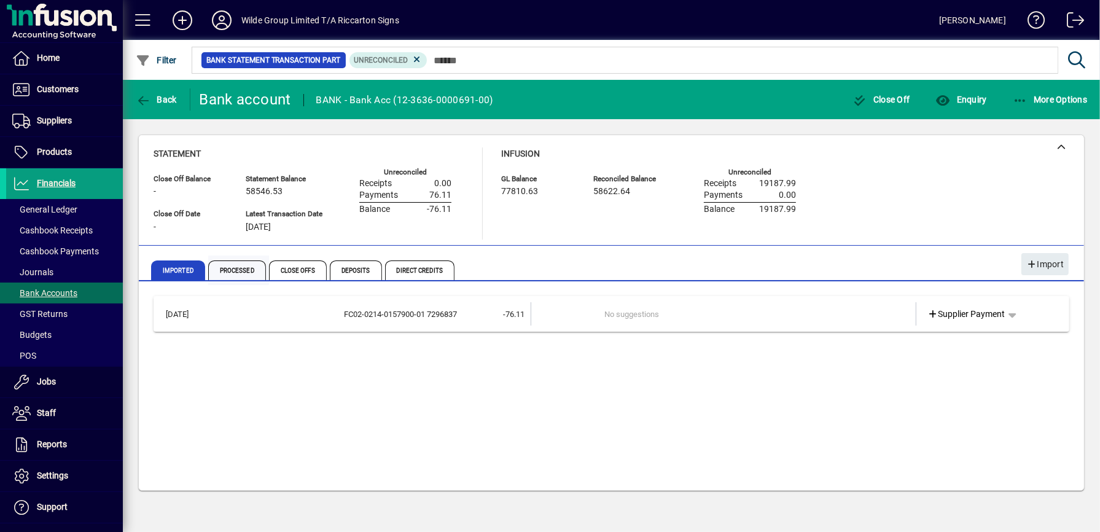
click at [237, 266] on span "Processed" at bounding box center [237, 270] width 58 height 20
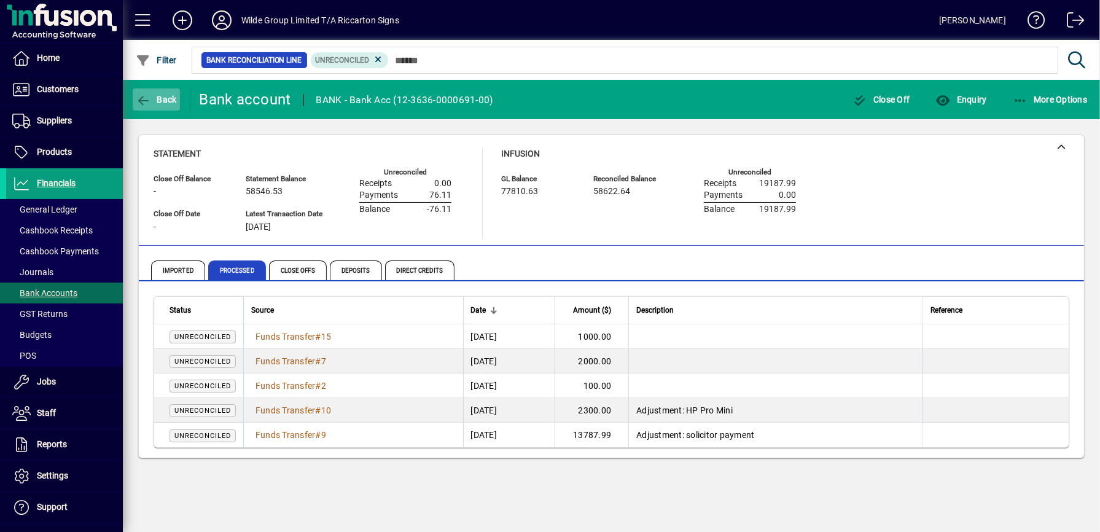
click at [168, 98] on span "Back" at bounding box center [156, 100] width 41 height 10
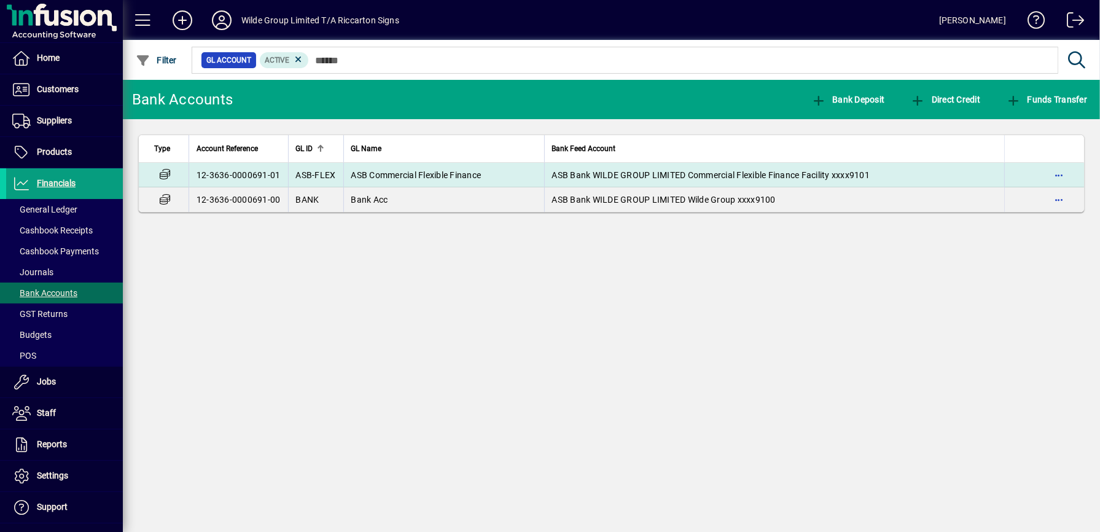
click at [424, 174] on span "ASB Commercial Flexible Finance" at bounding box center [416, 175] width 130 height 10
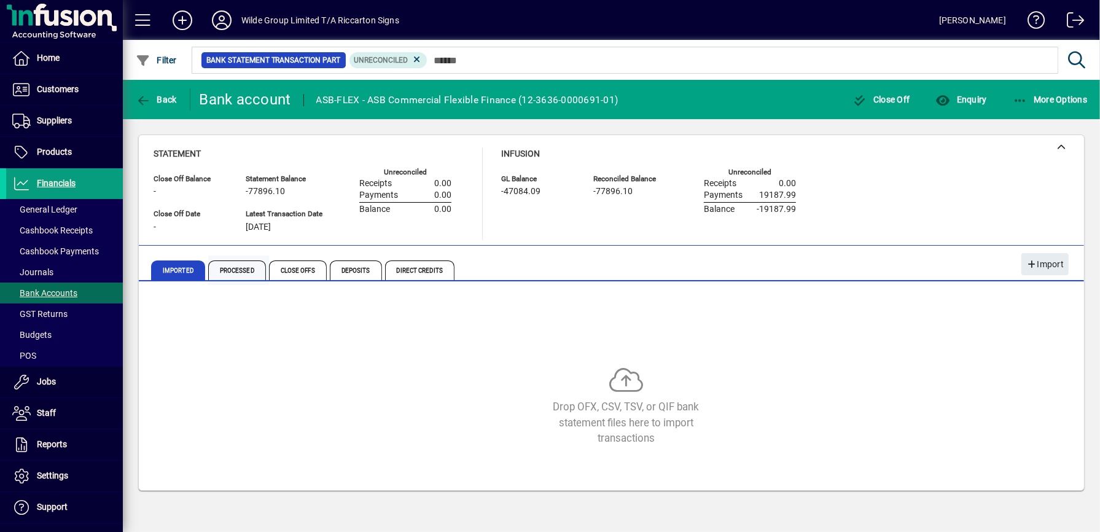
click at [240, 269] on span "Processed" at bounding box center [237, 270] width 58 height 20
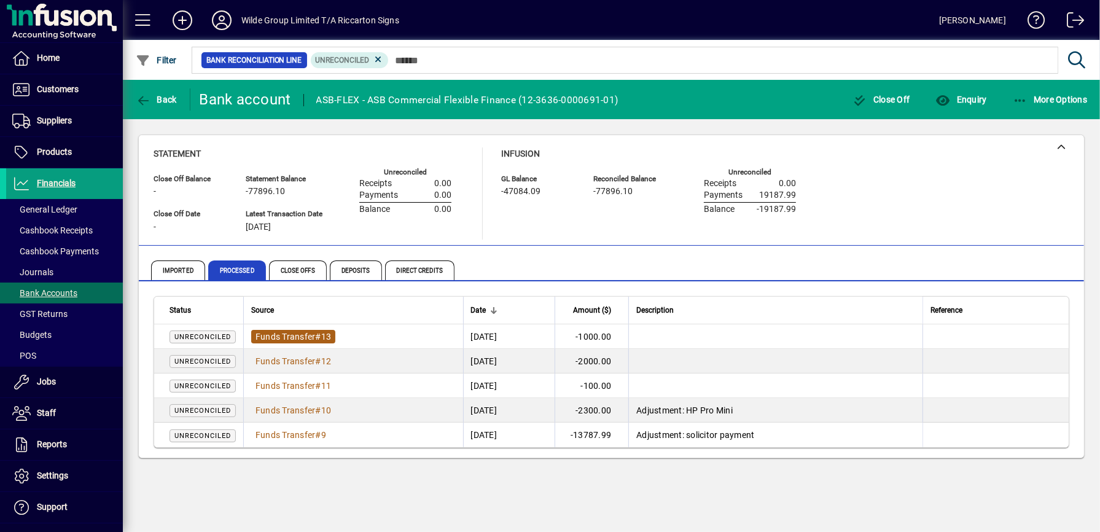
click at [303, 332] on span "Funds Transfer" at bounding box center [285, 337] width 60 height 10
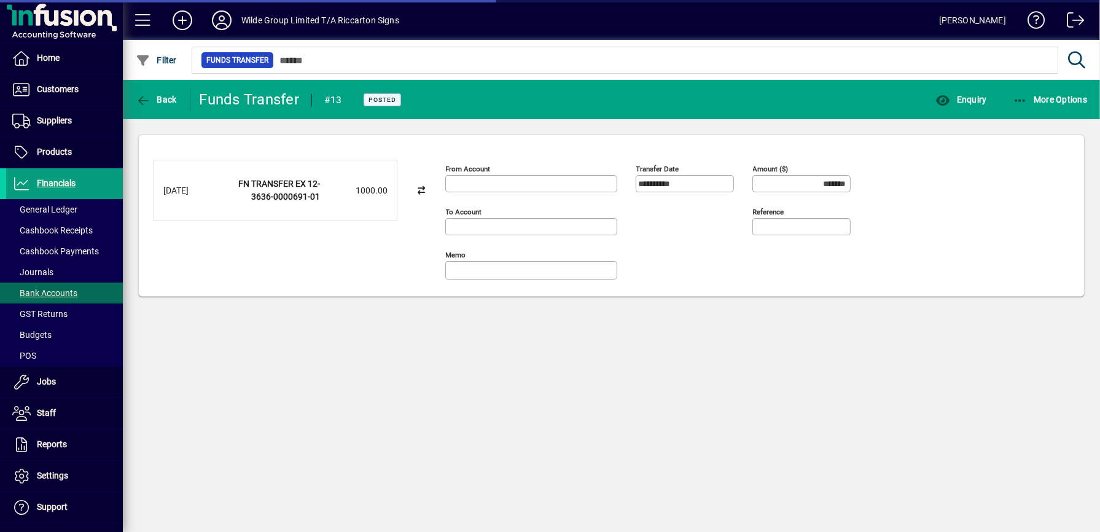
type input "**********"
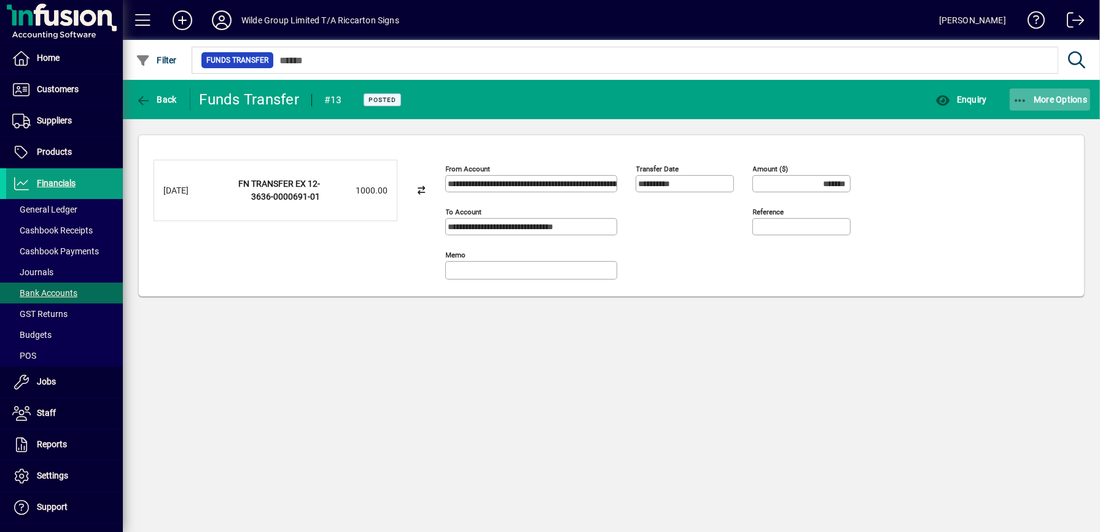
click at [1052, 107] on span "button" at bounding box center [1049, 99] width 81 height 29
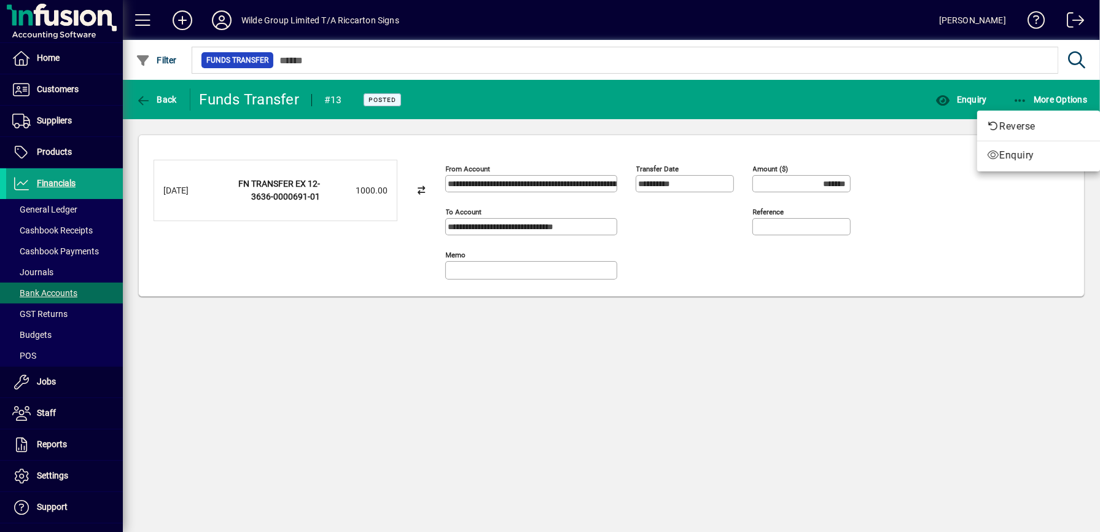
click at [699, 110] on div at bounding box center [550, 266] width 1100 height 532
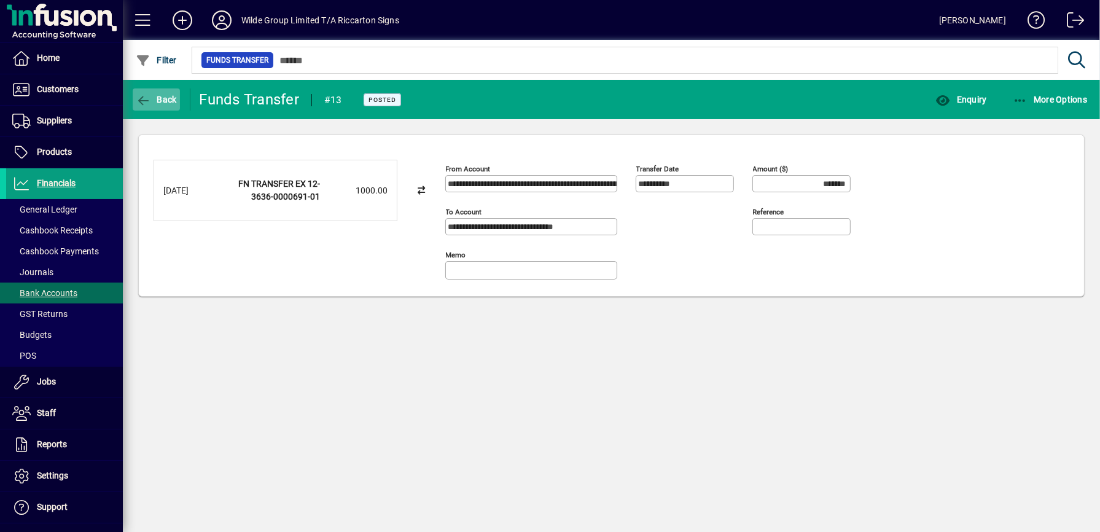
click at [152, 100] on span "Back" at bounding box center [156, 100] width 41 height 10
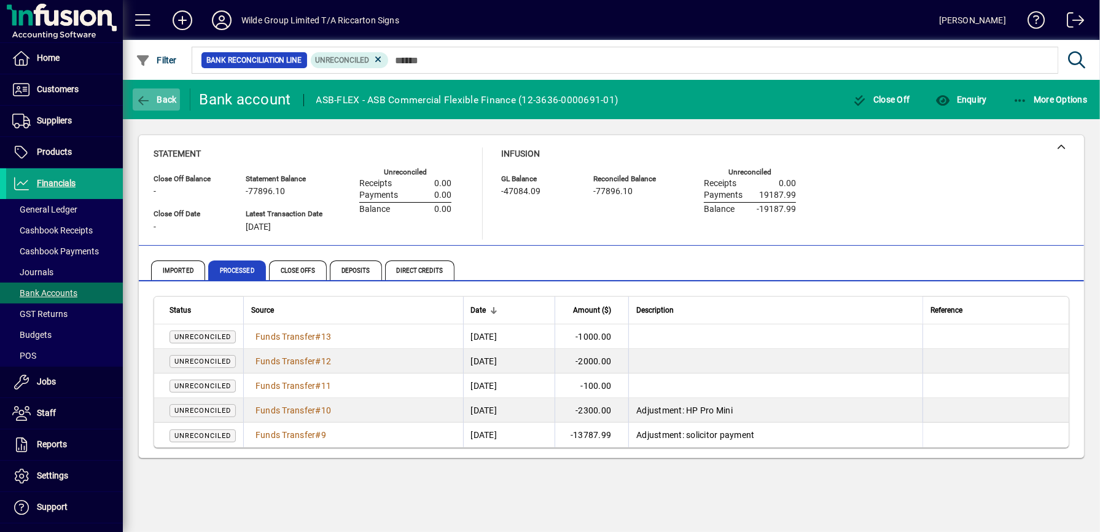
click at [152, 101] on span "Back" at bounding box center [156, 100] width 41 height 10
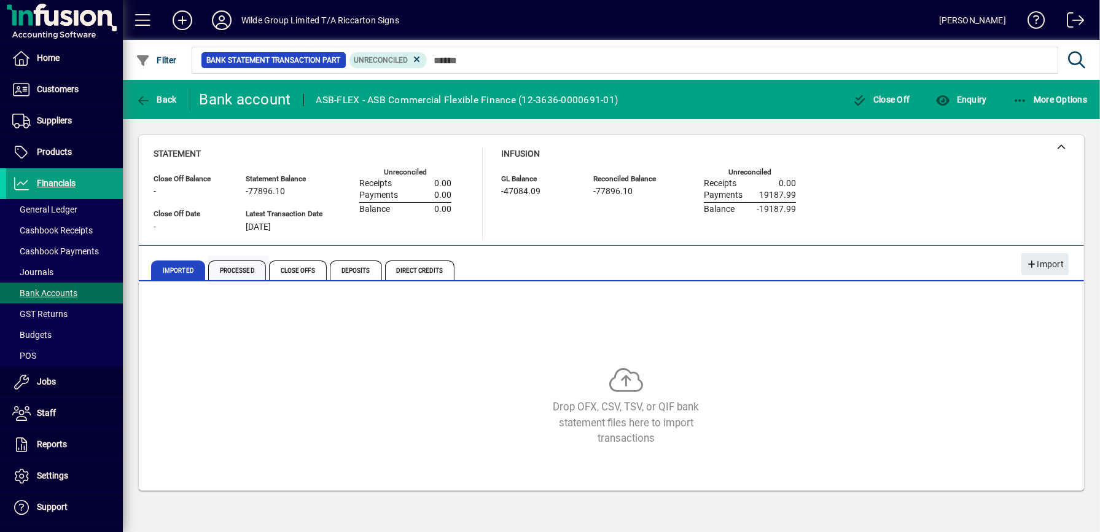
click at [249, 275] on span "Processed" at bounding box center [237, 270] width 58 height 20
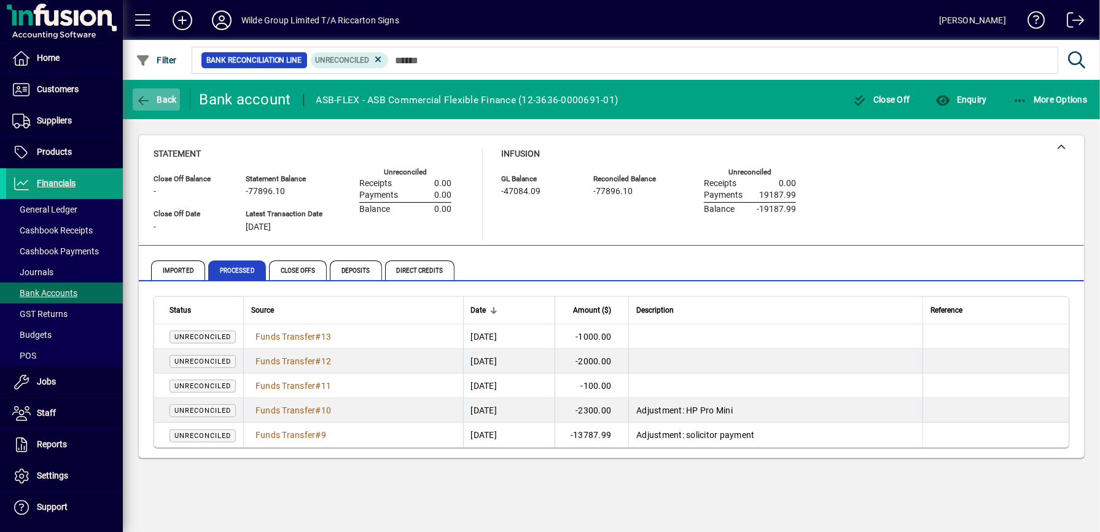
click at [147, 95] on icon "button" at bounding box center [143, 101] width 15 height 12
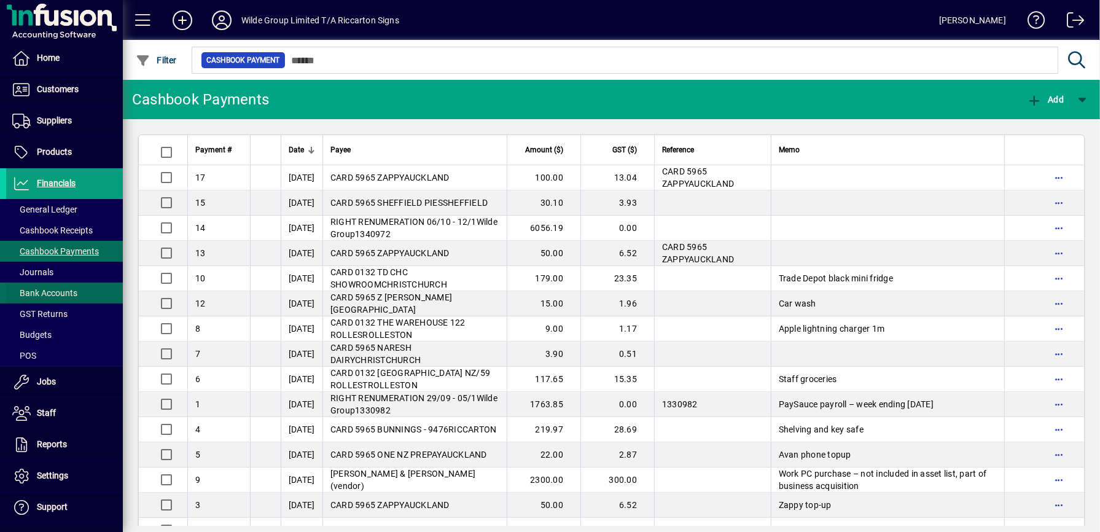
click at [49, 295] on span "Bank Accounts" at bounding box center [44, 293] width 65 height 10
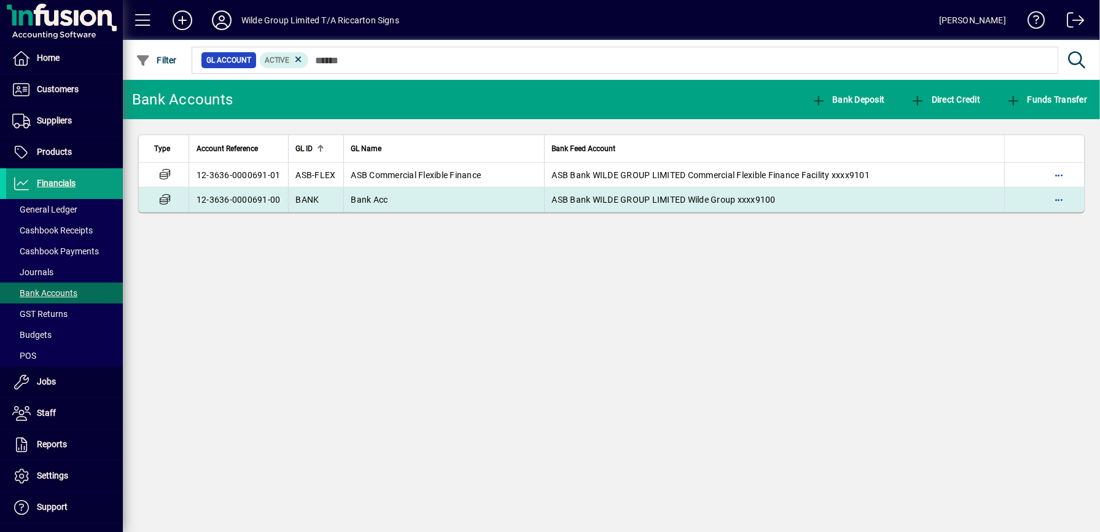
click at [374, 202] on span "Bank Acc" at bounding box center [369, 200] width 37 height 10
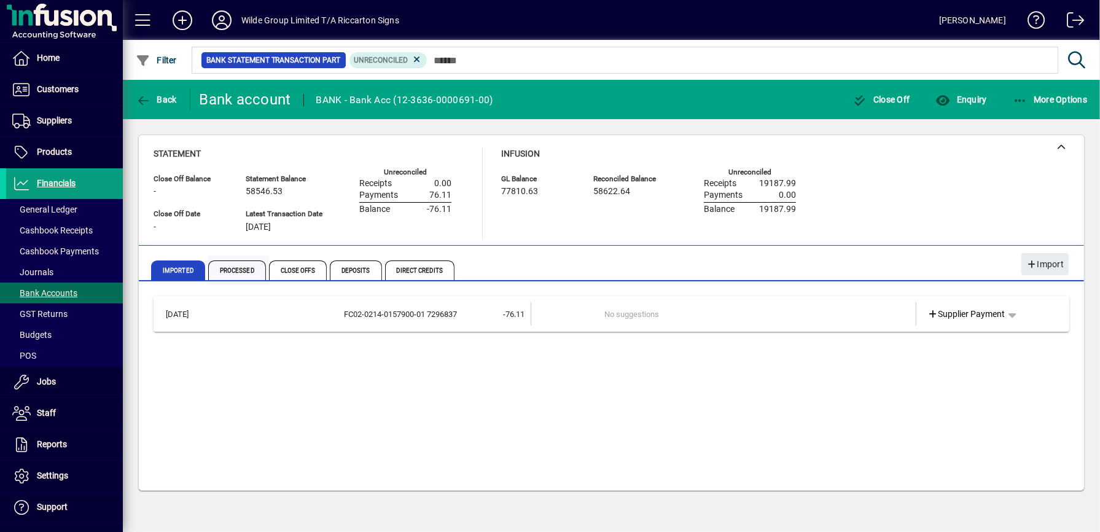
click at [247, 267] on span "Processed" at bounding box center [237, 270] width 58 height 20
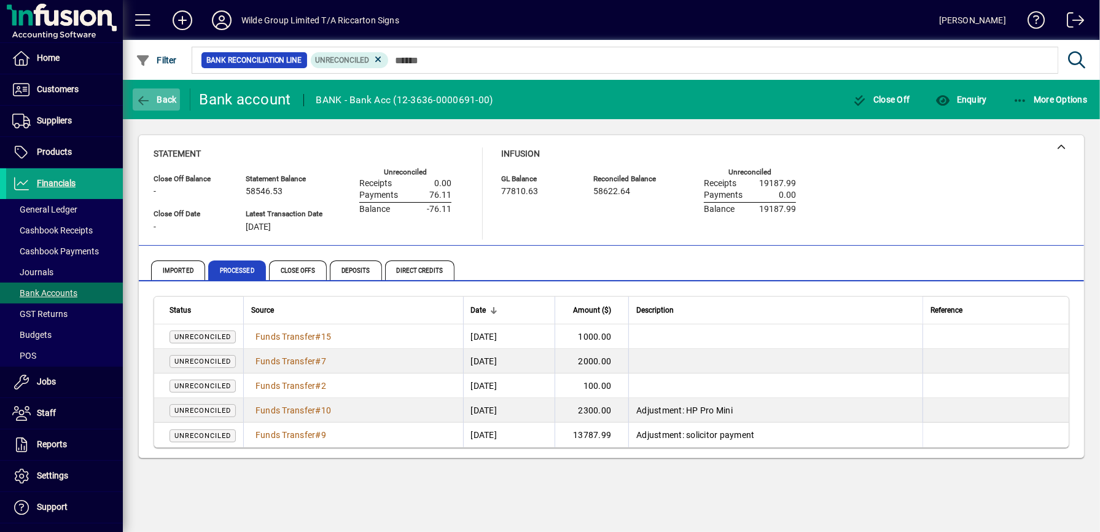
click at [165, 107] on span "button" at bounding box center [156, 99] width 47 height 29
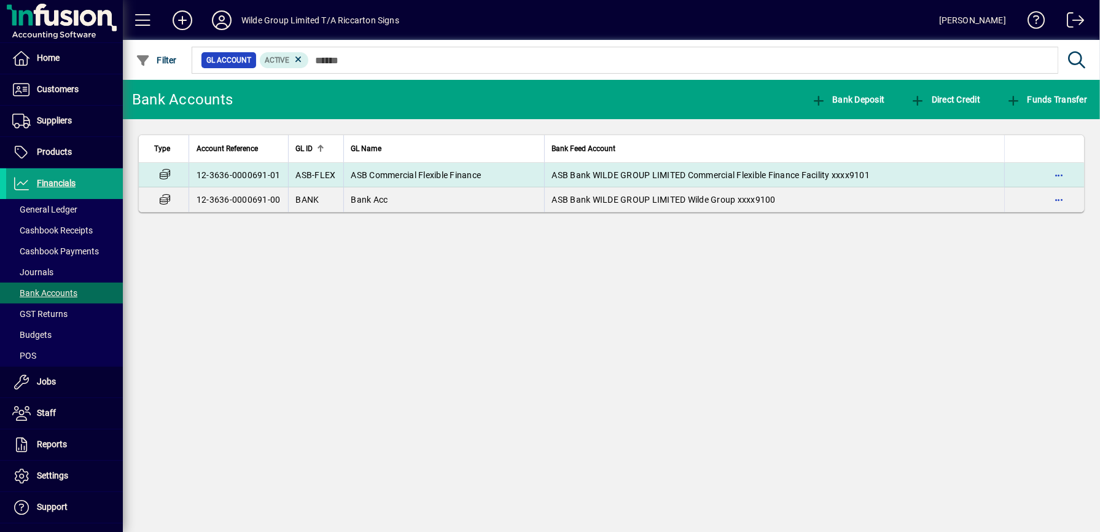
click at [368, 169] on td "ASB Commercial Flexible Finance" at bounding box center [443, 175] width 201 height 25
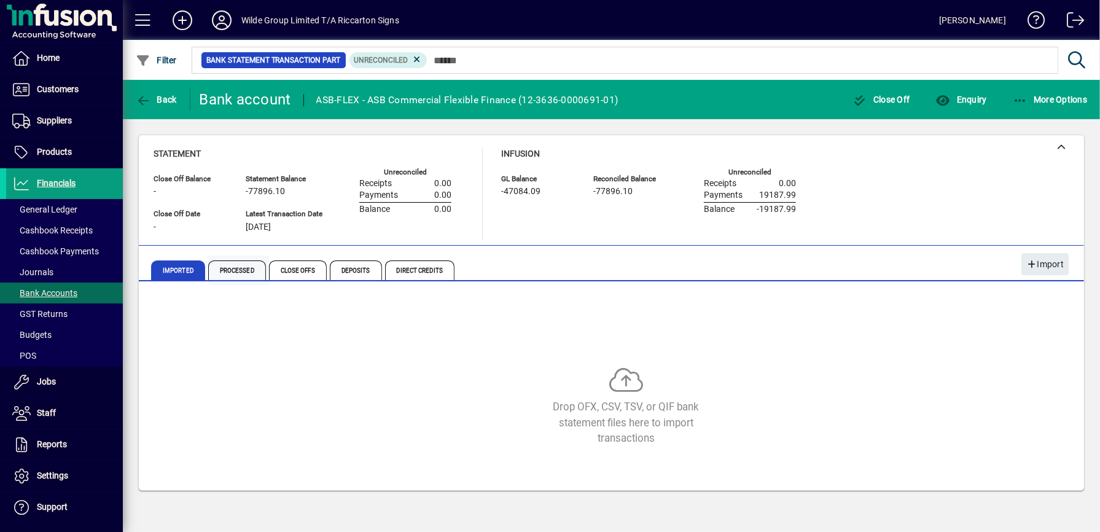
click at [236, 268] on span "Processed" at bounding box center [237, 270] width 58 height 20
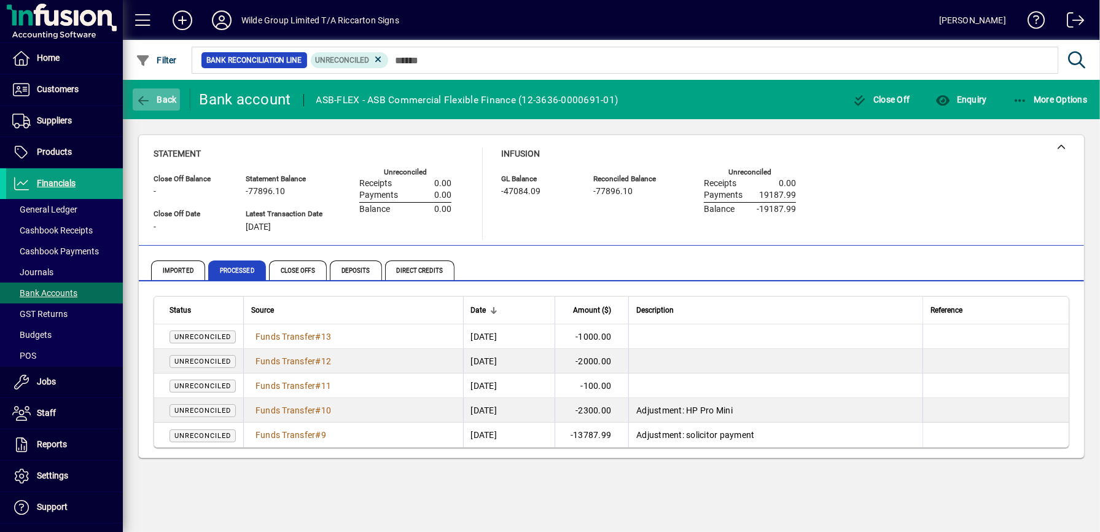
click at [148, 110] on span "button" at bounding box center [156, 99] width 47 height 29
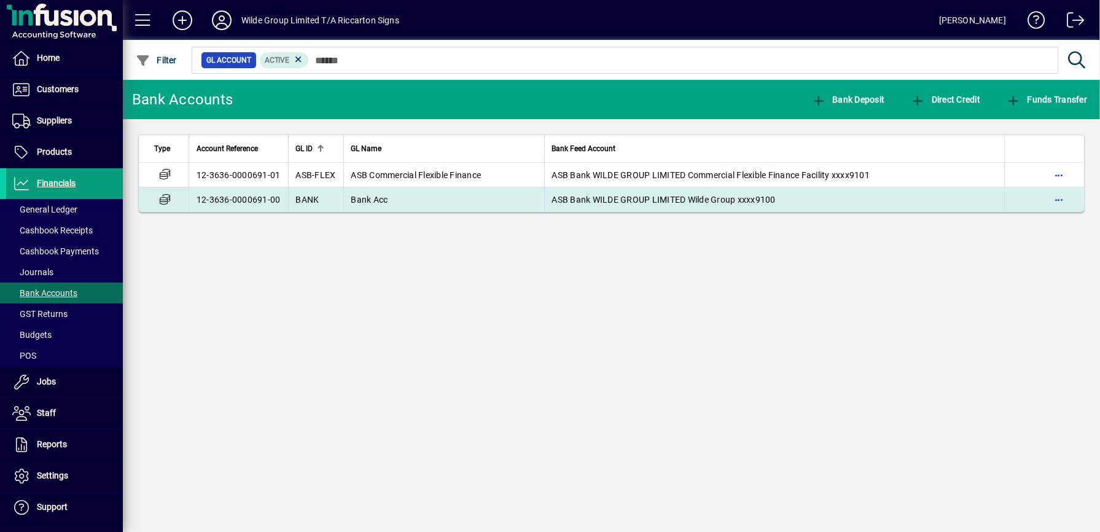
click at [356, 204] on span "Bank Acc" at bounding box center [369, 200] width 37 height 10
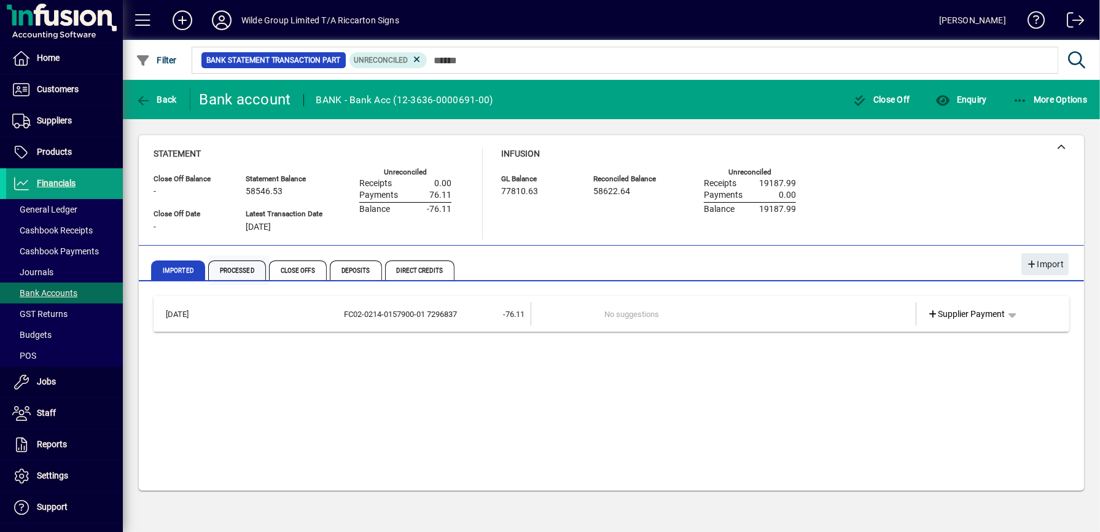
click at [236, 269] on span "Processed" at bounding box center [237, 270] width 58 height 20
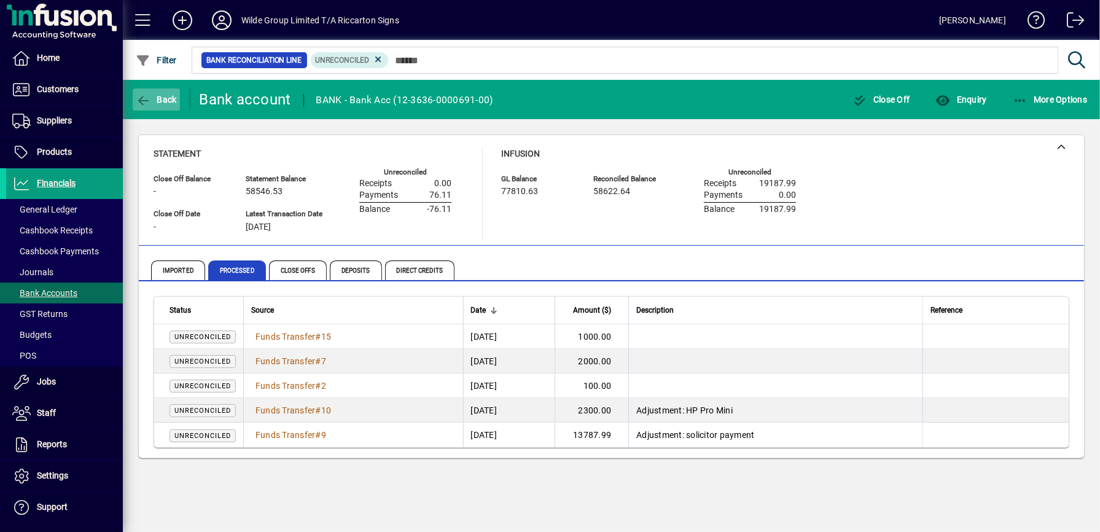
click at [157, 99] on span "Back" at bounding box center [156, 100] width 41 height 10
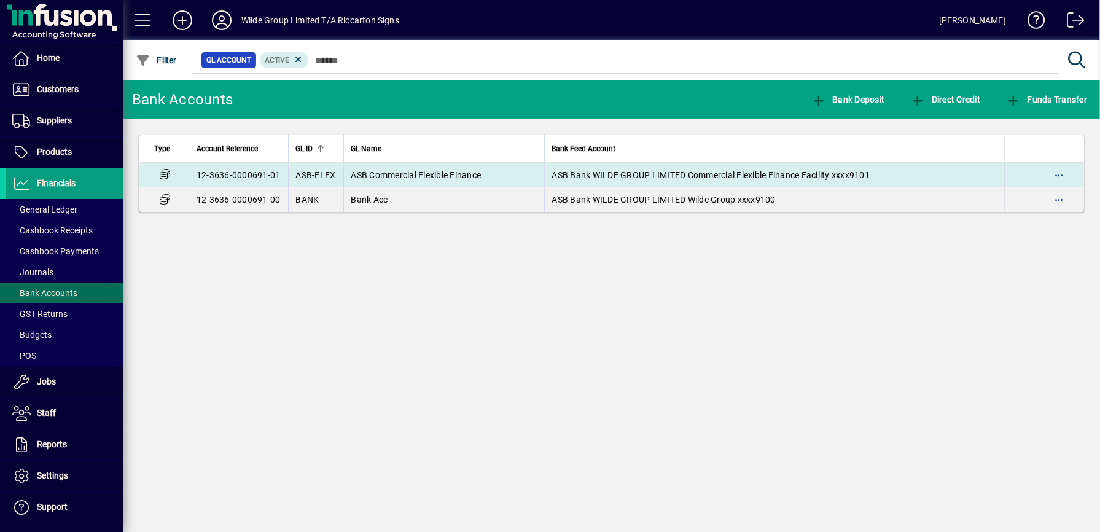
click at [475, 173] on span "ASB Commercial Flexible Finance" at bounding box center [416, 175] width 130 height 10
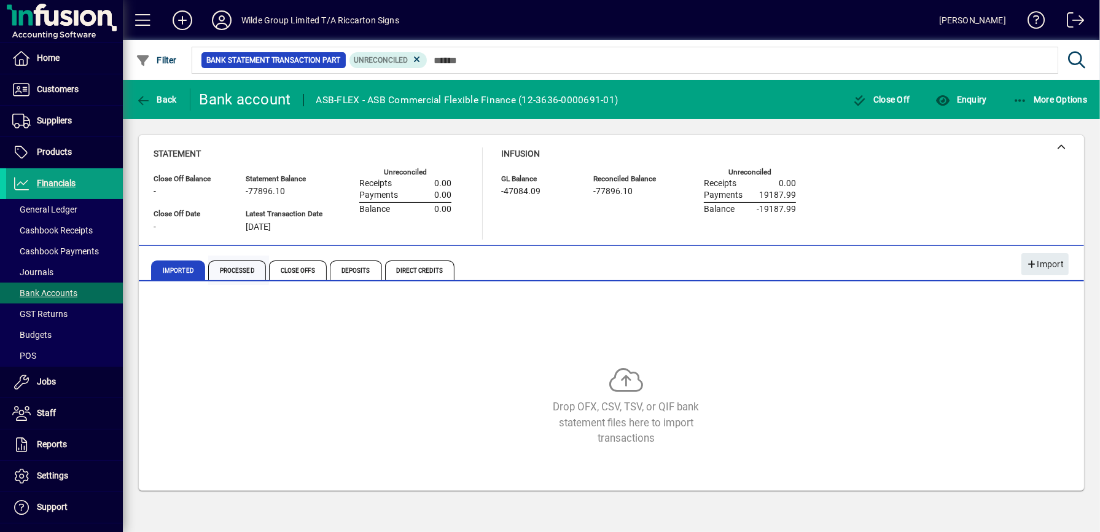
click at [244, 266] on span "Processed" at bounding box center [237, 270] width 58 height 20
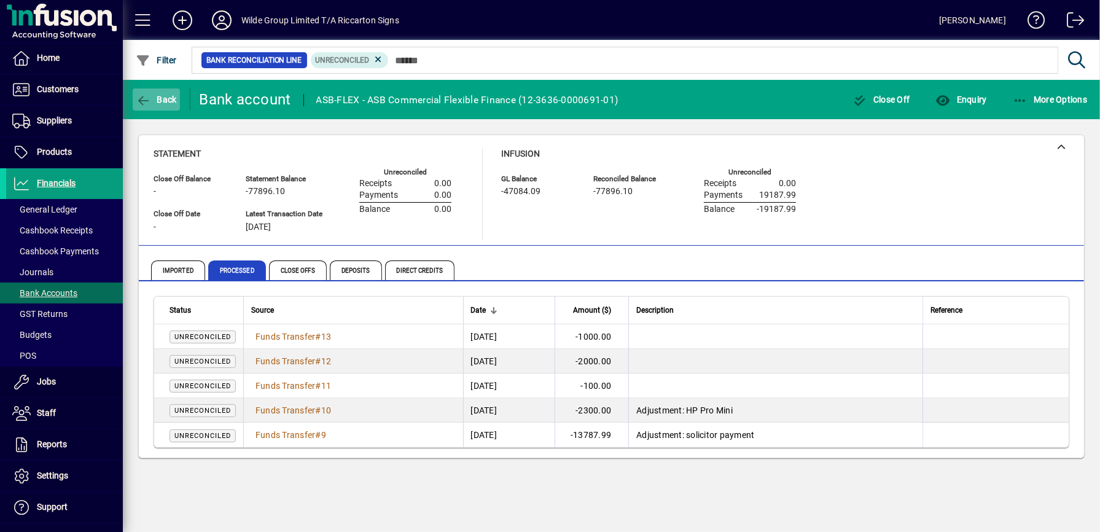
click at [150, 98] on icon "button" at bounding box center [143, 101] width 15 height 12
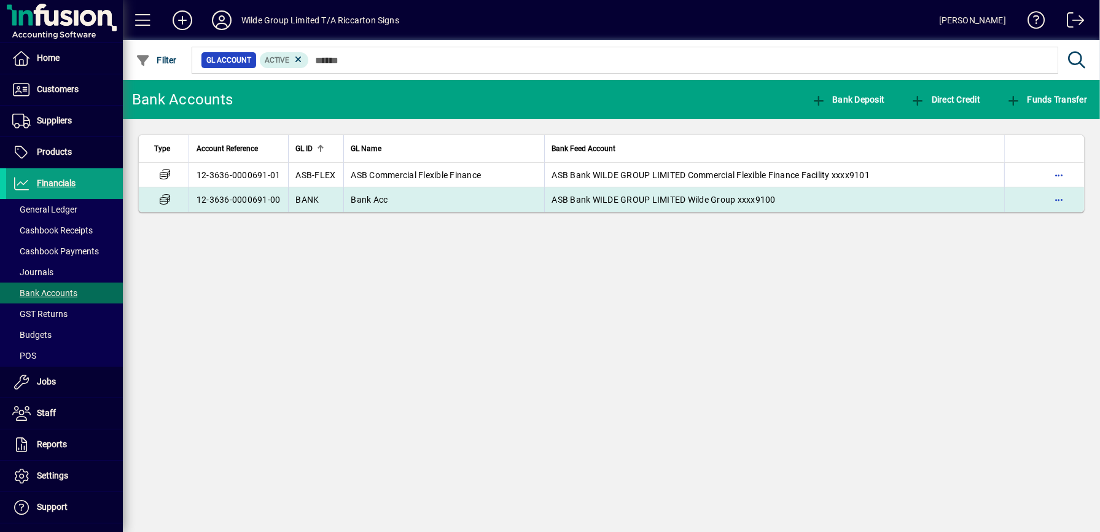
click at [384, 201] on span "Bank Acc" at bounding box center [369, 200] width 37 height 10
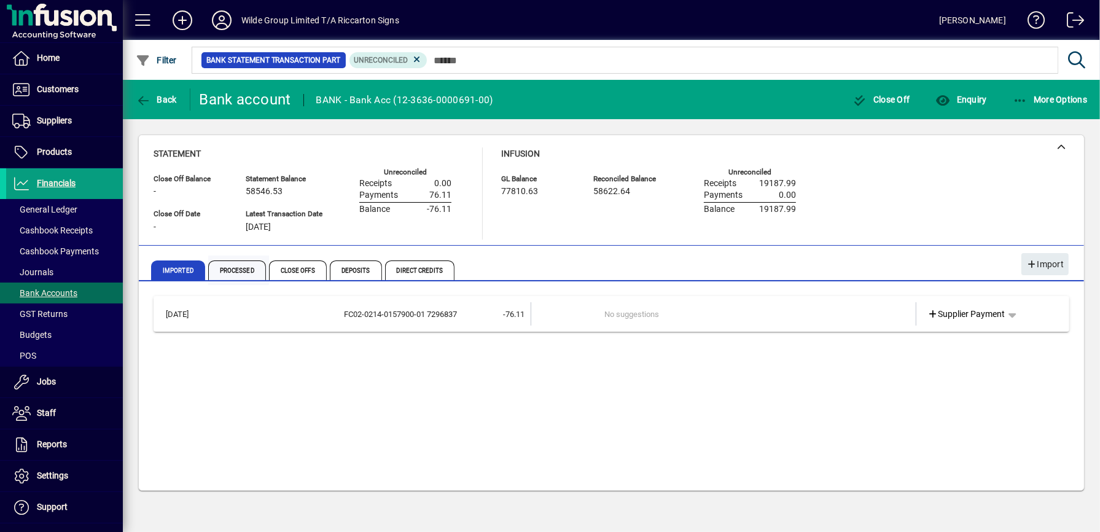
click at [240, 281] on span "Processed" at bounding box center [238, 269] width 61 height 29
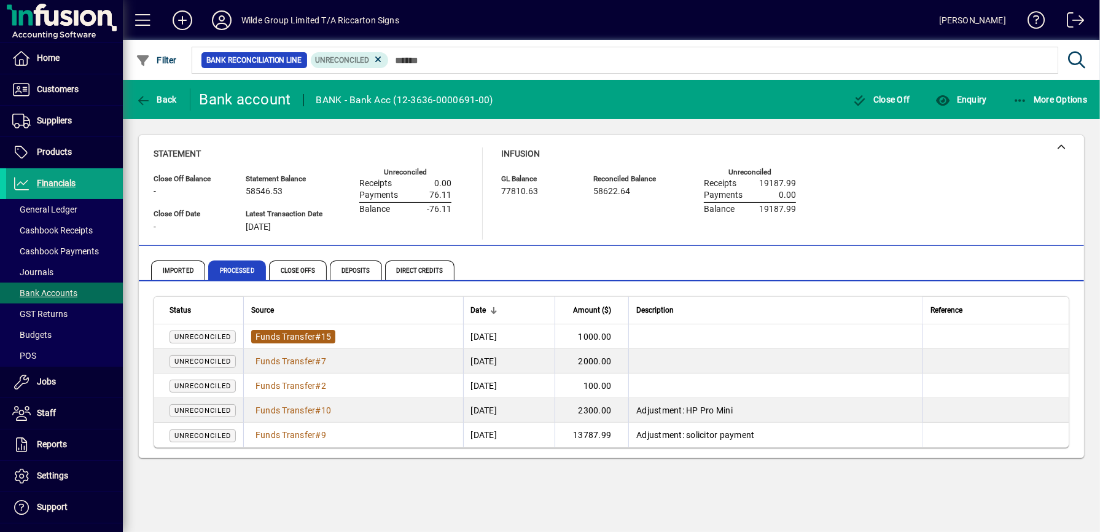
click at [303, 335] on span "Funds Transfer" at bounding box center [285, 337] width 60 height 10
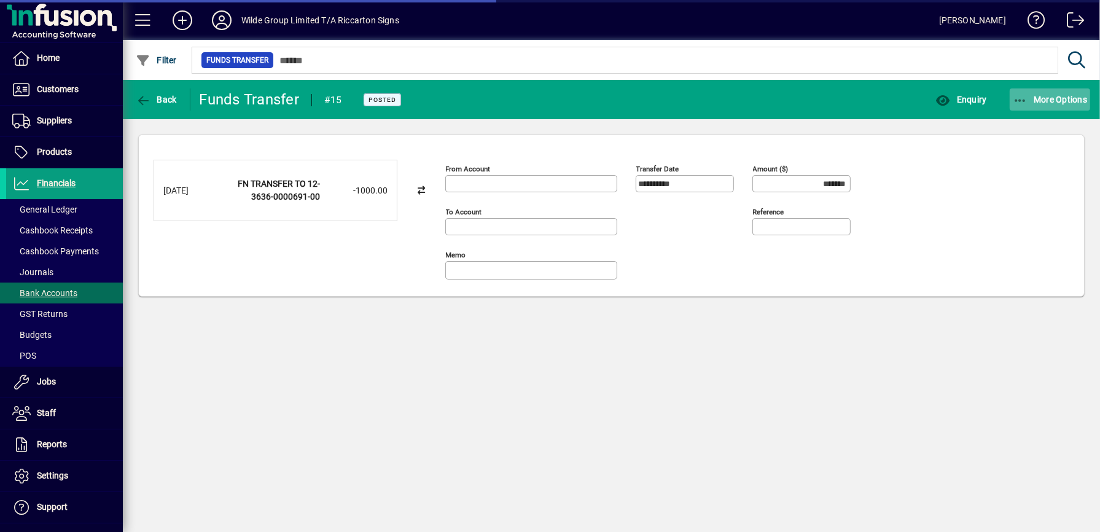
type input "**********"
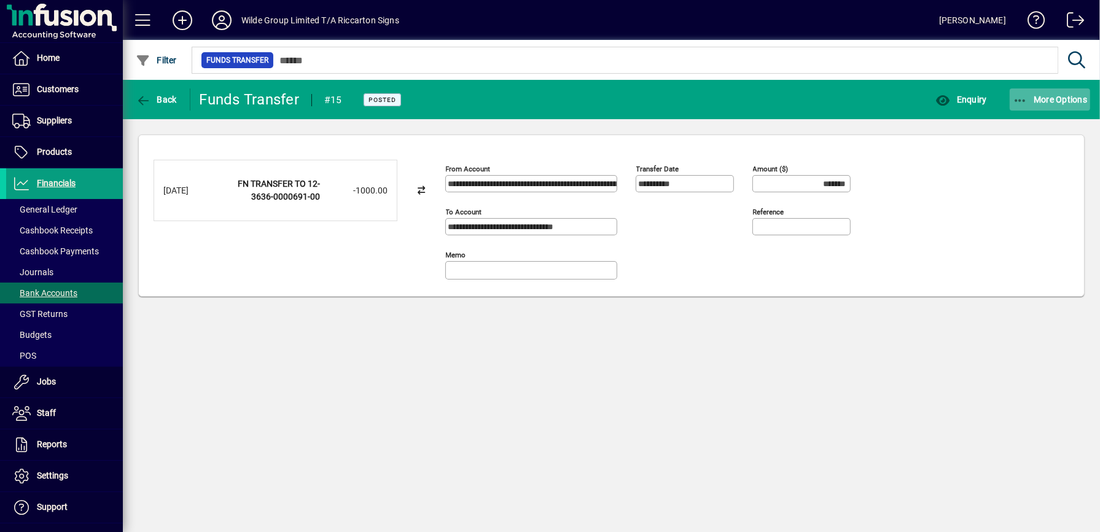
click at [1077, 106] on span "button" at bounding box center [1049, 99] width 81 height 29
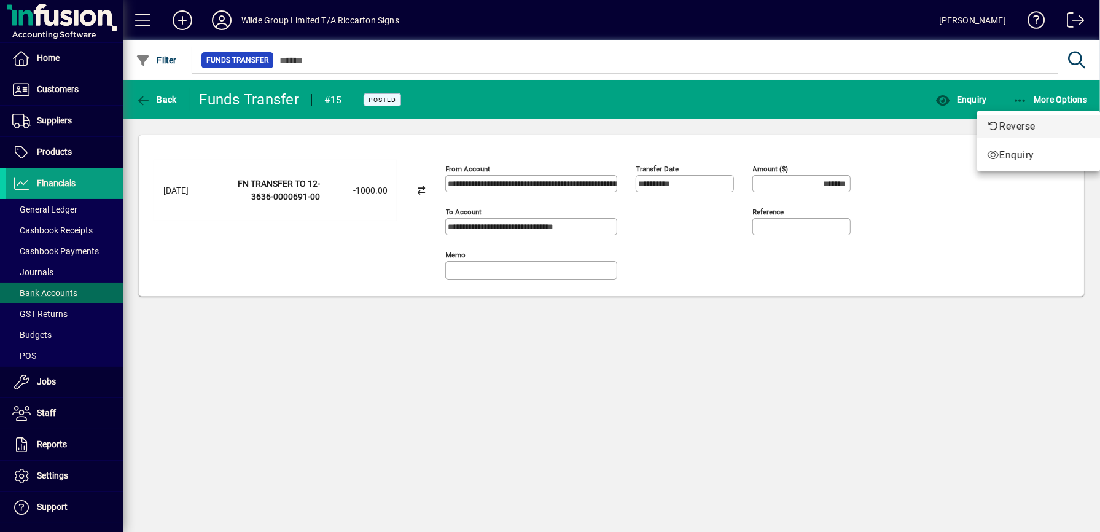
click at [1050, 126] on span "Reverse" at bounding box center [1038, 126] width 103 height 15
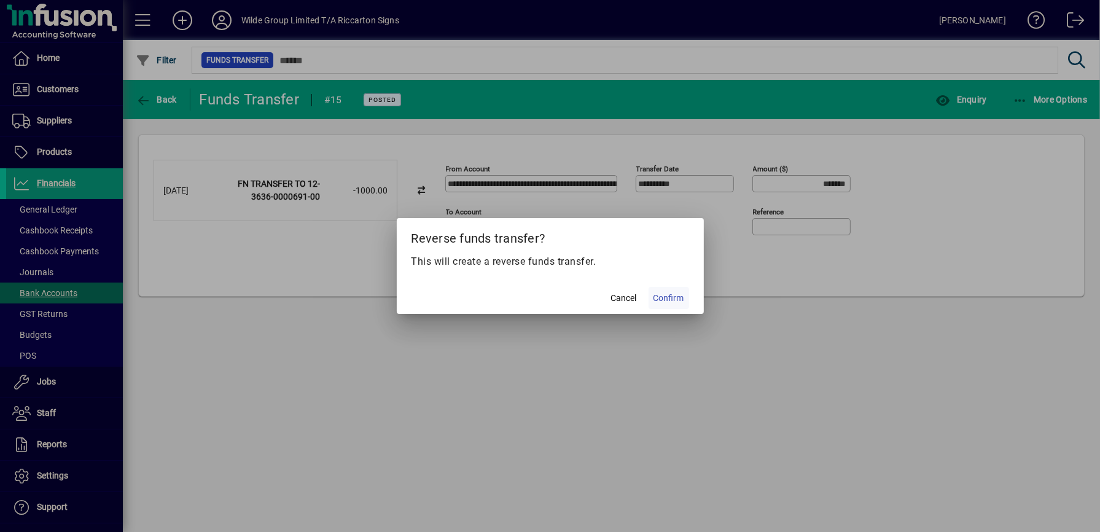
click at [675, 301] on span "Confirm" at bounding box center [668, 298] width 31 height 13
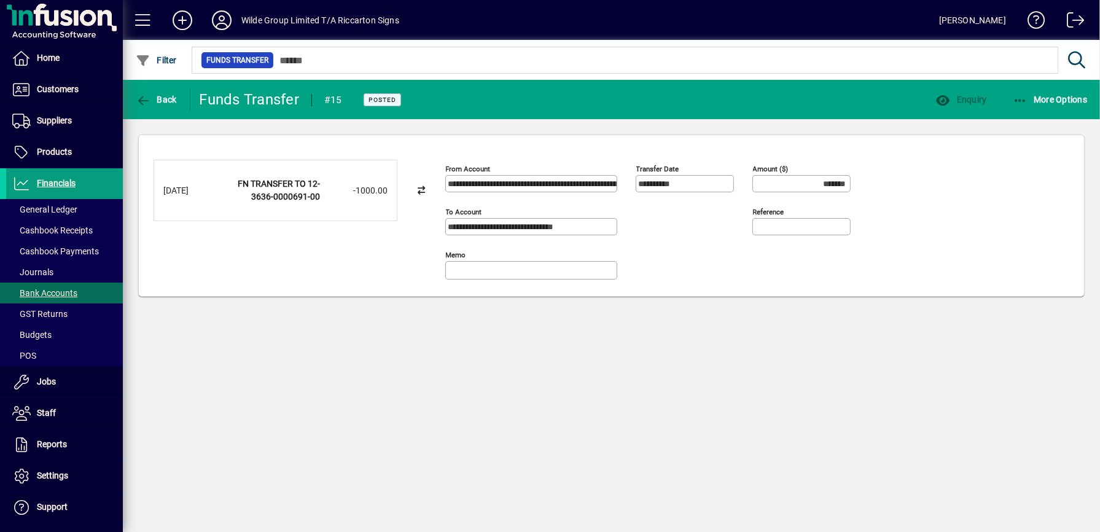
type input "********"
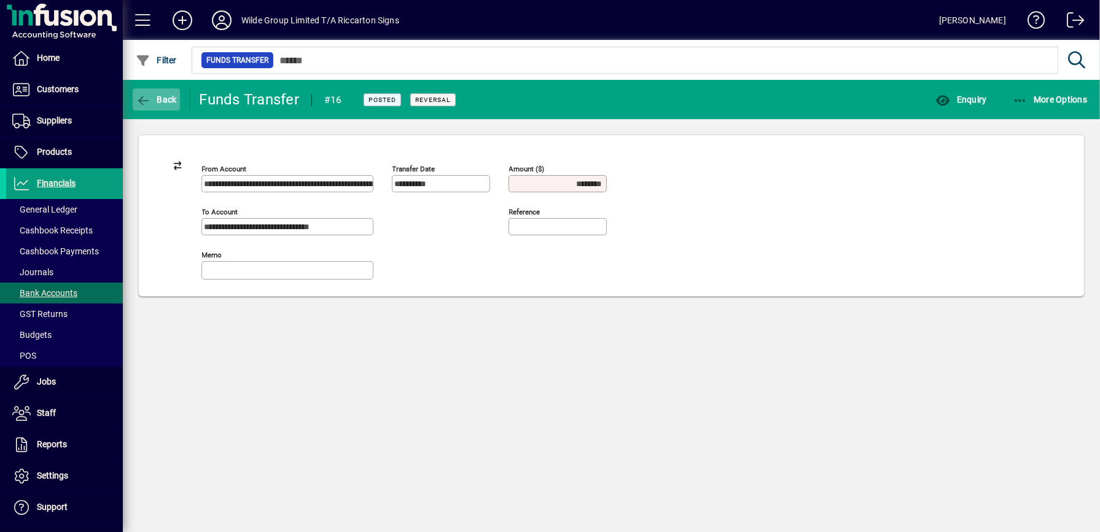
click at [168, 98] on span "Back" at bounding box center [156, 100] width 41 height 10
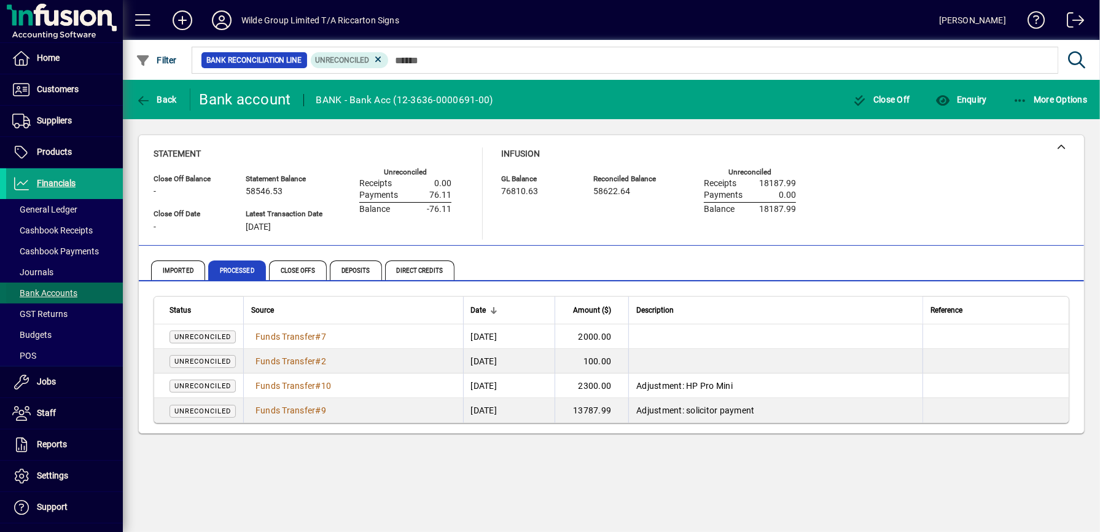
click at [56, 288] on span "Bank Accounts" at bounding box center [41, 293] width 71 height 13
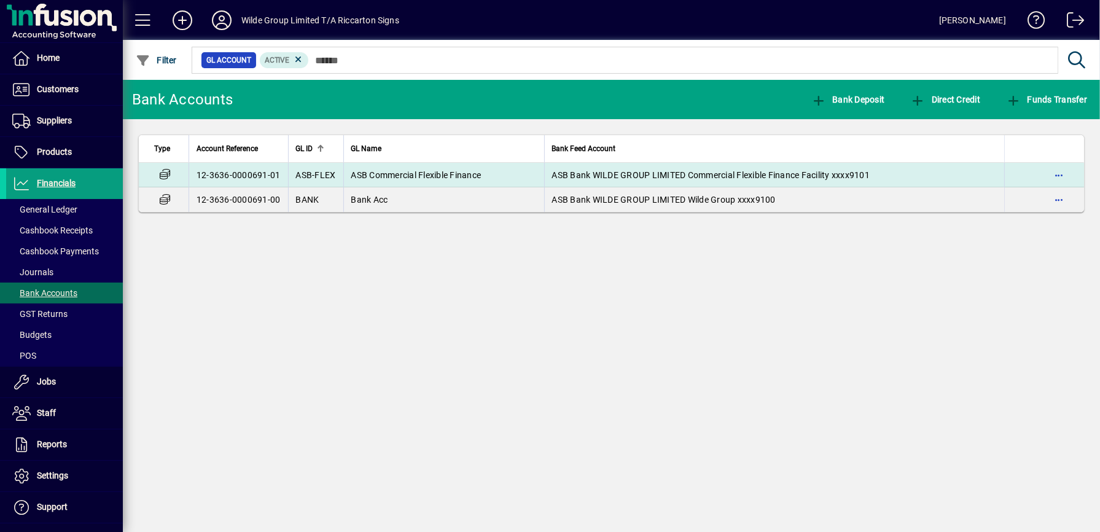
click at [389, 169] on td "ASB Commercial Flexible Finance" at bounding box center [443, 175] width 201 height 25
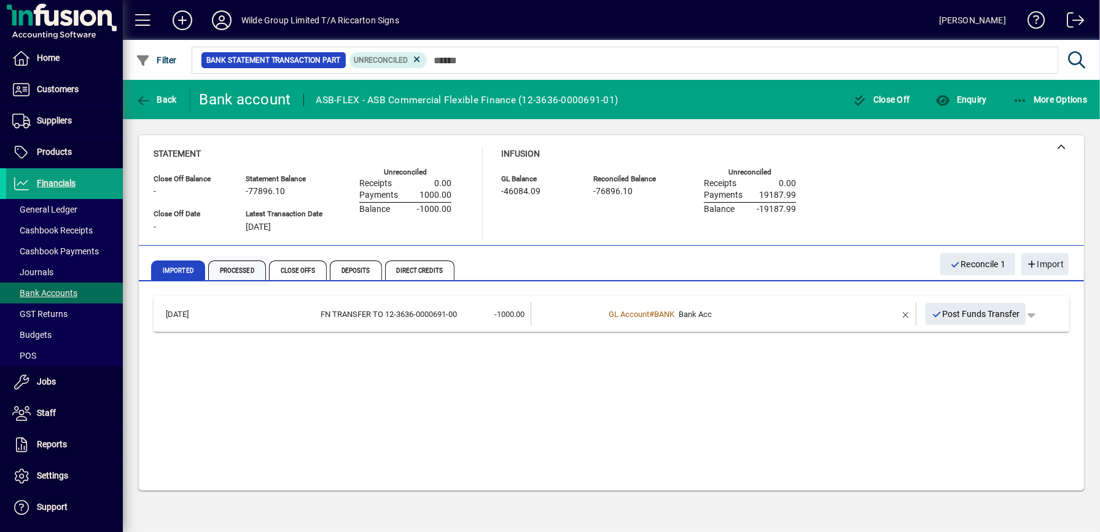
click at [242, 262] on span "Processed" at bounding box center [237, 270] width 58 height 20
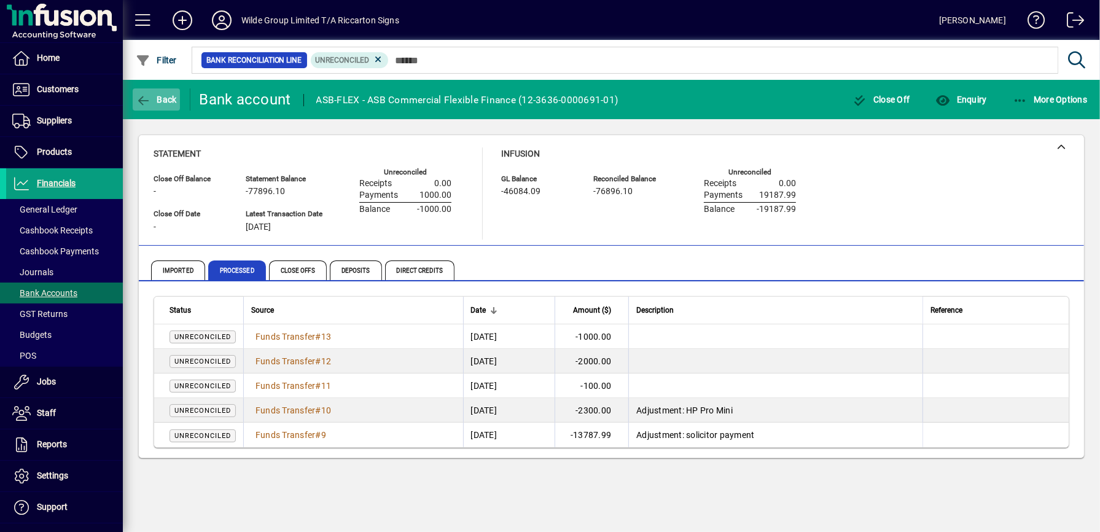
click at [169, 103] on span "Back" at bounding box center [156, 100] width 41 height 10
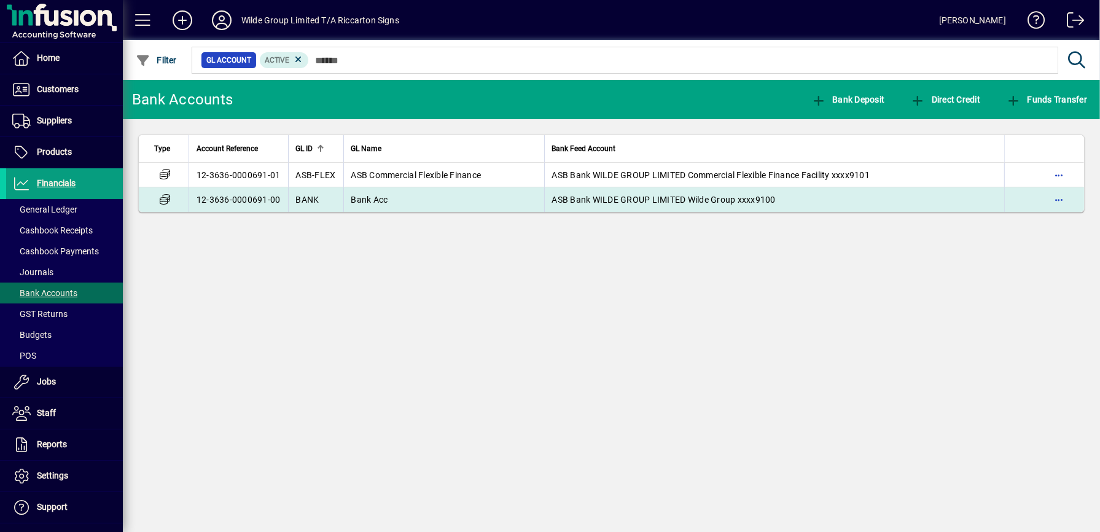
click at [411, 200] on td "Bank Acc" at bounding box center [443, 199] width 201 height 25
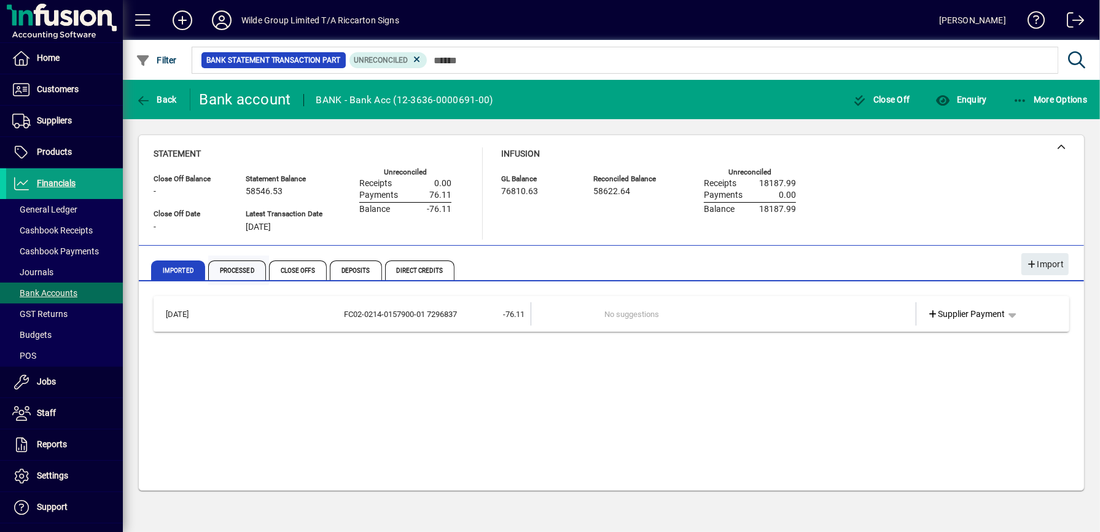
click at [252, 264] on span "Processed" at bounding box center [237, 270] width 58 height 20
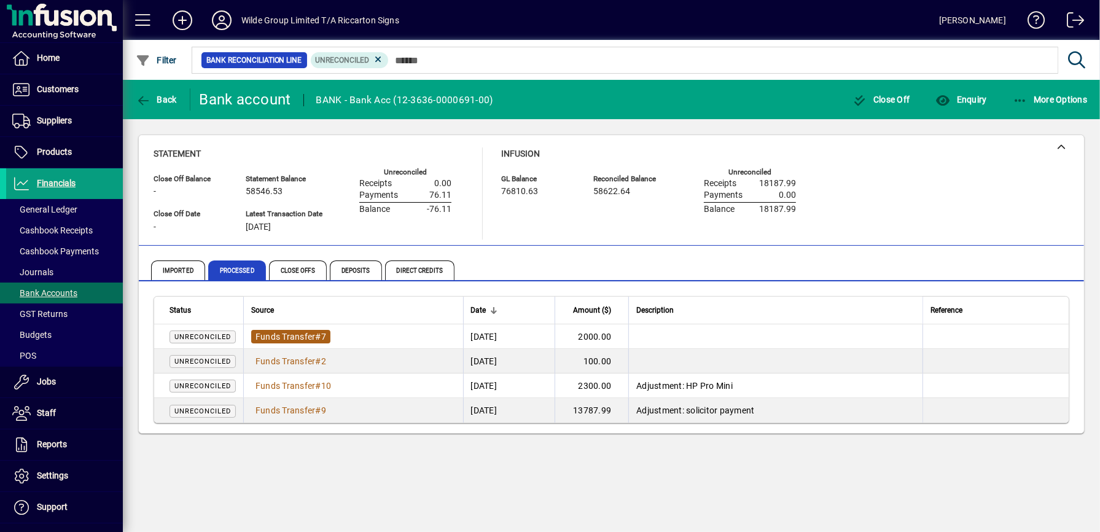
click at [292, 341] on span "Funds Transfer" at bounding box center [285, 337] width 60 height 10
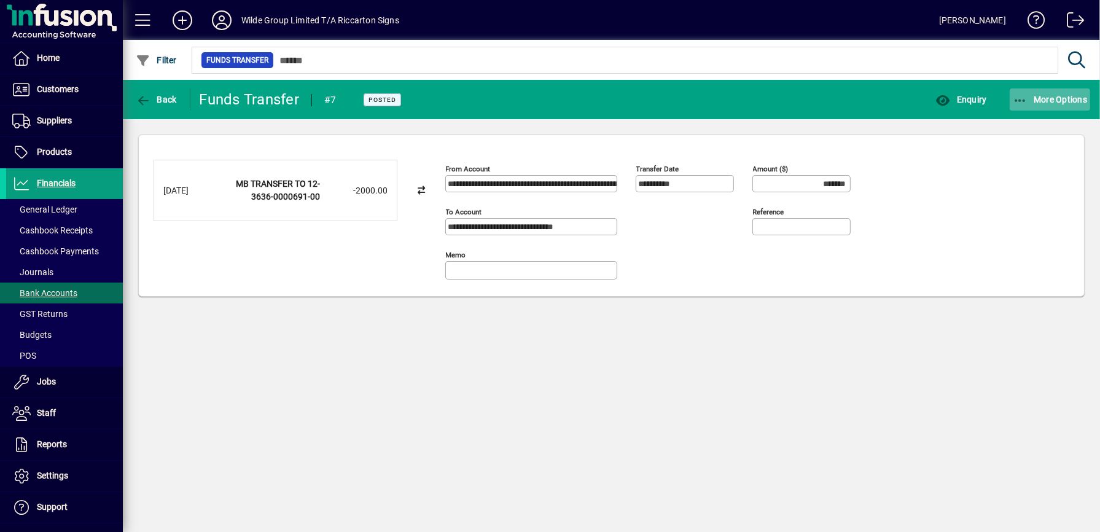
click at [1021, 106] on icon "button" at bounding box center [1019, 101] width 15 height 12
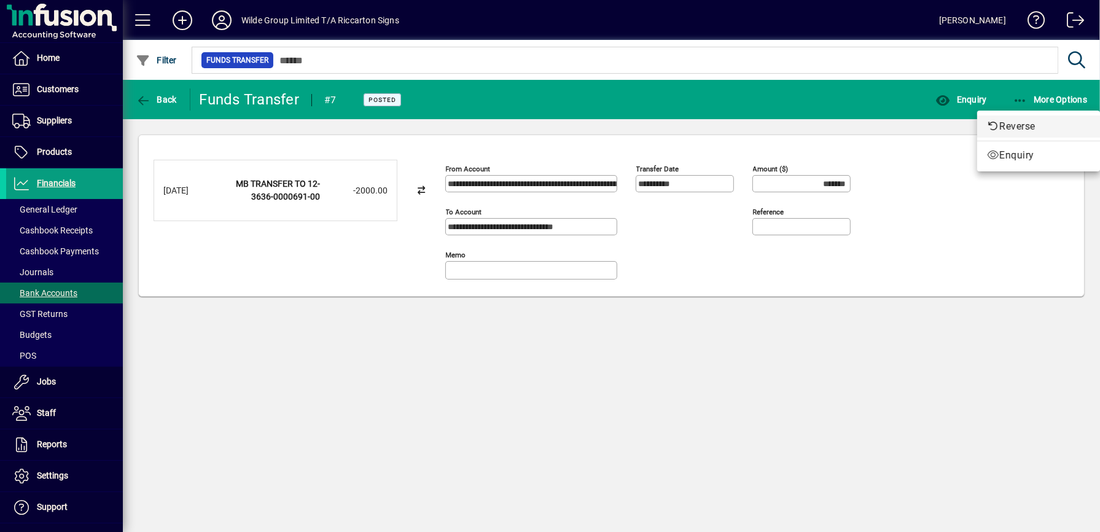
click at [1021, 131] on span "Reverse" at bounding box center [1038, 126] width 103 height 15
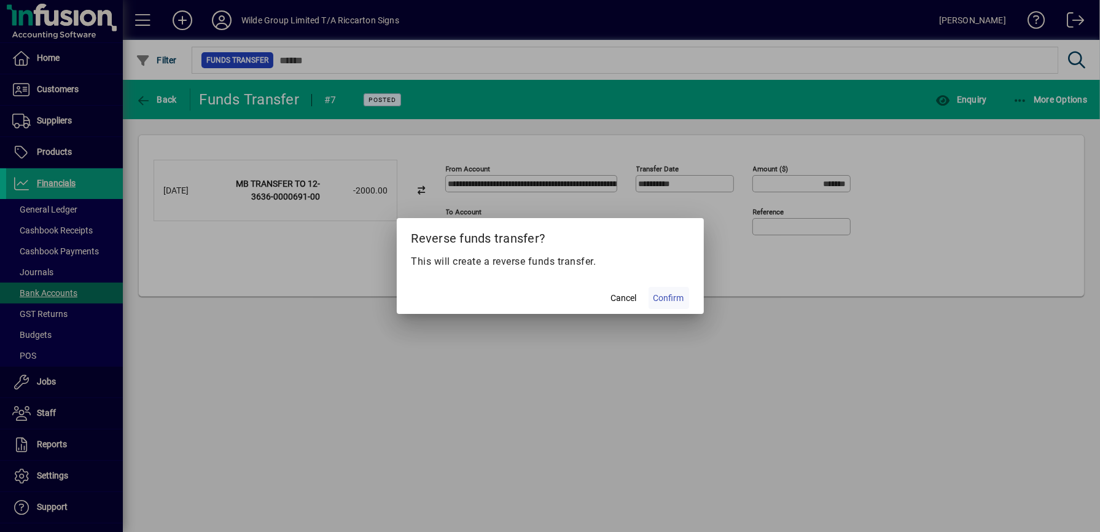
click at [679, 298] on span "Confirm" at bounding box center [668, 298] width 31 height 13
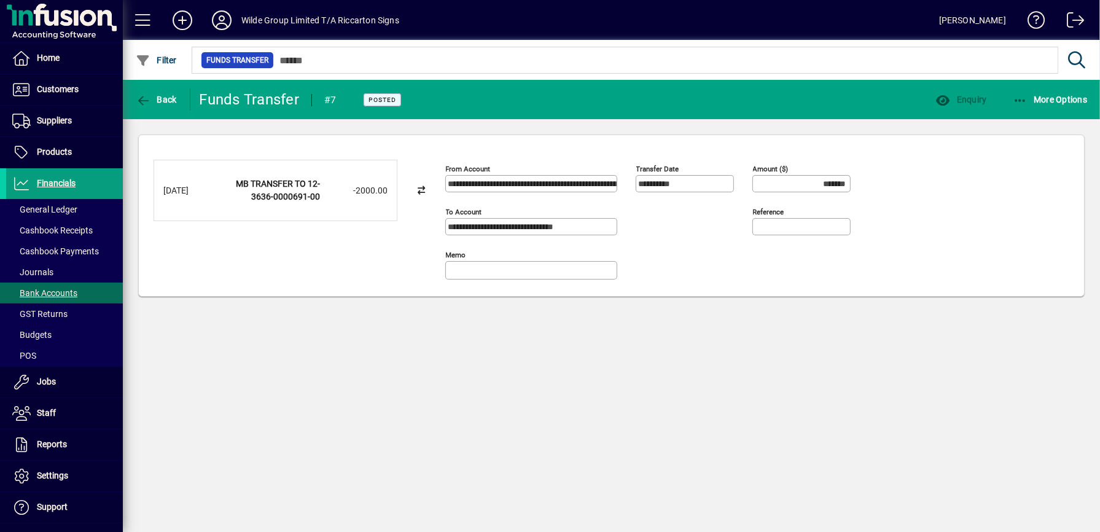
type input "********"
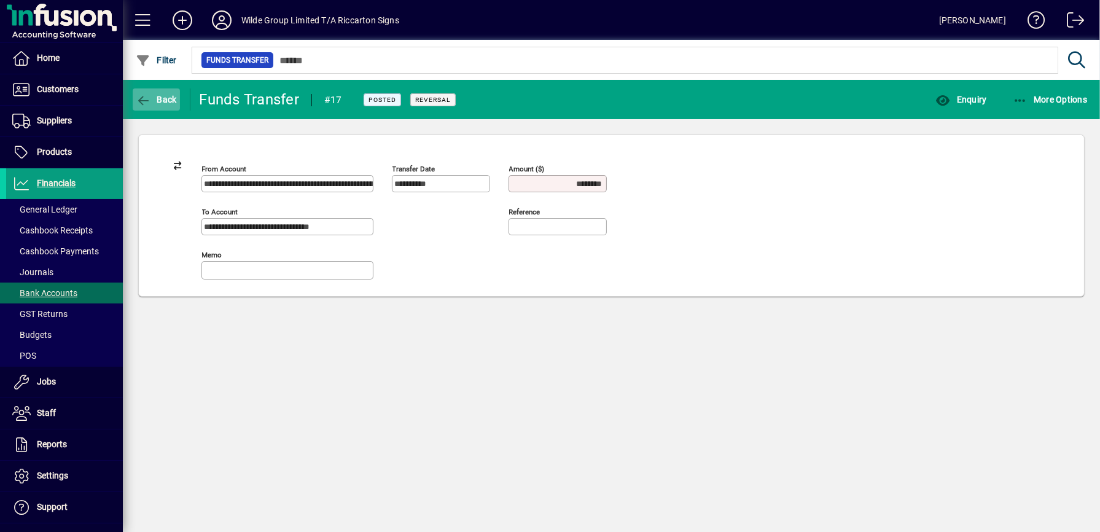
click at [168, 107] on span "button" at bounding box center [156, 99] width 47 height 29
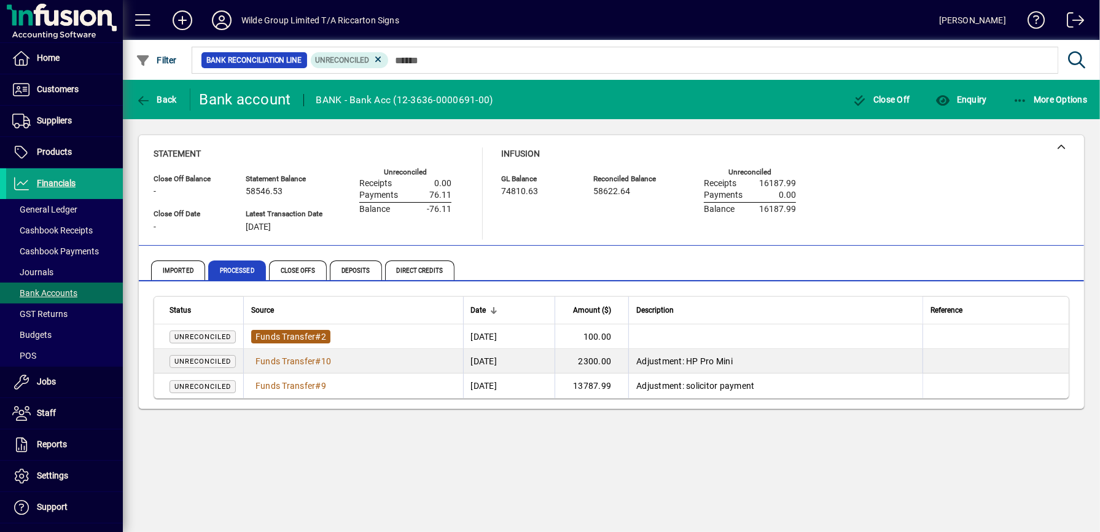
click at [301, 335] on span "Funds Transfer" at bounding box center [285, 337] width 60 height 10
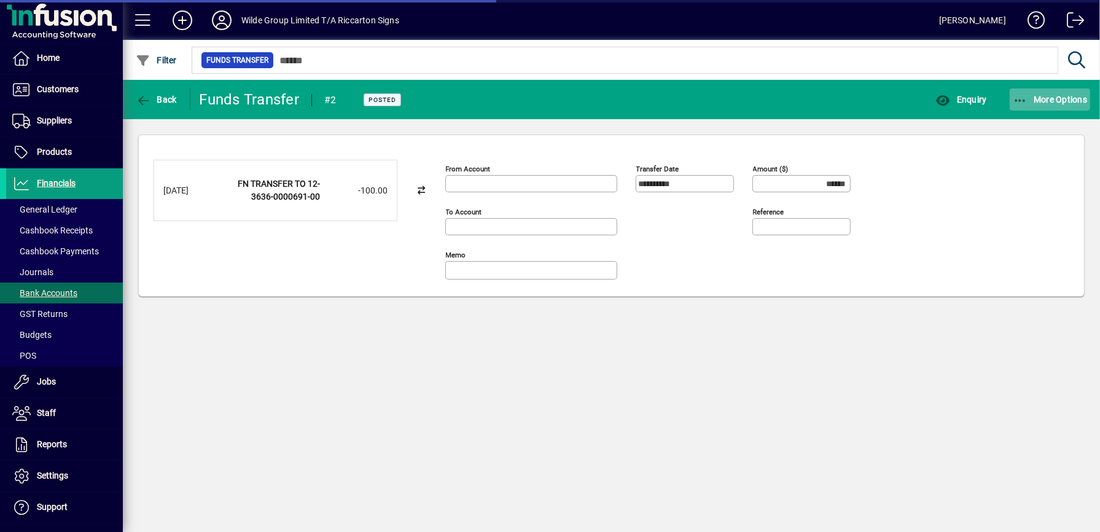
type input "**********"
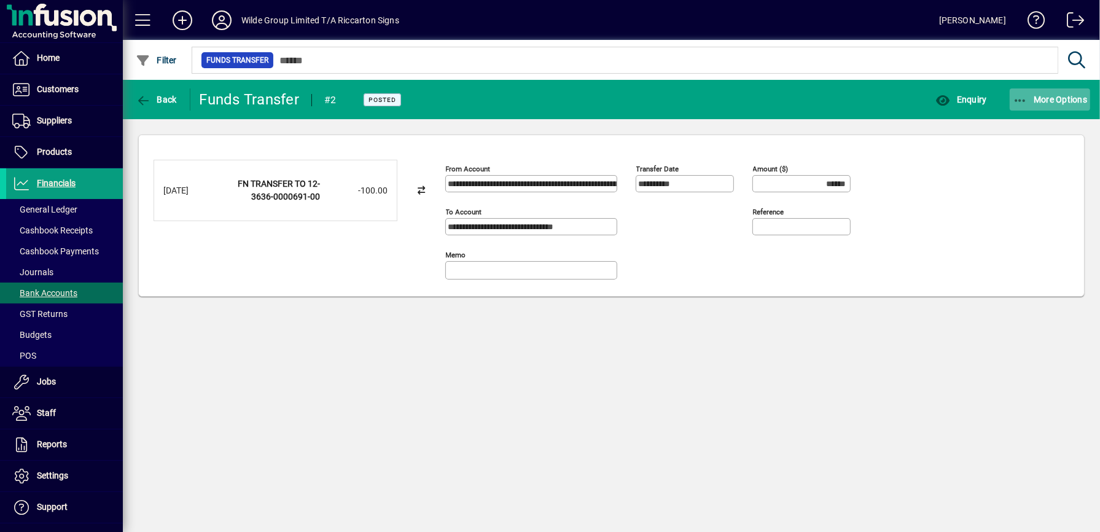
click at [1047, 95] on span "More Options" at bounding box center [1049, 100] width 75 height 10
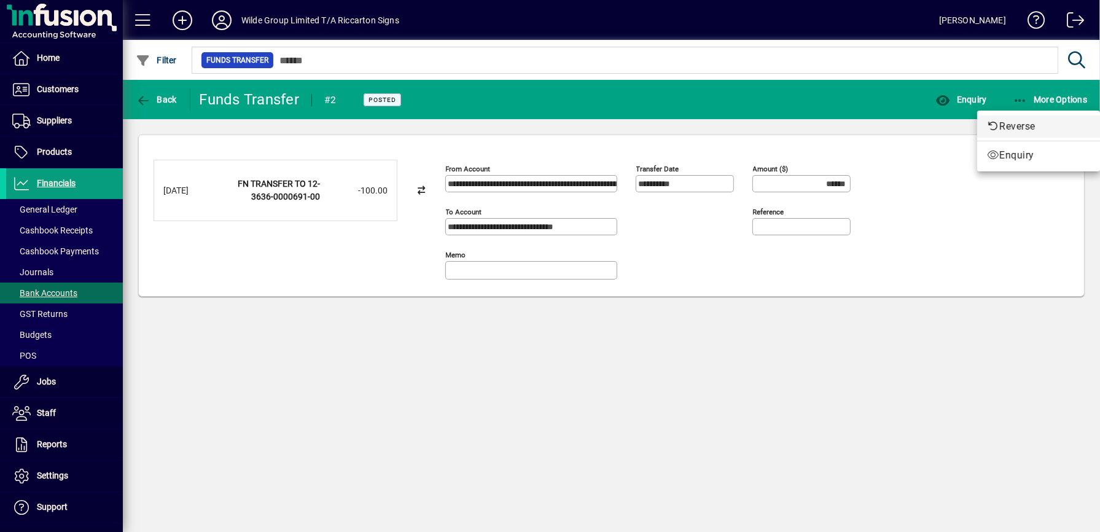
click at [1022, 132] on span "Reverse" at bounding box center [1038, 126] width 103 height 15
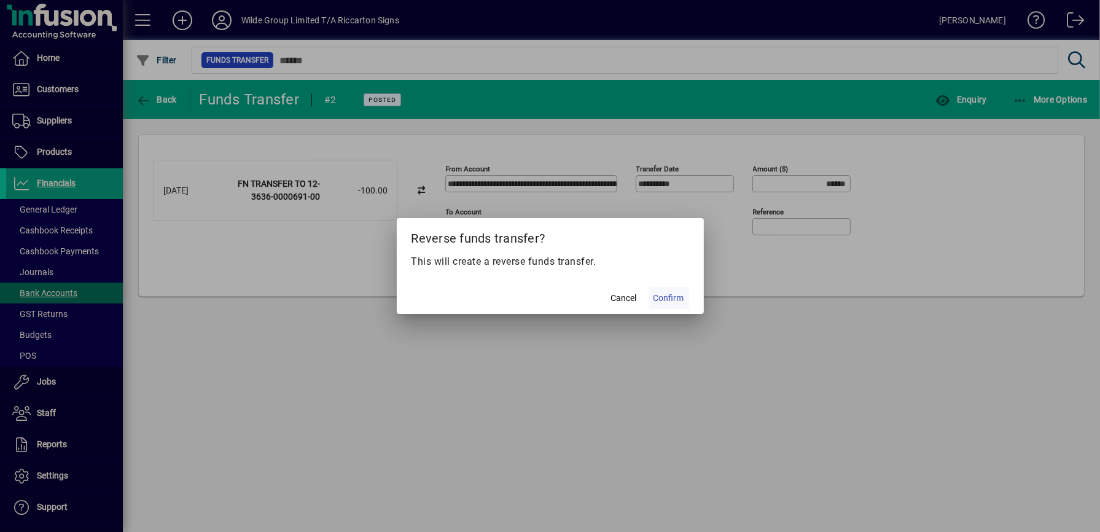
click at [676, 297] on span "Confirm" at bounding box center [668, 298] width 31 height 13
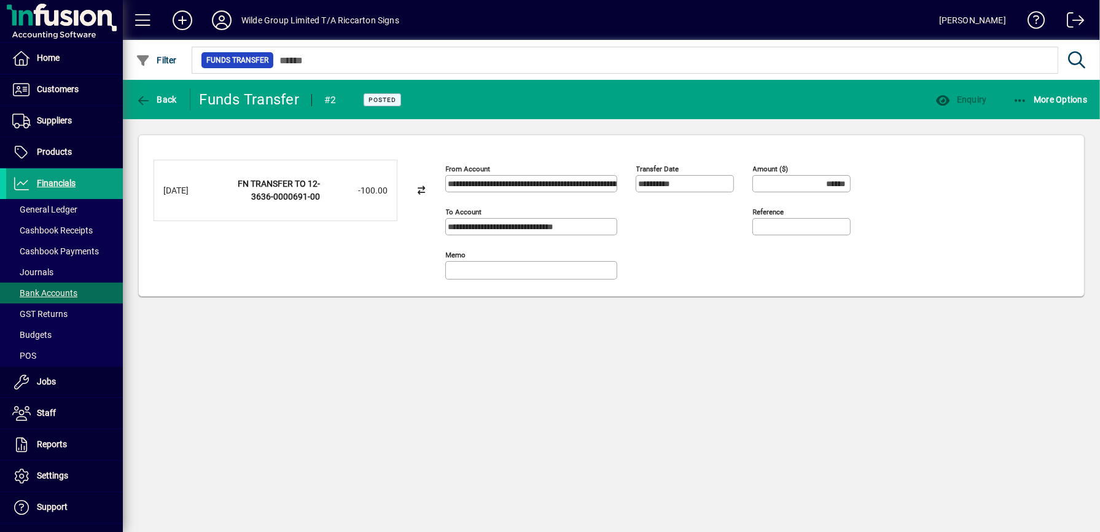
type input "*******"
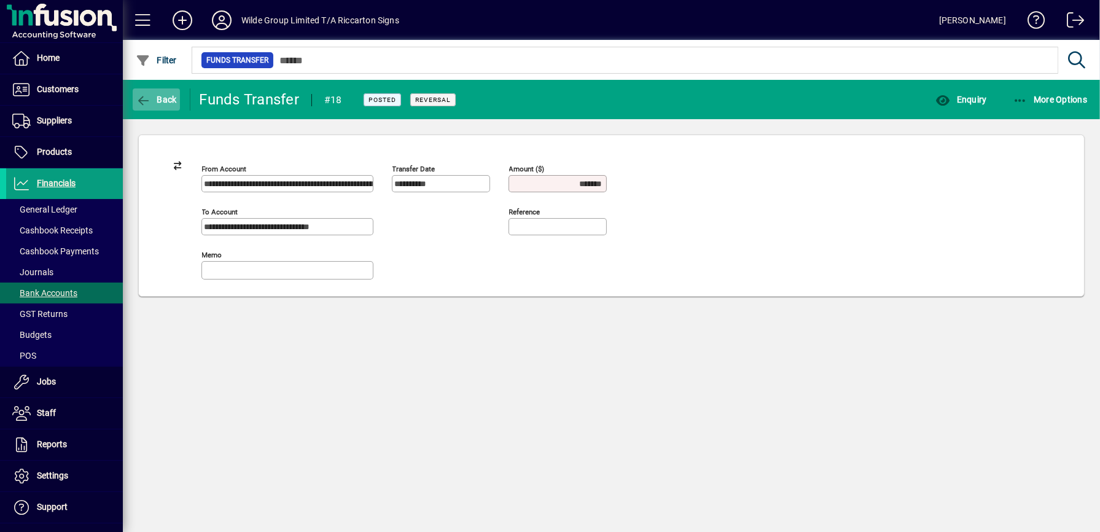
click at [163, 97] on span "Back" at bounding box center [156, 100] width 41 height 10
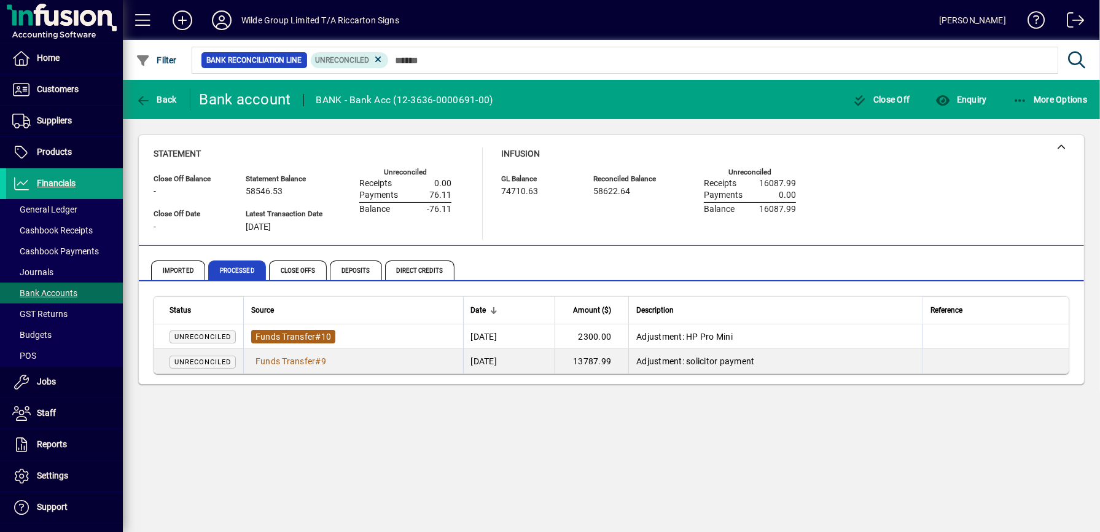
click at [279, 334] on span "Funds Transfer" at bounding box center [285, 337] width 60 height 10
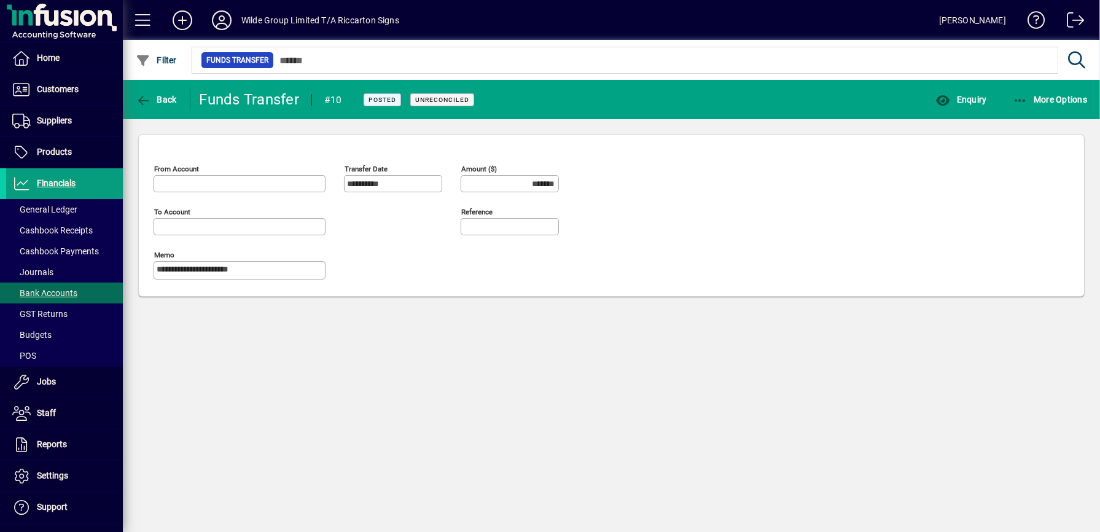
type input "**********"
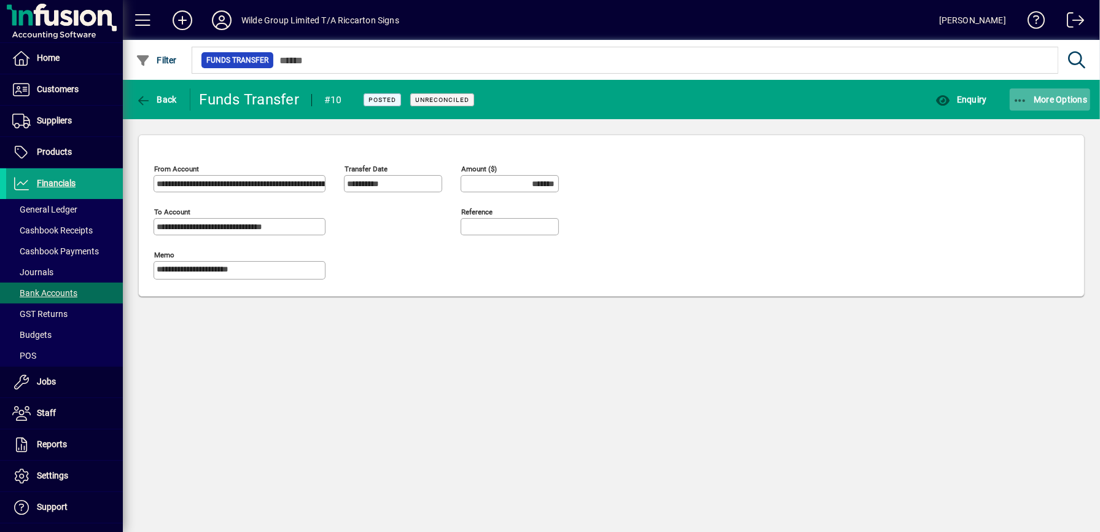
click at [1065, 104] on span "More Options" at bounding box center [1049, 100] width 75 height 10
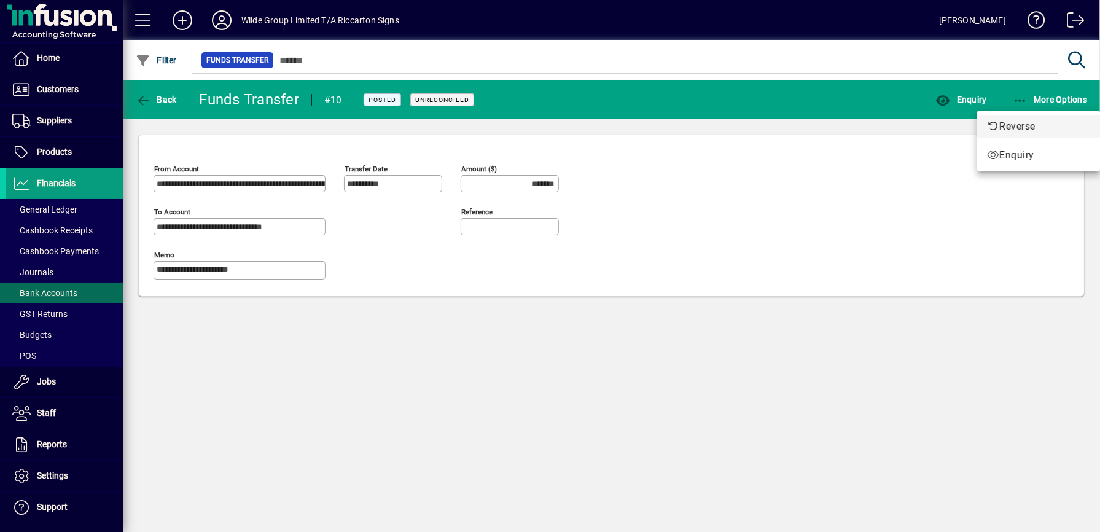
click at [1056, 126] on span "Reverse" at bounding box center [1038, 126] width 103 height 15
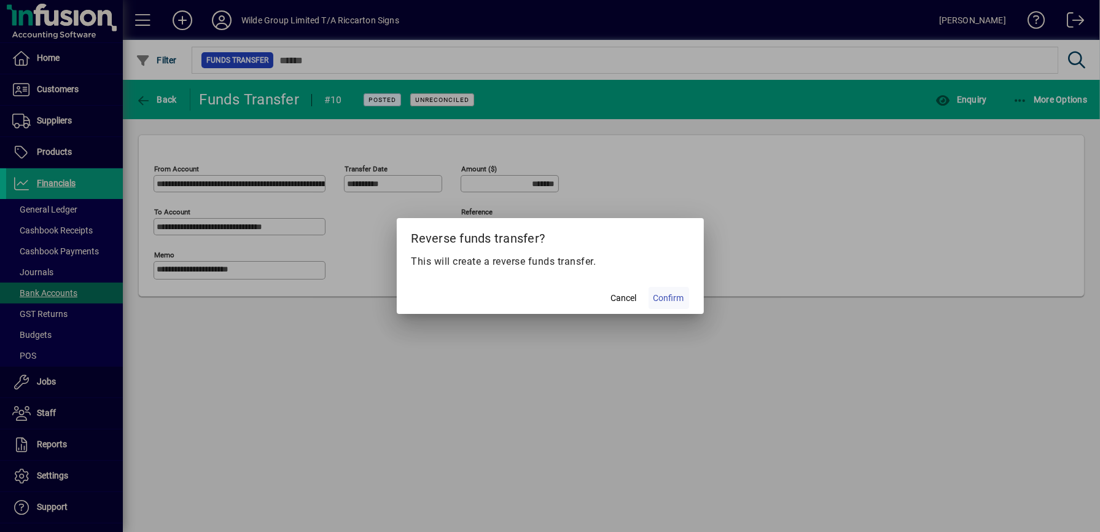
click at [665, 301] on span "Confirm" at bounding box center [668, 298] width 31 height 13
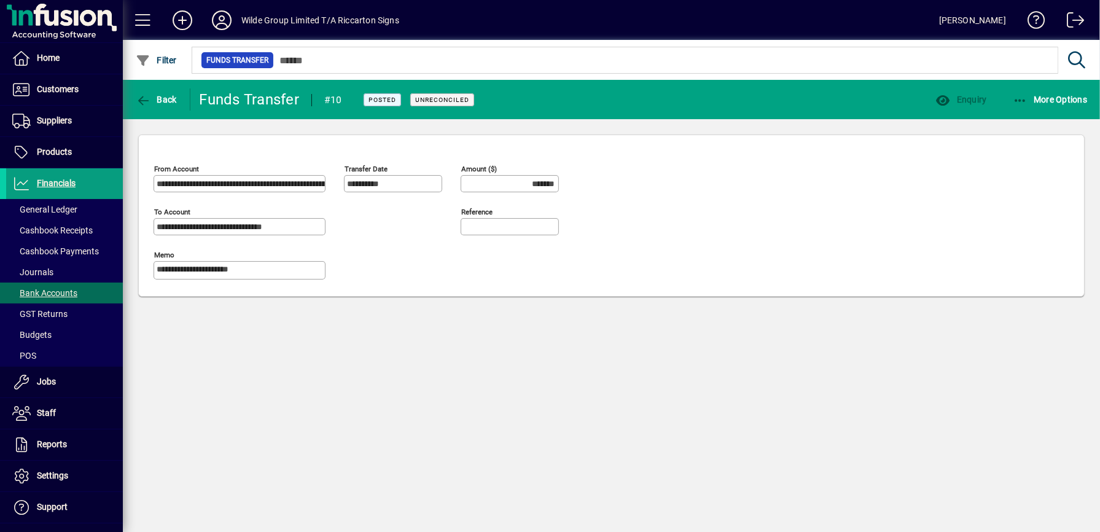
type input "********"
click at [165, 92] on span "button" at bounding box center [156, 99] width 47 height 29
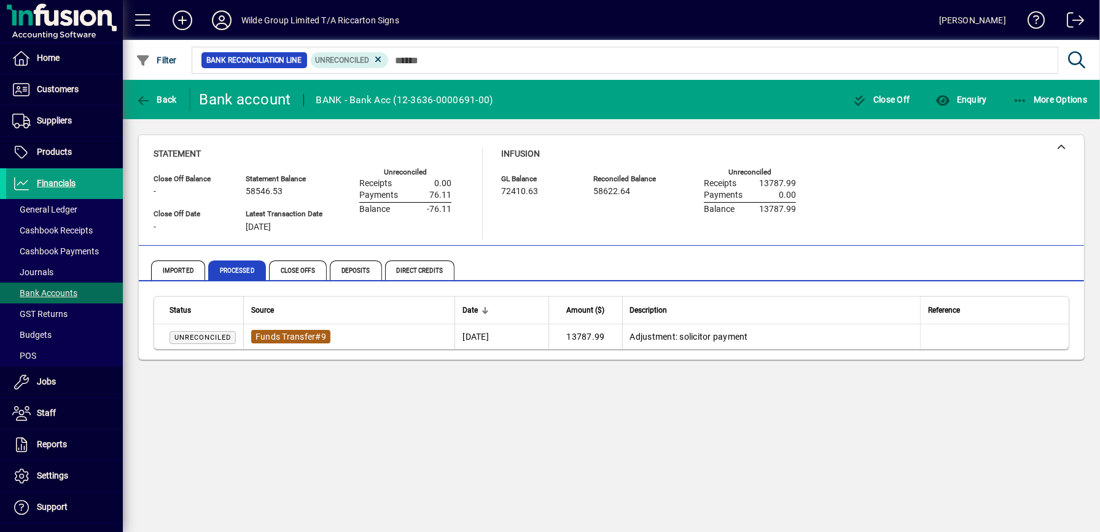
click at [292, 332] on span "Funds Transfer" at bounding box center [285, 337] width 60 height 10
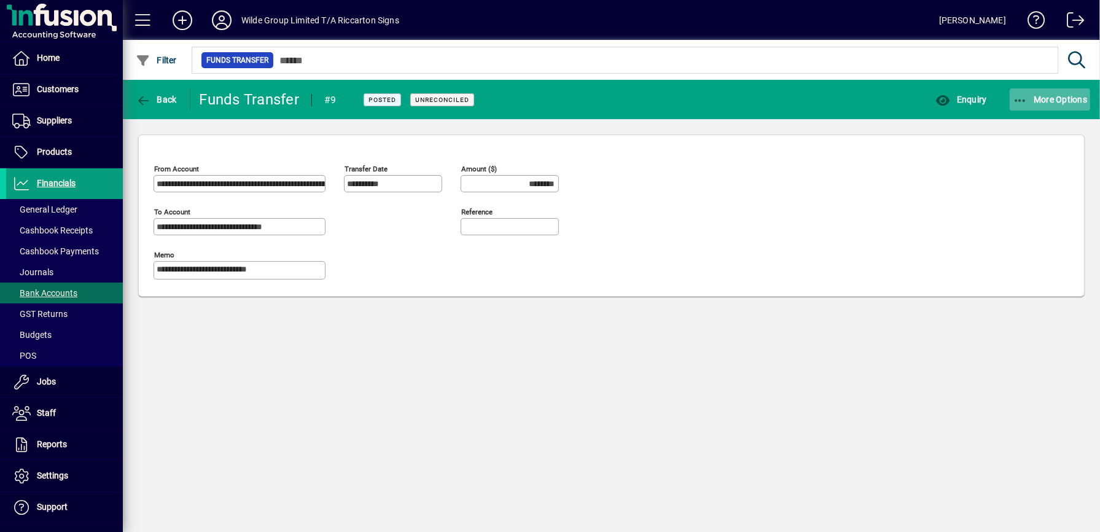
click at [1049, 97] on span "More Options" at bounding box center [1049, 100] width 75 height 10
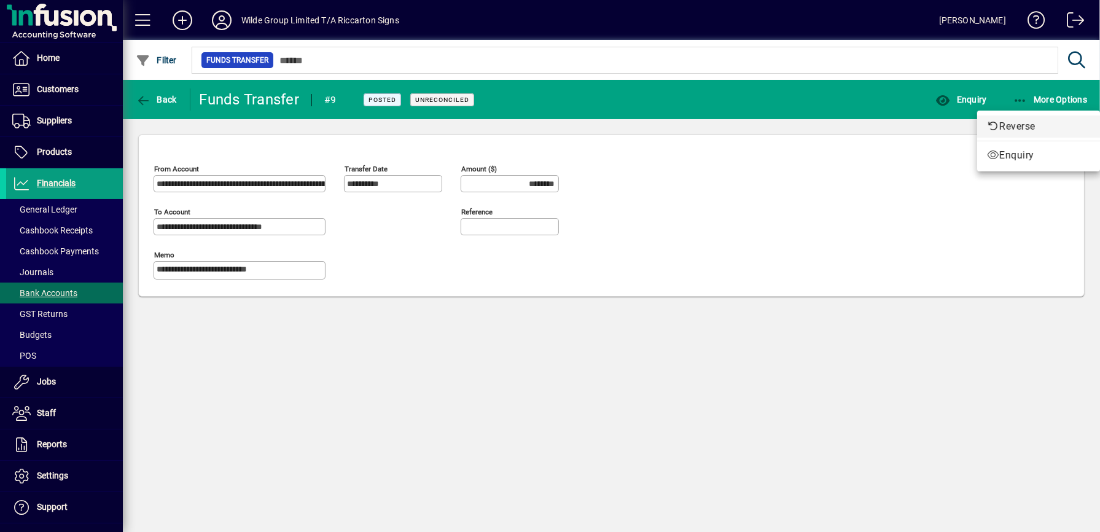
click at [1042, 123] on span "Reverse" at bounding box center [1038, 126] width 103 height 15
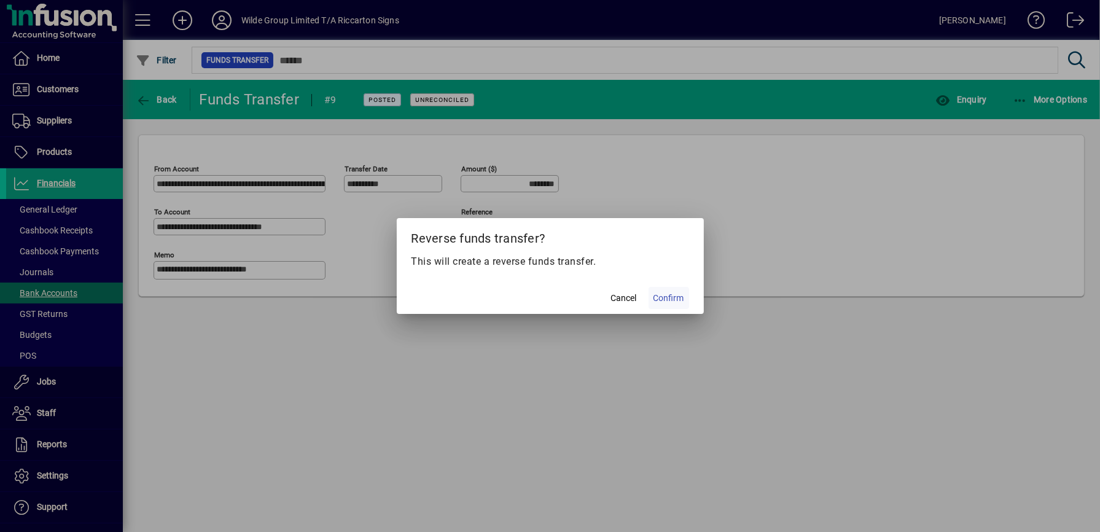
click at [677, 303] on span "Confirm" at bounding box center [668, 298] width 31 height 13
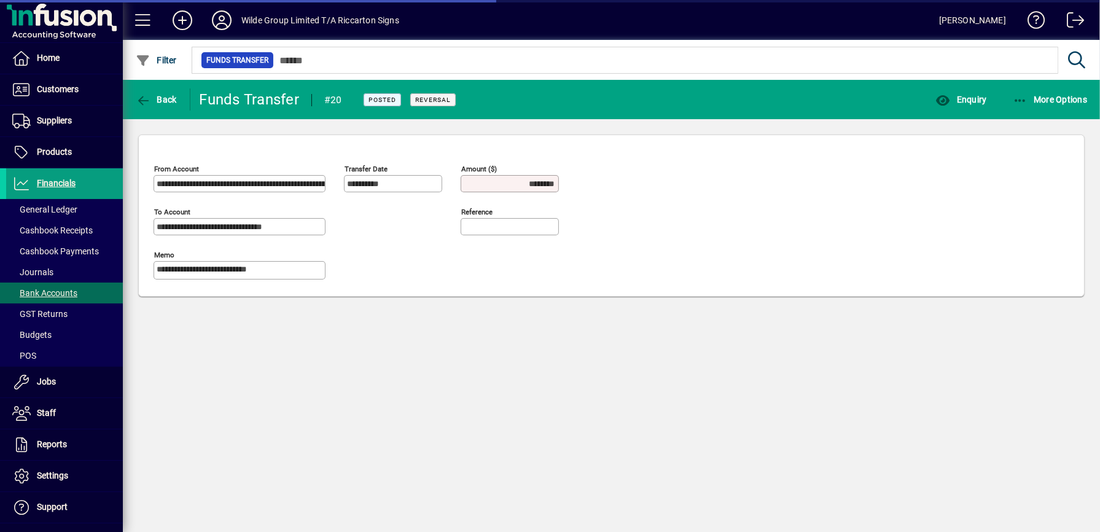
type input "*********"
click at [145, 103] on icon "button" at bounding box center [143, 101] width 15 height 12
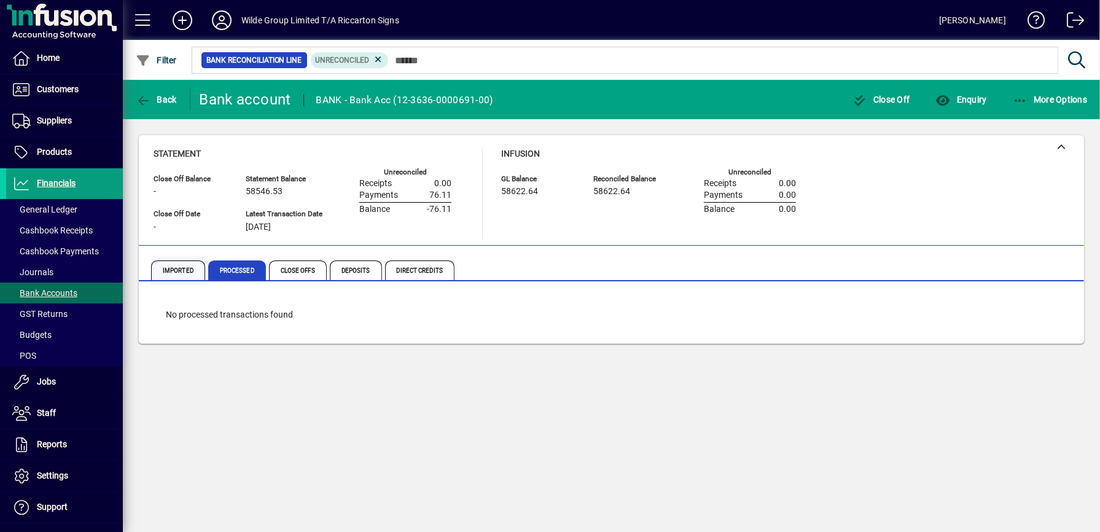
click at [191, 271] on span "Imported" at bounding box center [178, 270] width 54 height 20
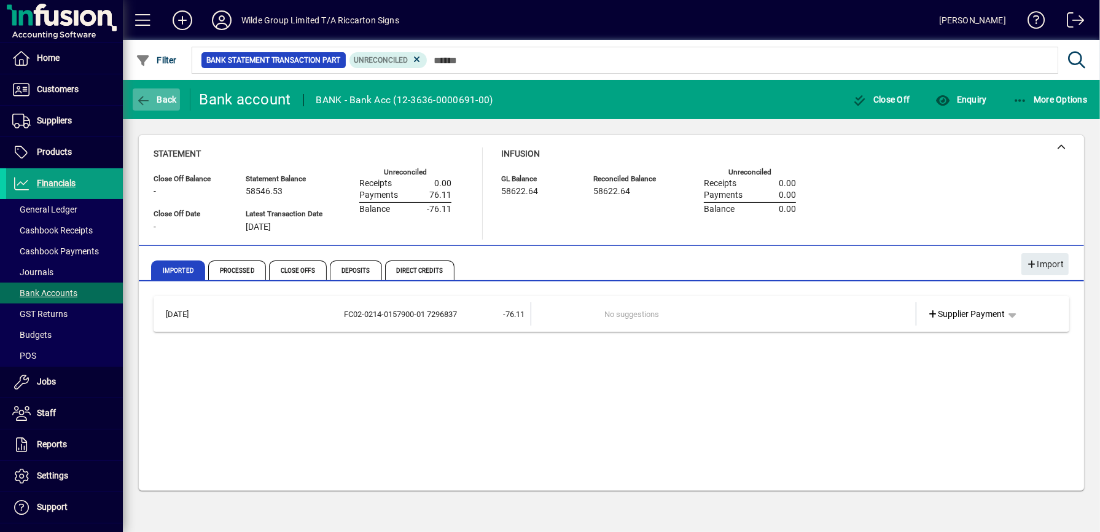
click at [157, 98] on span "Back" at bounding box center [156, 100] width 41 height 10
click at [160, 101] on span "Back" at bounding box center [156, 100] width 41 height 10
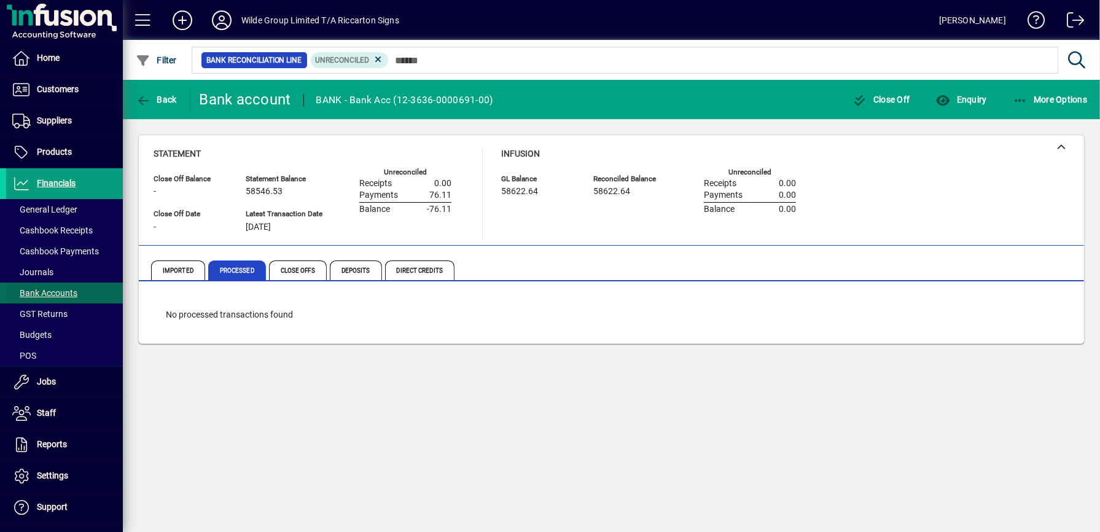
click at [47, 295] on span "Bank Accounts" at bounding box center [44, 293] width 65 height 10
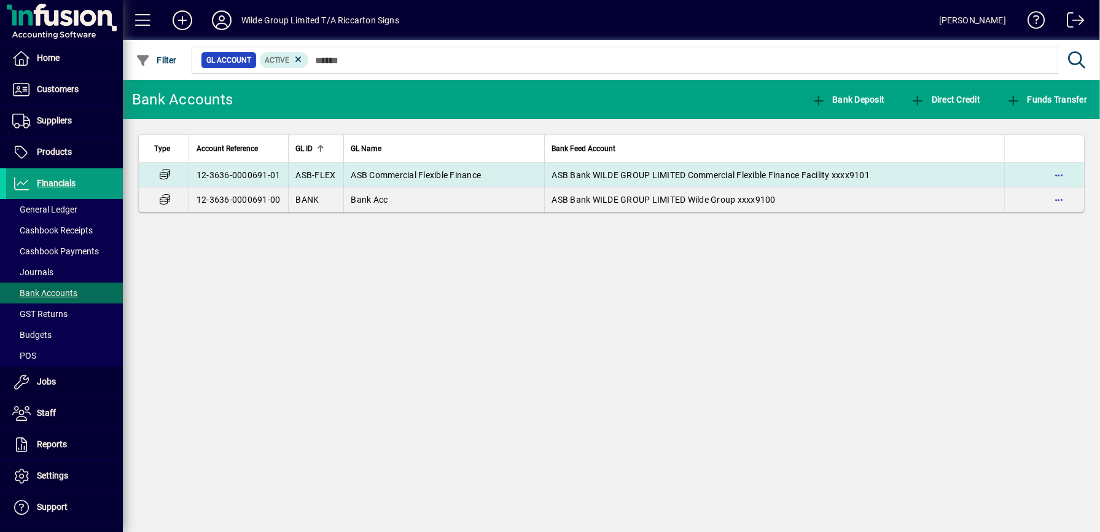
click at [435, 184] on td "ASB Commercial Flexible Finance" at bounding box center [443, 175] width 201 height 25
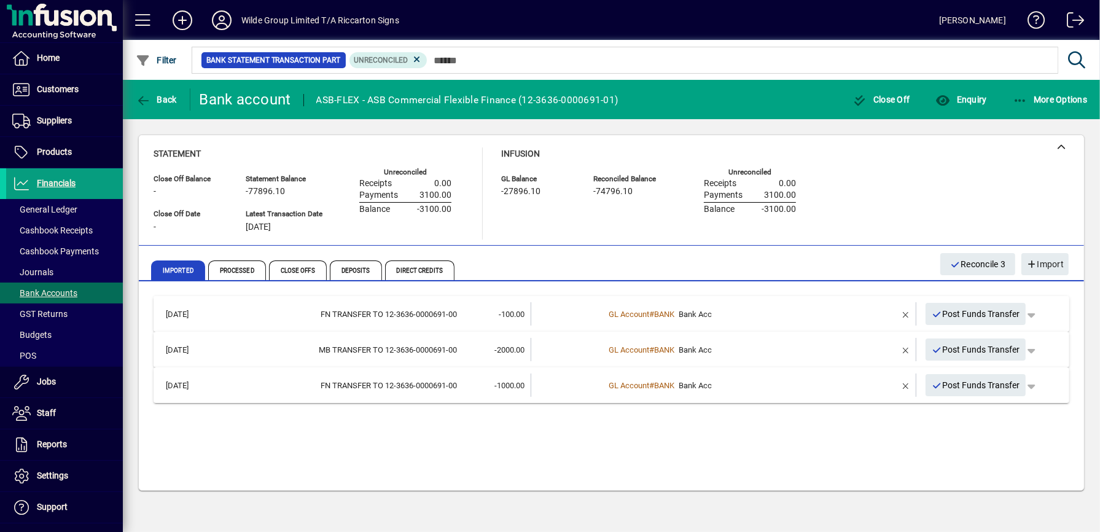
click at [347, 325] on mat-expansion-panel-header "[DATE] FN TRANSFER TO 12-3636-0000691-00 -100.00 GL Account # BANK Bank Acc Pos…" at bounding box center [610, 314] width 915 height 36
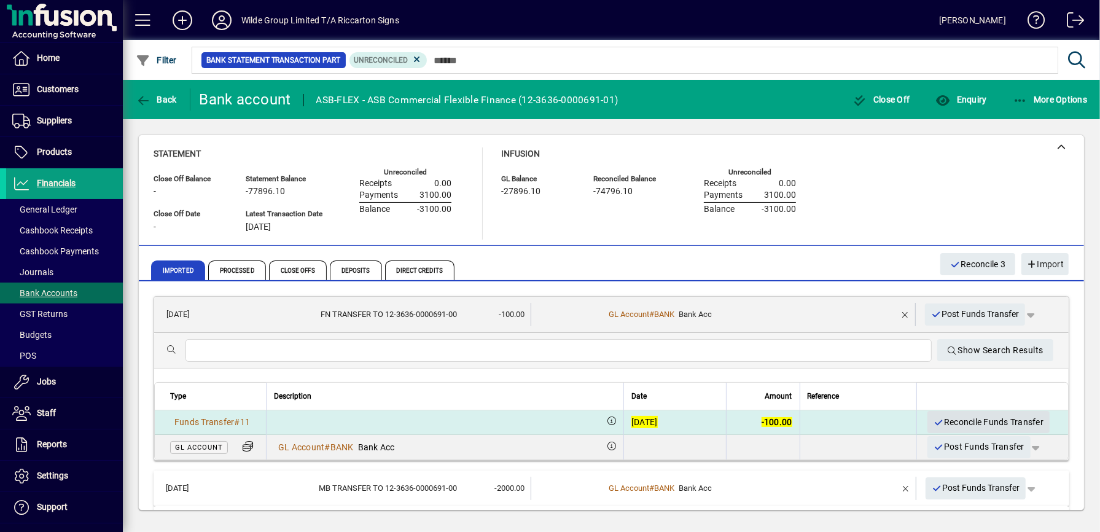
click at [933, 423] on span "Reconcile Funds Transfer" at bounding box center [988, 422] width 111 height 20
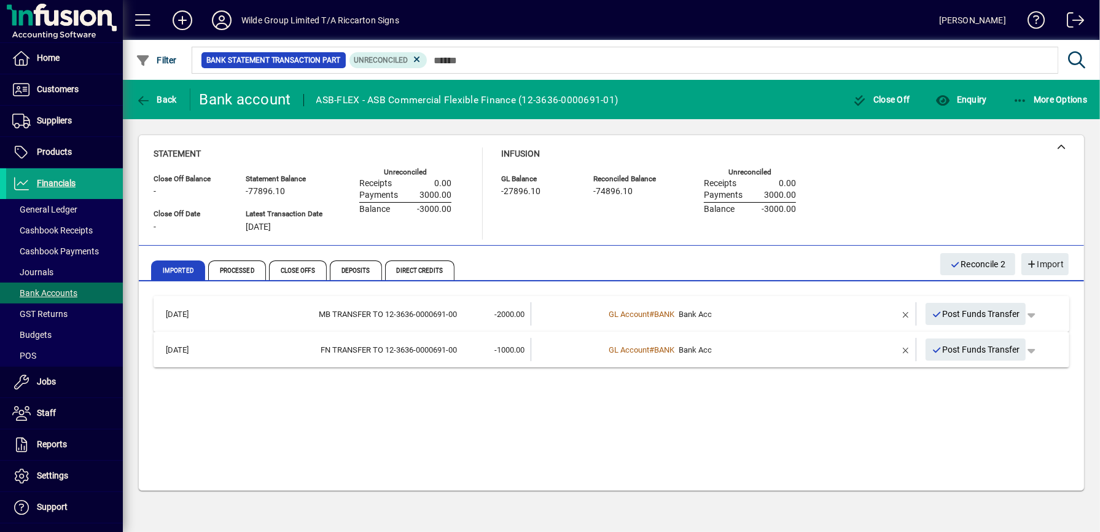
click at [411, 309] on div "MB TRANSFER TO 12-3636-0000691-00" at bounding box center [336, 314] width 239 height 12
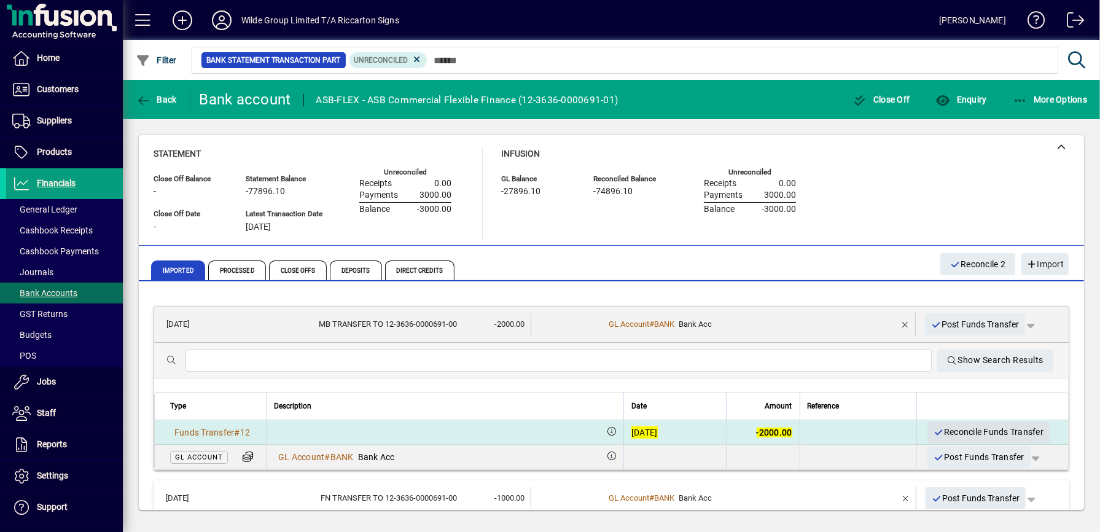
click at [933, 430] on span "Reconcile Funds Transfer" at bounding box center [988, 432] width 111 height 20
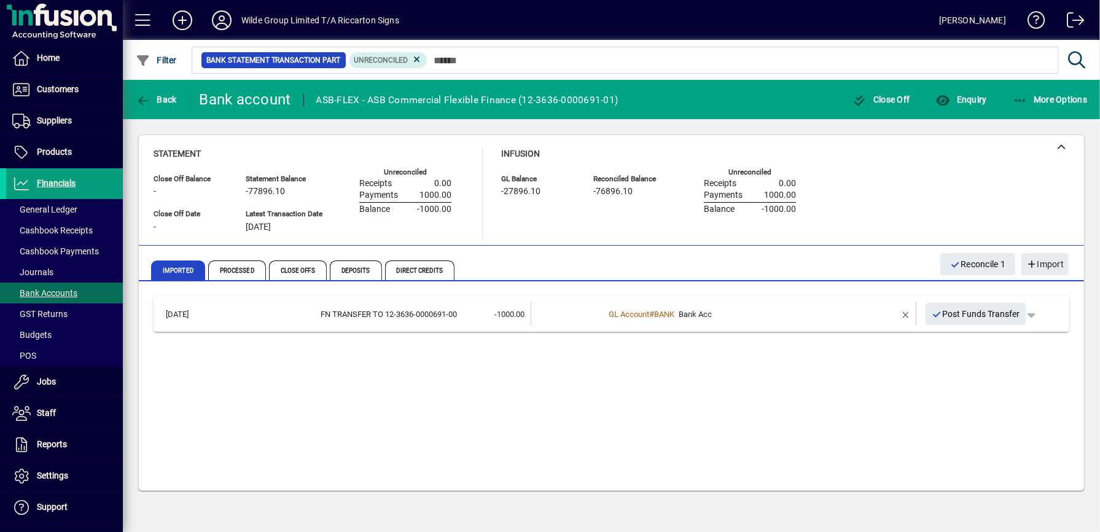
click at [392, 307] on td "FN TRANSFER TO 12-3636-0000691-00" at bounding box center [336, 313] width 239 height 23
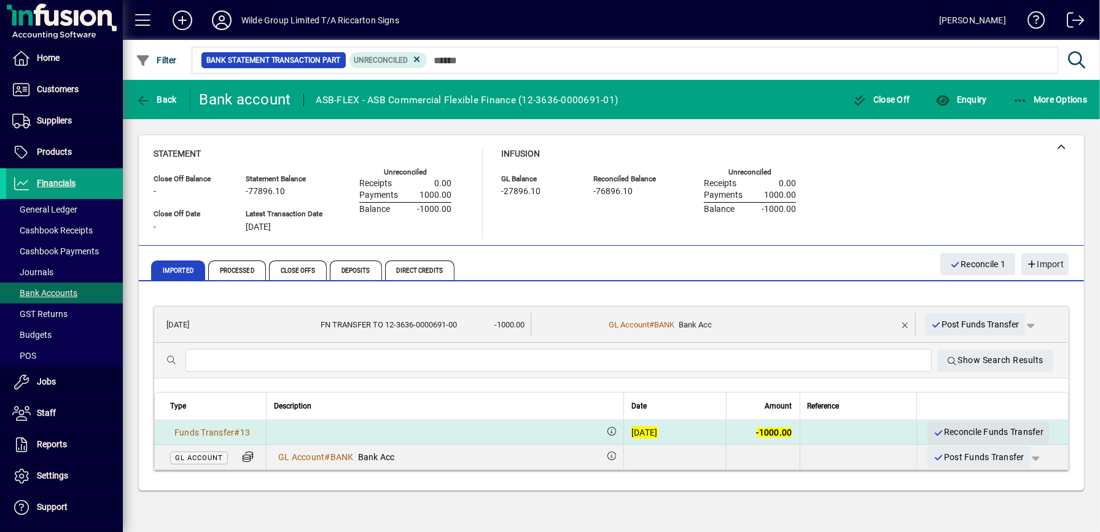
click at [933, 435] on span "Reconcile Funds Transfer" at bounding box center [988, 432] width 111 height 20
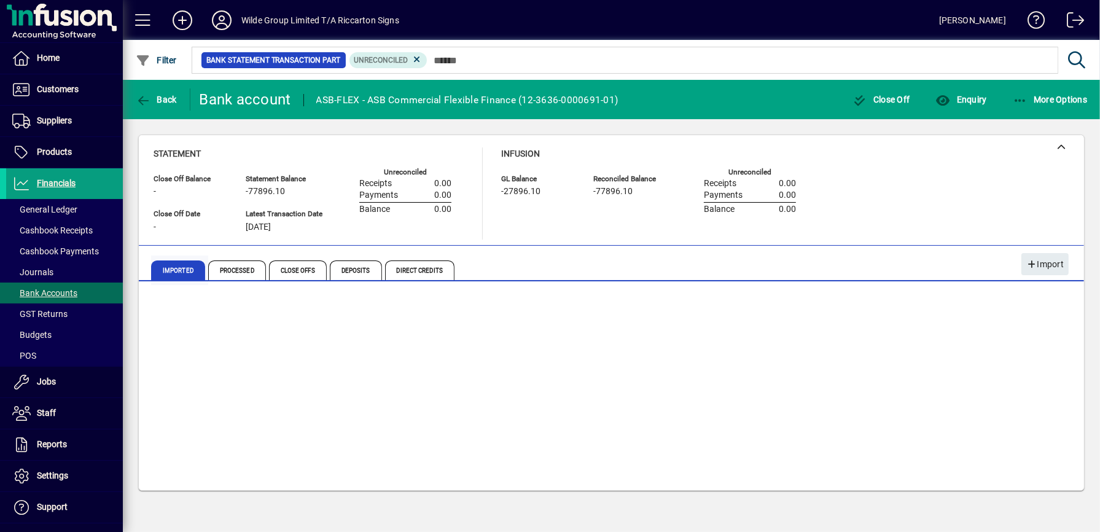
click at [175, 265] on span "Imported" at bounding box center [178, 270] width 54 height 20
click at [240, 270] on span "Processed" at bounding box center [237, 270] width 58 height 20
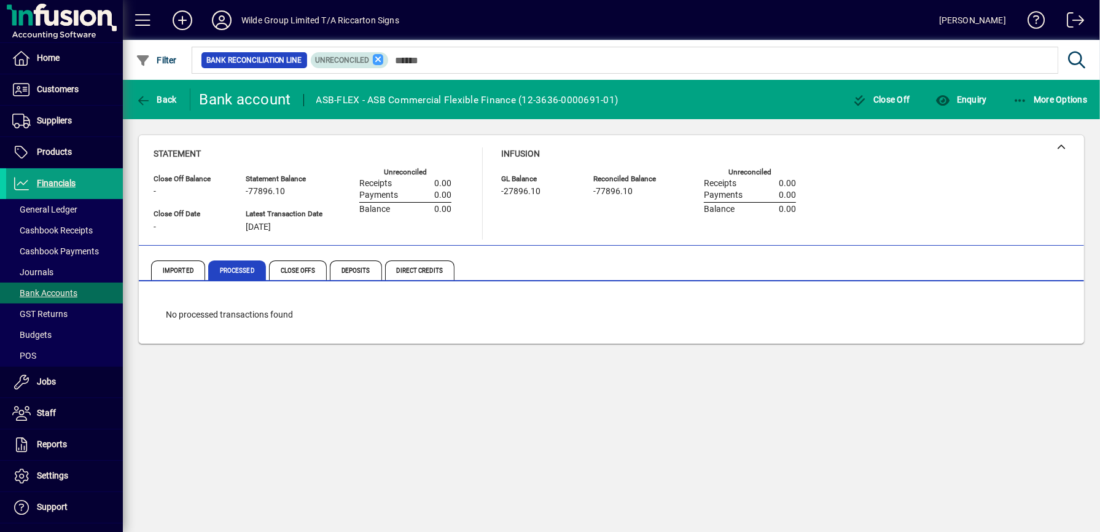
click at [384, 59] on icon at bounding box center [378, 59] width 11 height 11
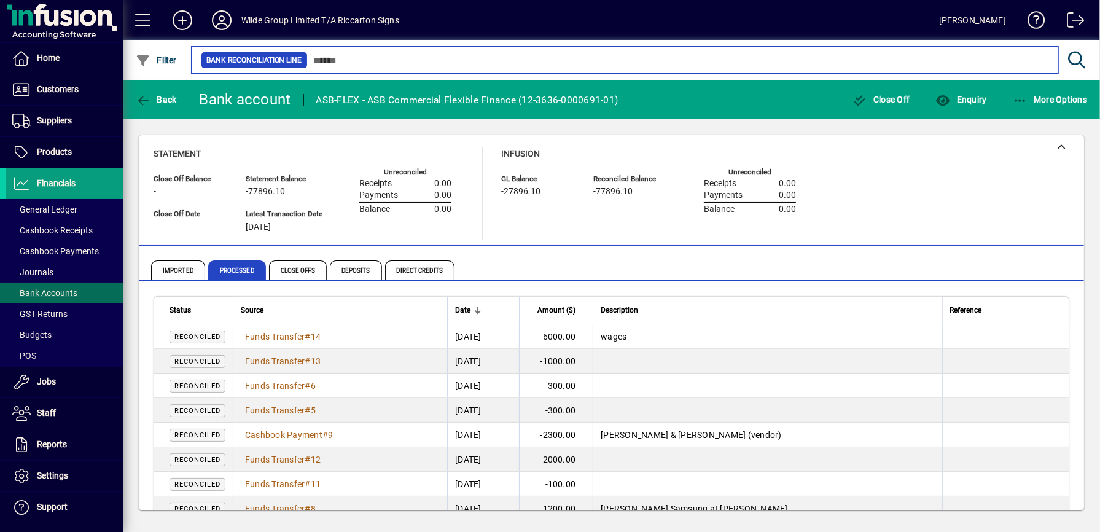
scroll to position [95, 0]
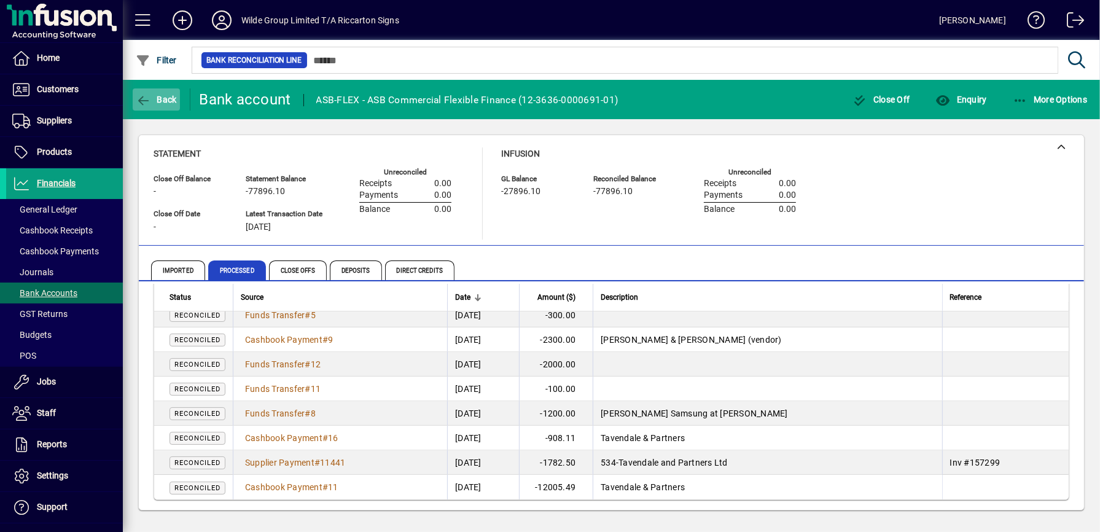
click at [156, 103] on span "Back" at bounding box center [156, 100] width 41 height 10
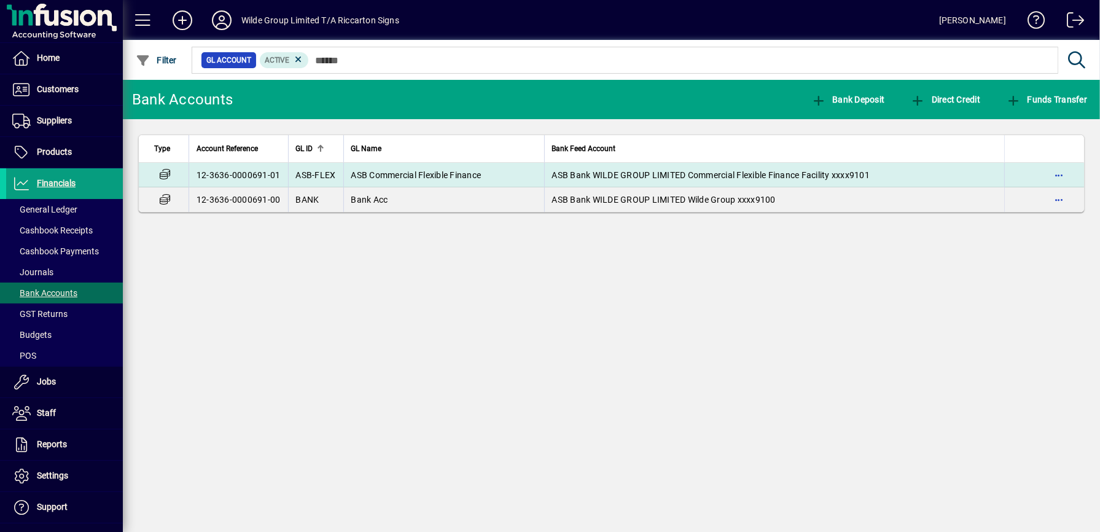
click at [436, 168] on td "ASB Commercial Flexible Finance" at bounding box center [443, 175] width 201 height 25
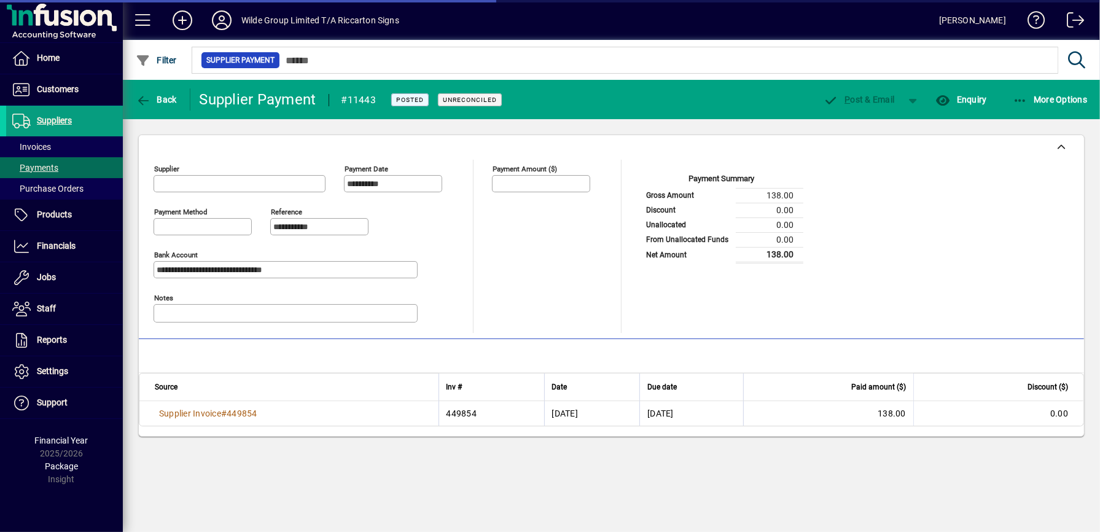
type input "**********"
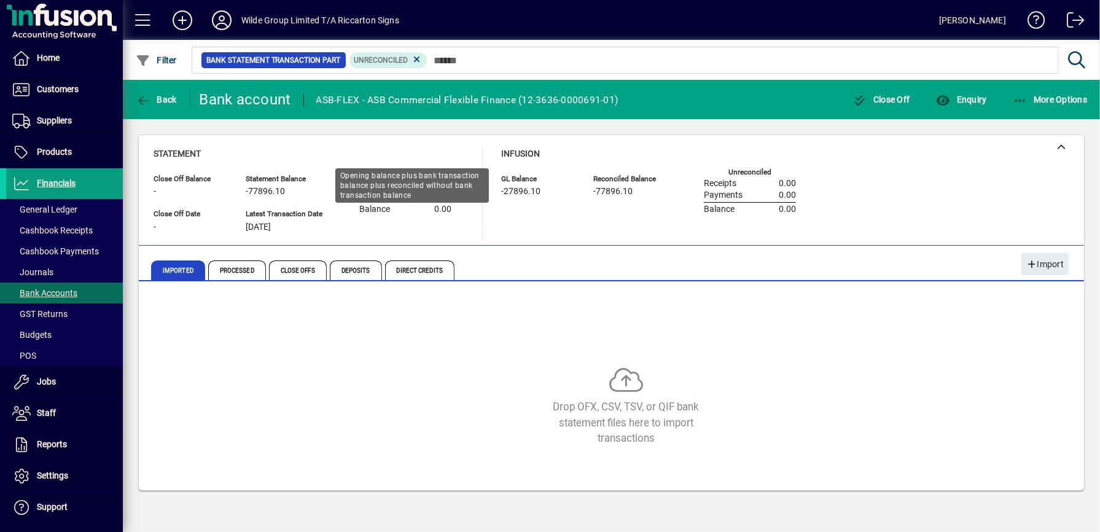
click at [262, 190] on span "-77896.10" at bounding box center [265, 192] width 39 height 10
click at [575, 157] on div at bounding box center [611, 147] width 945 height 25
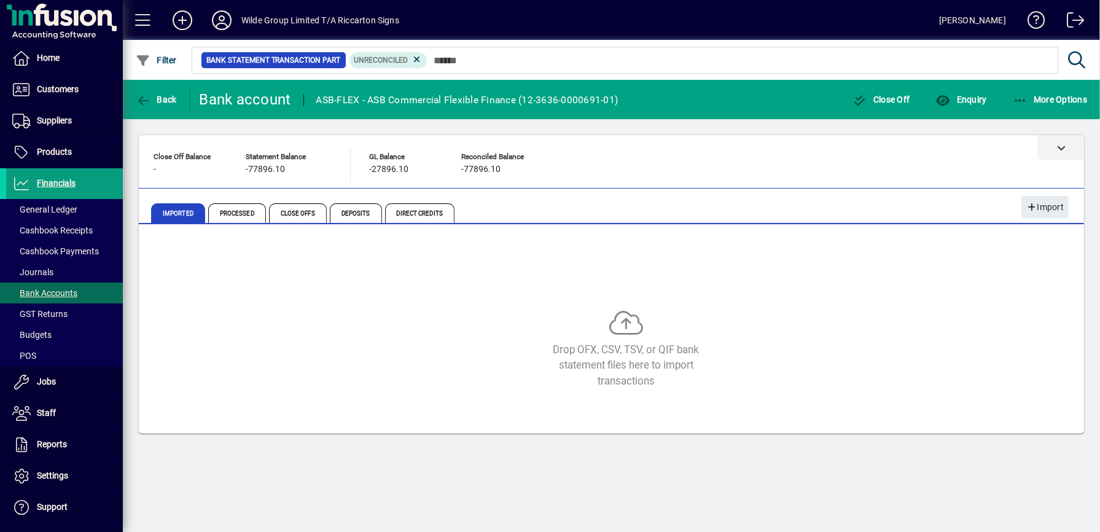
click at [575, 157] on div at bounding box center [611, 147] width 945 height 25
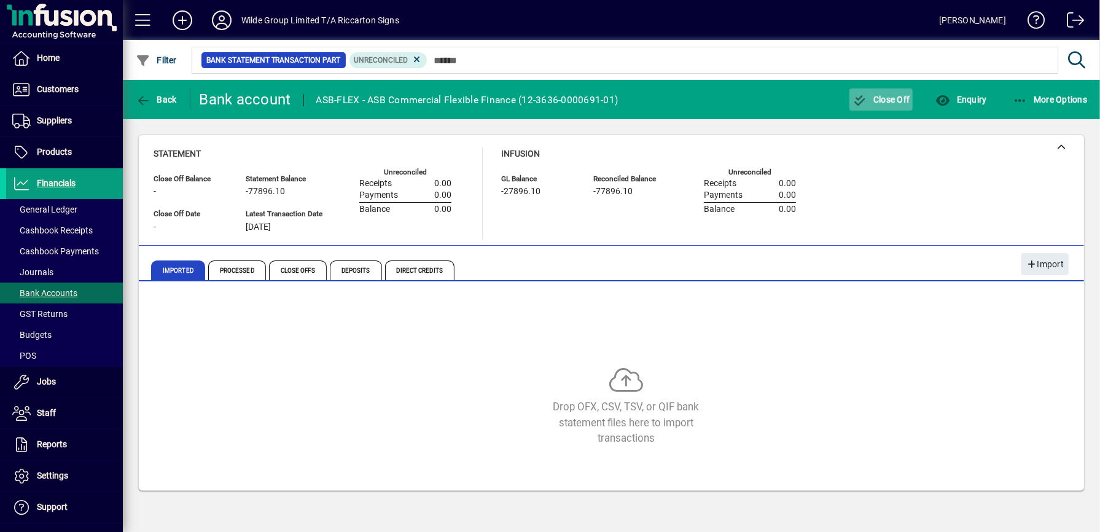
click at [889, 101] on span "Close Off" at bounding box center [881, 100] width 58 height 10
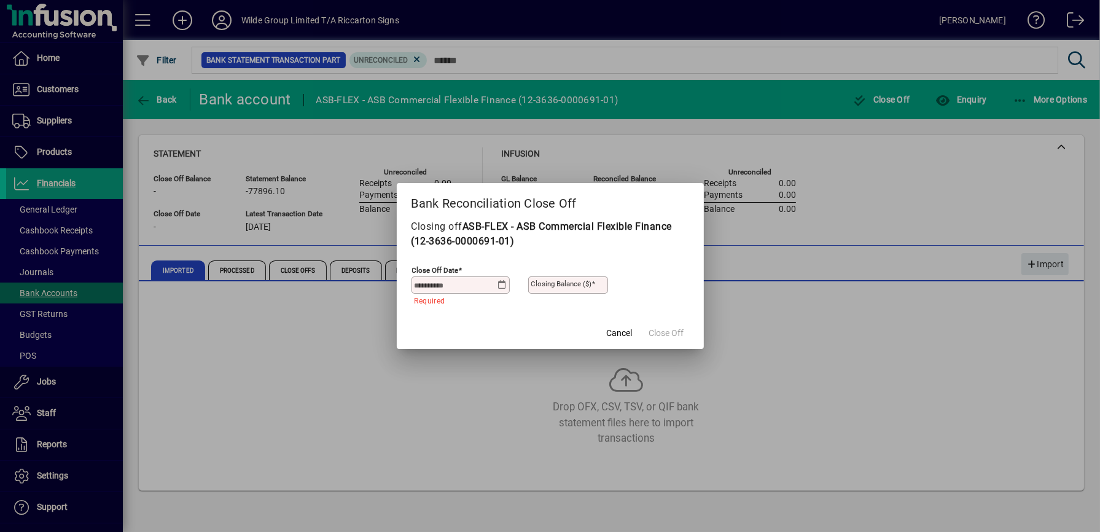
click at [501, 285] on icon at bounding box center [501, 285] width 9 height 10
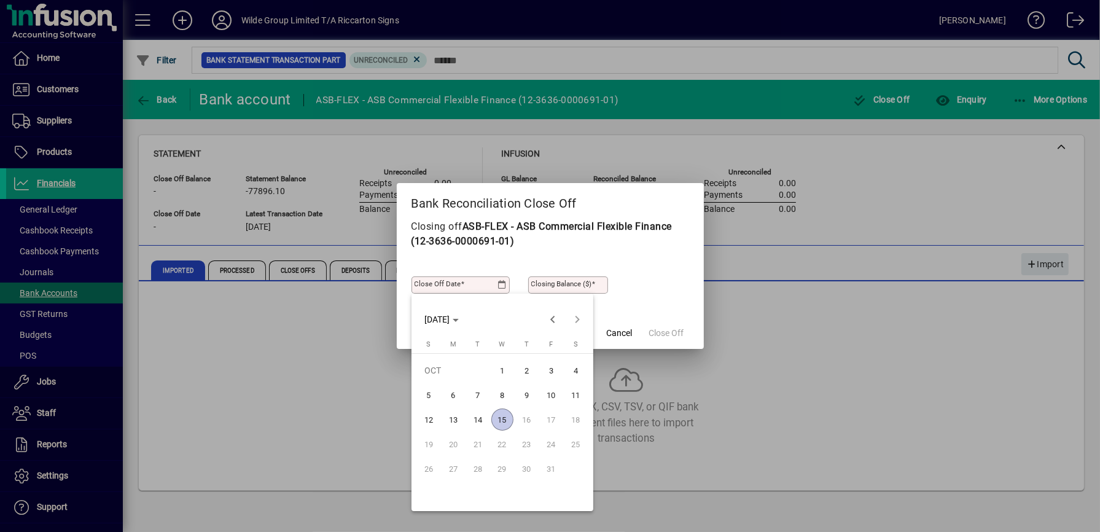
click at [456, 419] on span "13" at bounding box center [453, 419] width 22 height 22
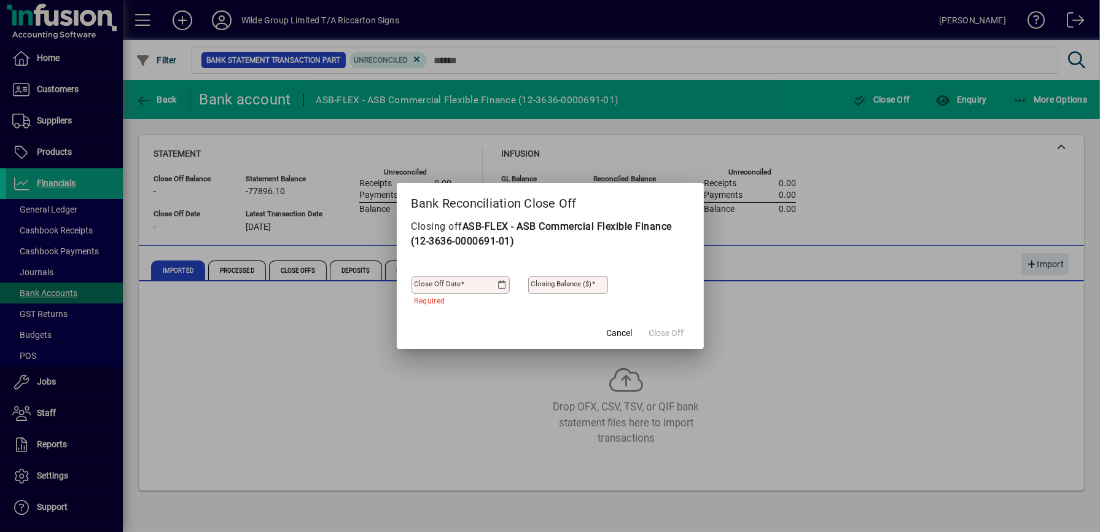
type input "**********"
click at [564, 284] on mat-label "Closing Balance ($)" at bounding box center [561, 283] width 61 height 9
click at [564, 284] on input "Closing Balance ($)" at bounding box center [569, 285] width 76 height 10
paste input "*********"
click at [668, 293] on div "**********" at bounding box center [549, 282] width 277 height 43
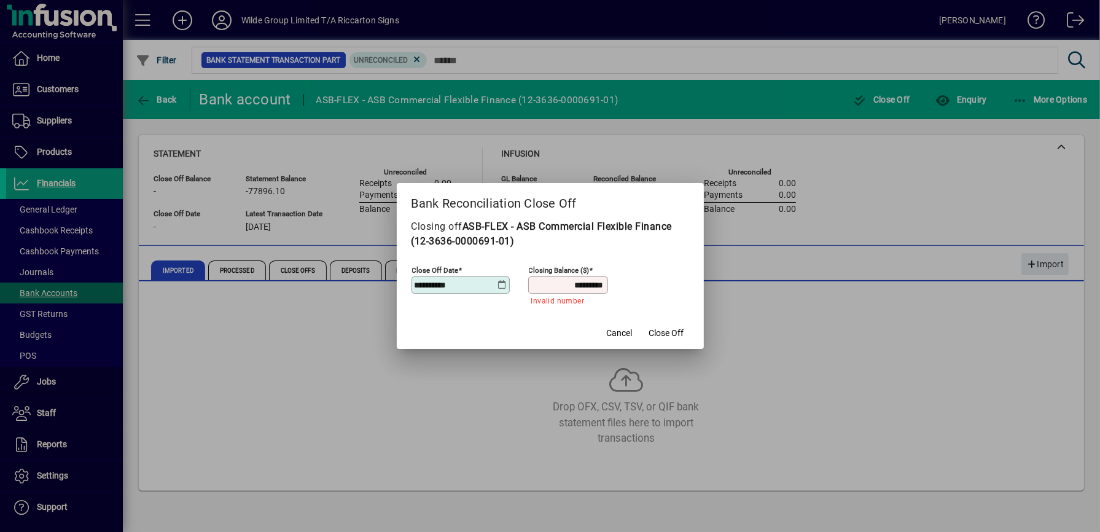
click at [538, 311] on div "Invalid number" at bounding box center [568, 304] width 80 height 22
click at [669, 335] on span "Close Off" at bounding box center [666, 333] width 35 height 13
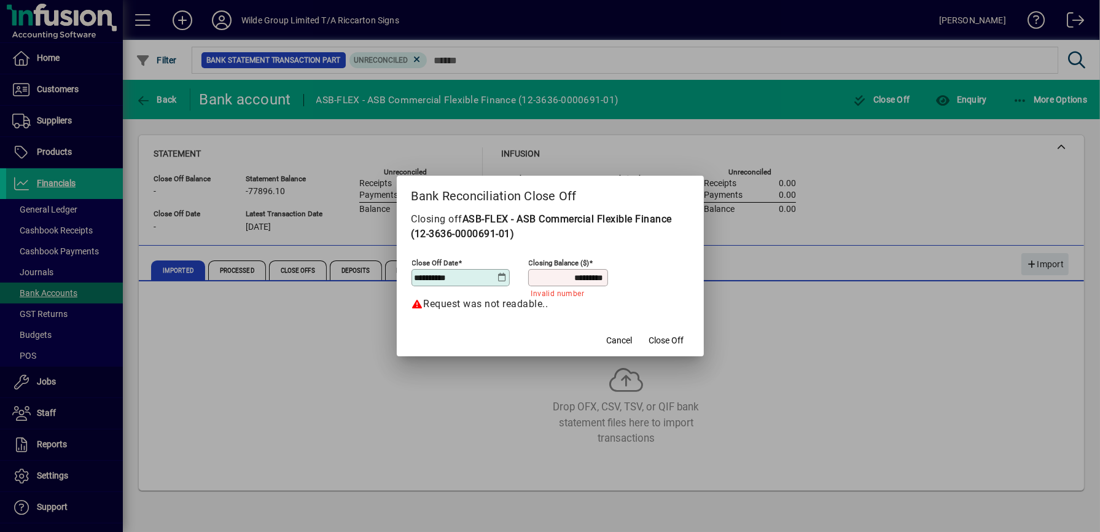
click at [578, 273] on input "*********" at bounding box center [569, 278] width 76 height 10
paste input
type input "*********"
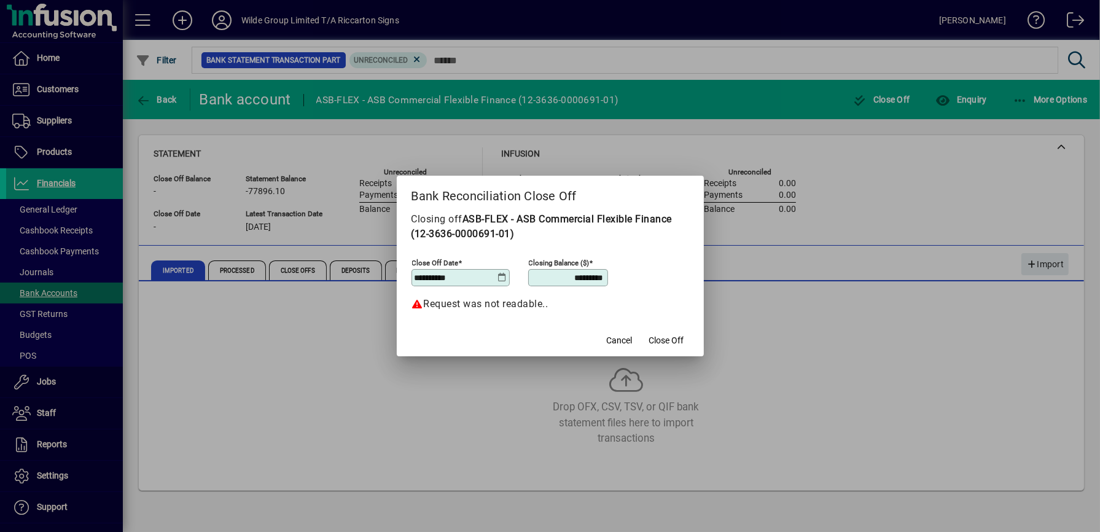
click at [648, 284] on div "**********" at bounding box center [549, 275] width 277 height 43
click at [672, 341] on span "Close Off" at bounding box center [666, 340] width 35 height 13
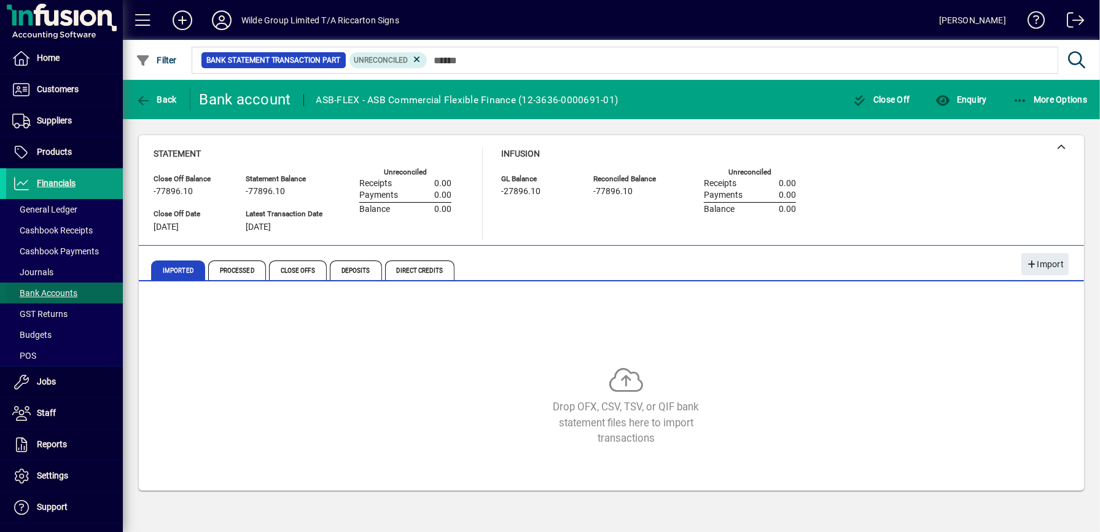
click at [50, 295] on span "Bank Accounts" at bounding box center [44, 293] width 65 height 10
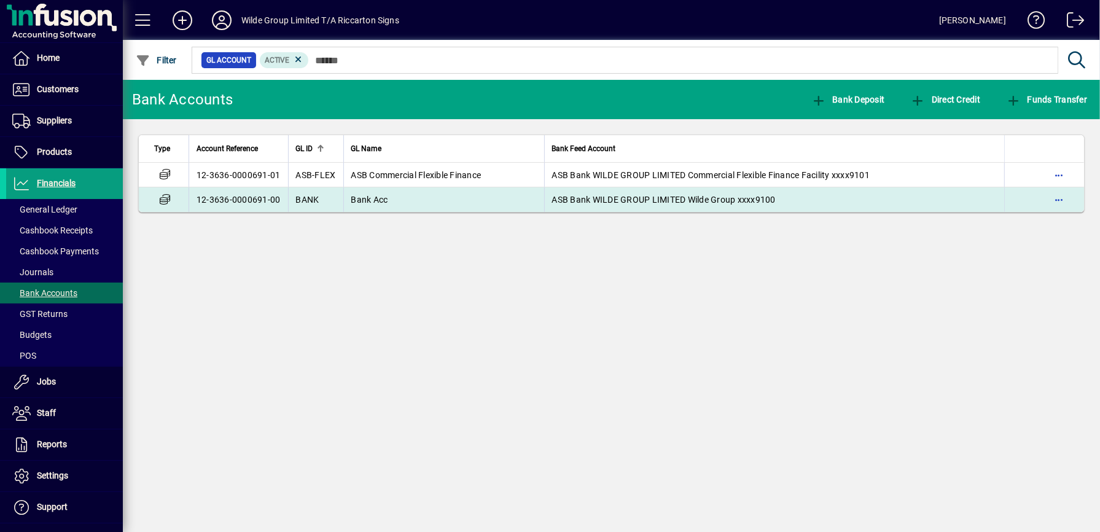
click at [435, 201] on td "Bank Acc" at bounding box center [443, 199] width 201 height 25
